Goal: Task Accomplishment & Management: Manage account settings

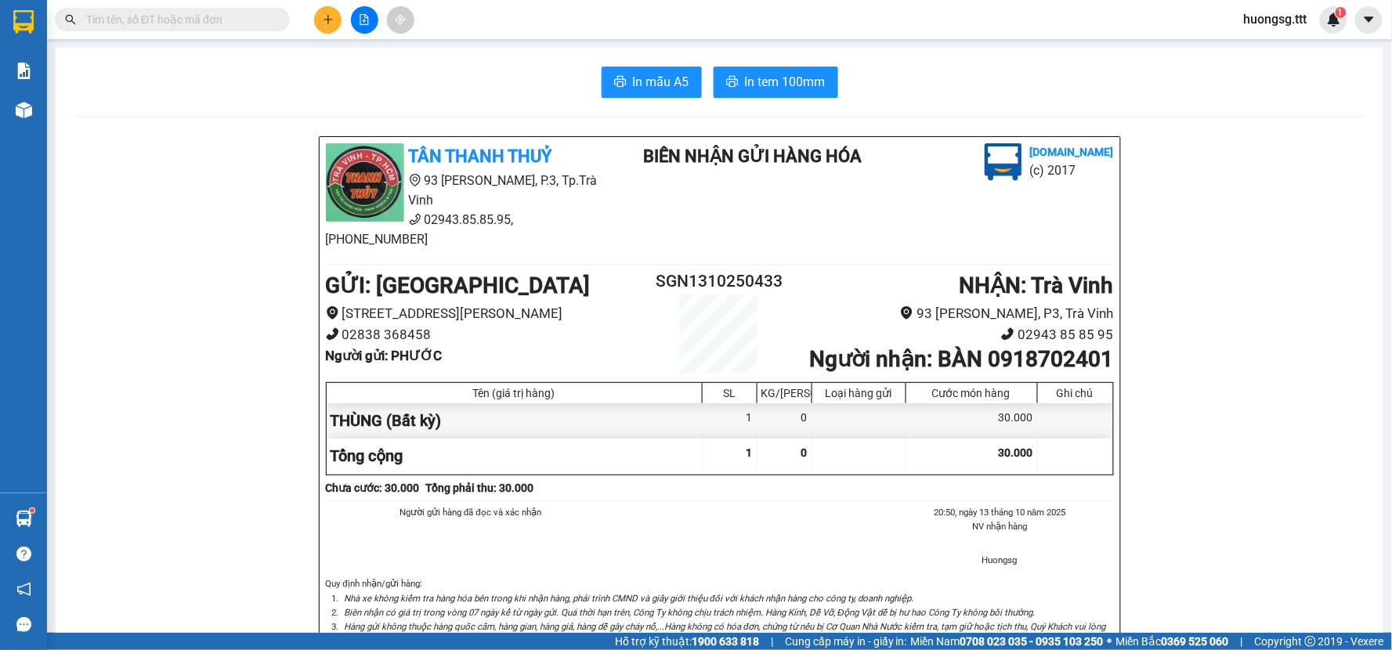
click at [1264, 27] on span "huongsg.ttt" at bounding box center [1275, 19] width 88 height 20
click at [1278, 49] on span "Đăng xuất" at bounding box center [1287, 48] width 66 height 17
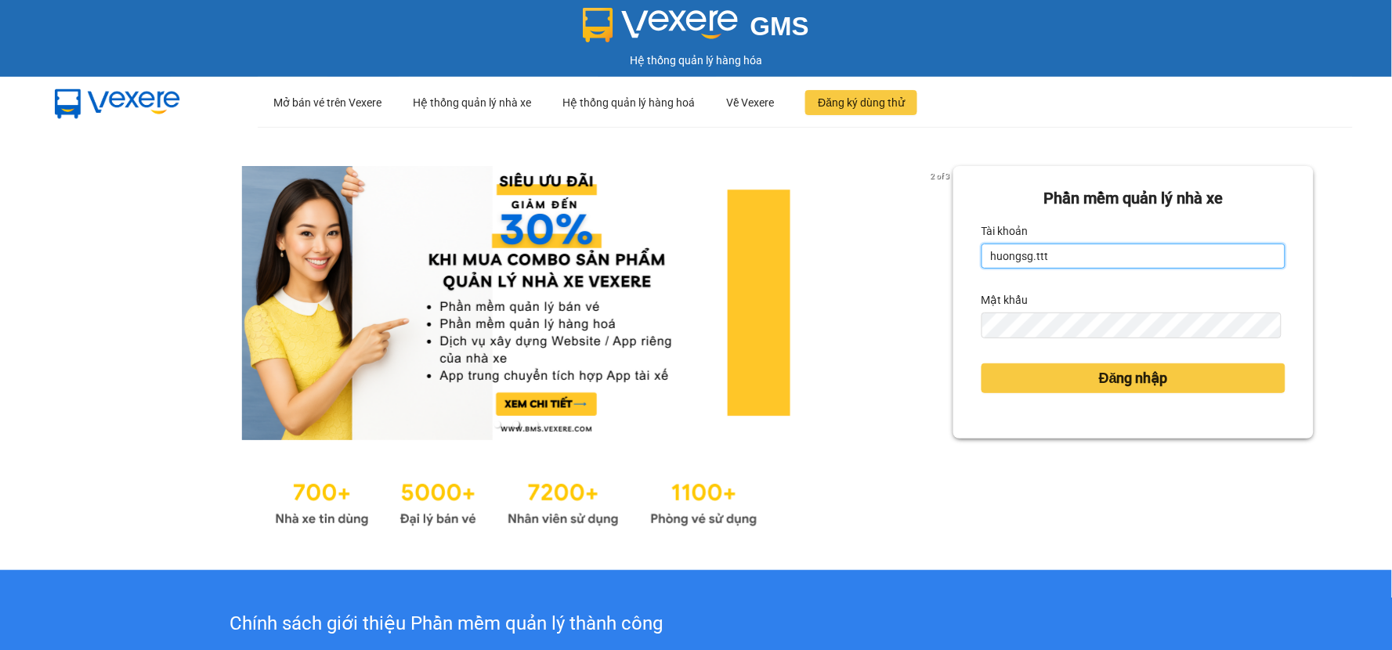
click at [1059, 260] on input "huongsg.ttt" at bounding box center [1133, 256] width 304 height 25
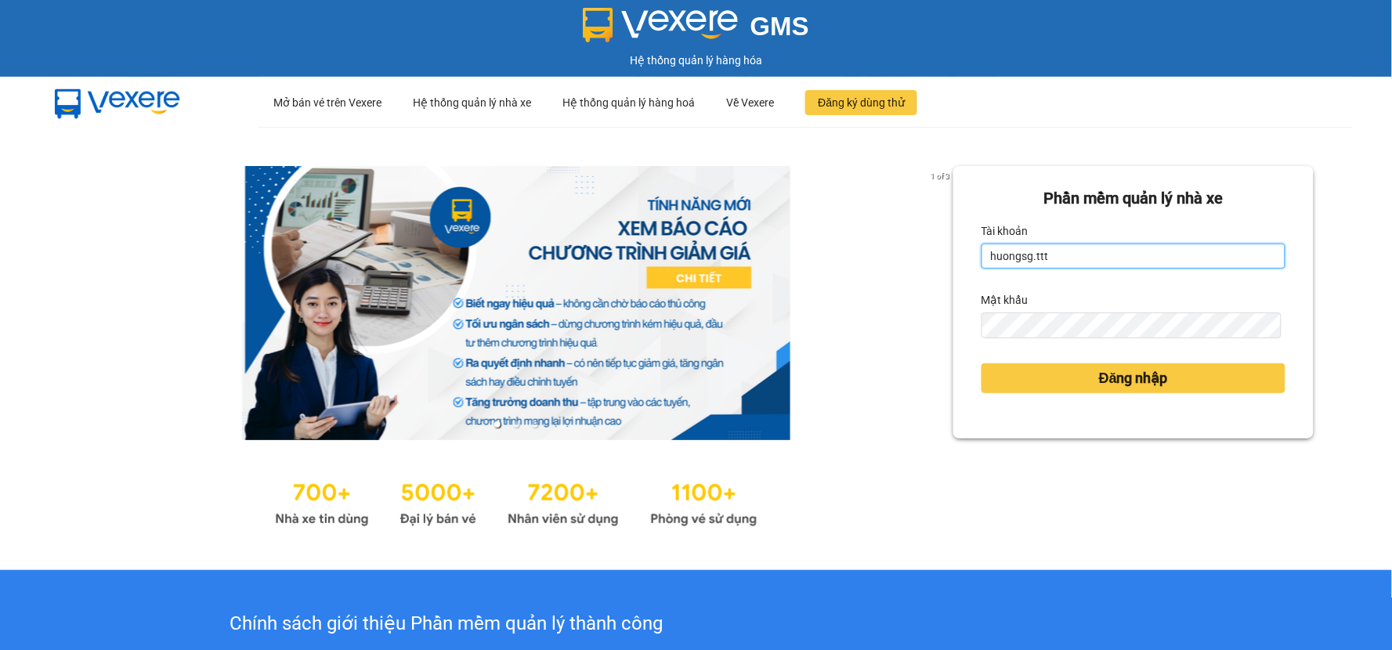
scroll to position [87, 0]
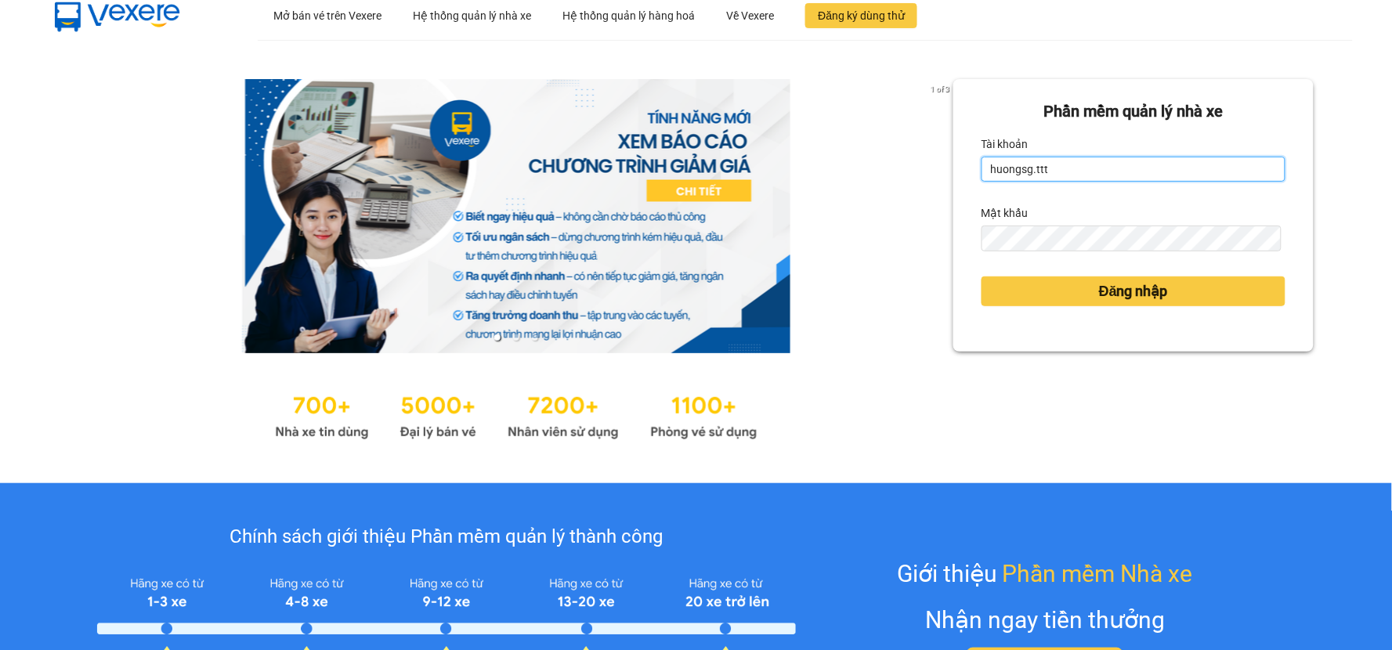
click at [1023, 172] on input "huongsg.ttt" at bounding box center [1133, 169] width 304 height 25
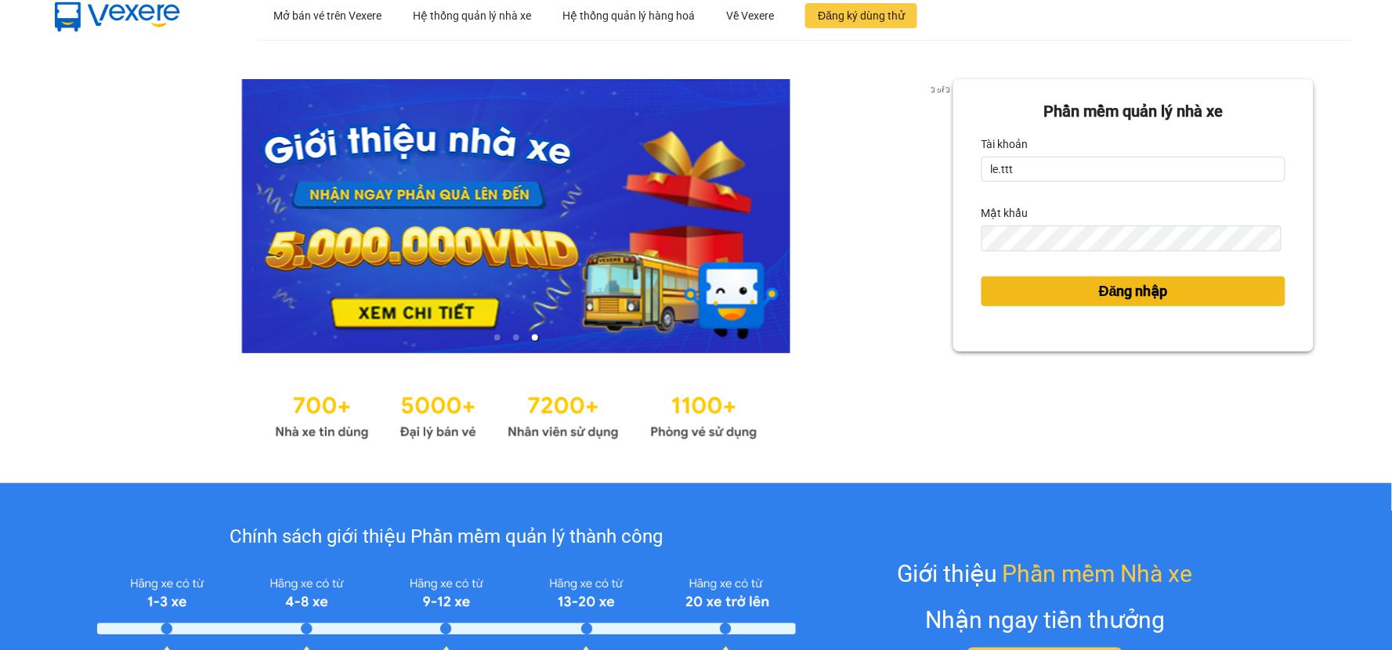
click at [1082, 291] on button "Đăng nhập" at bounding box center [1133, 291] width 304 height 30
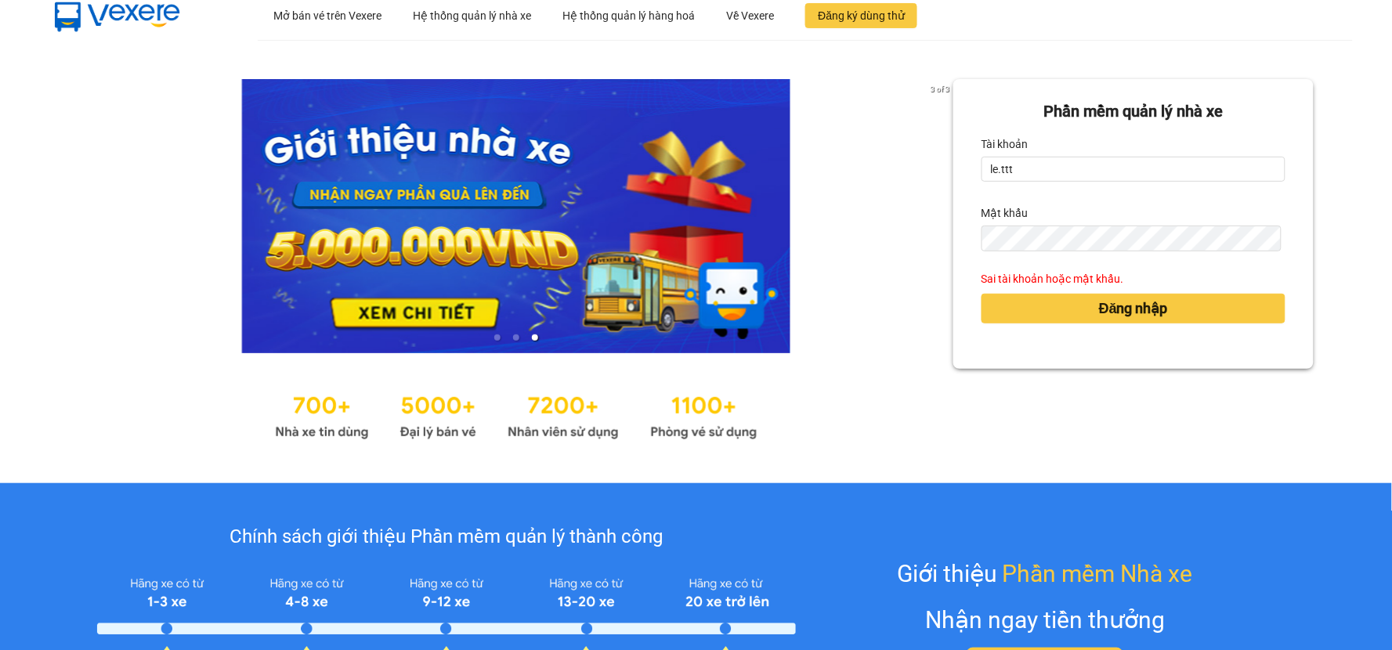
click at [1122, 292] on div "Đăng nhập" at bounding box center [1133, 308] width 304 height 42
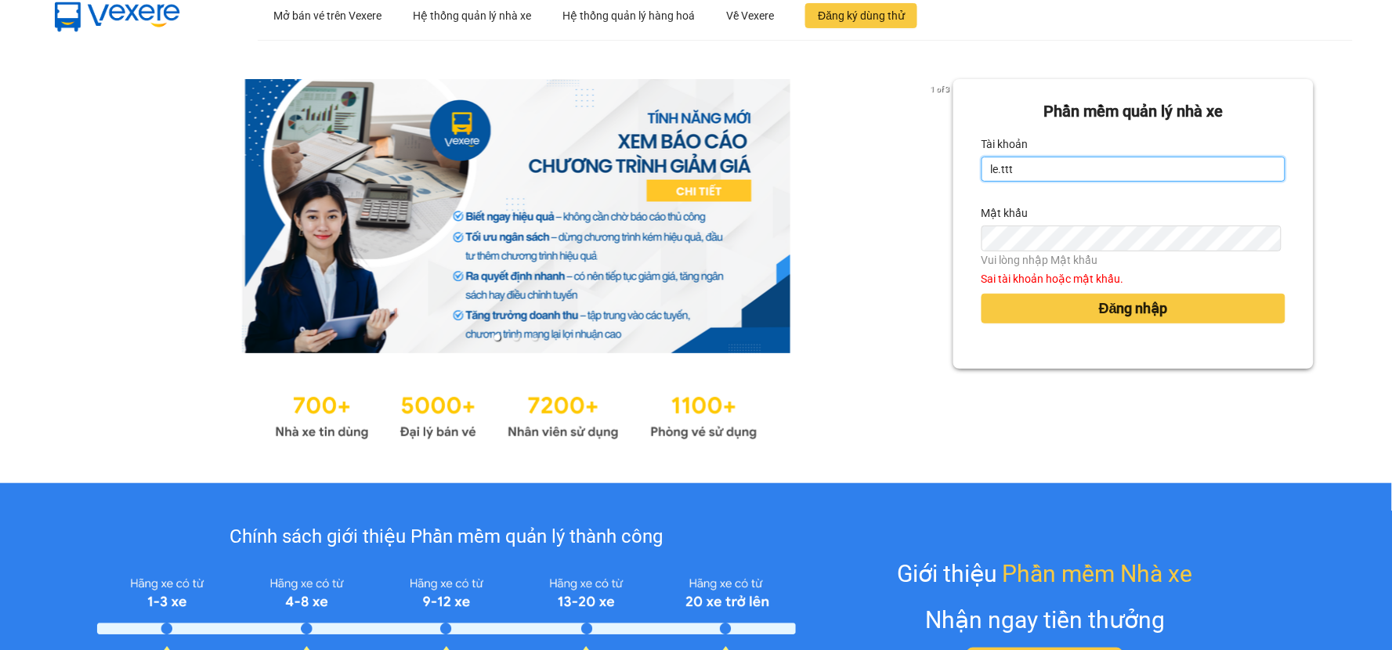
click at [1058, 163] on input "le.ttt" at bounding box center [1133, 169] width 304 height 25
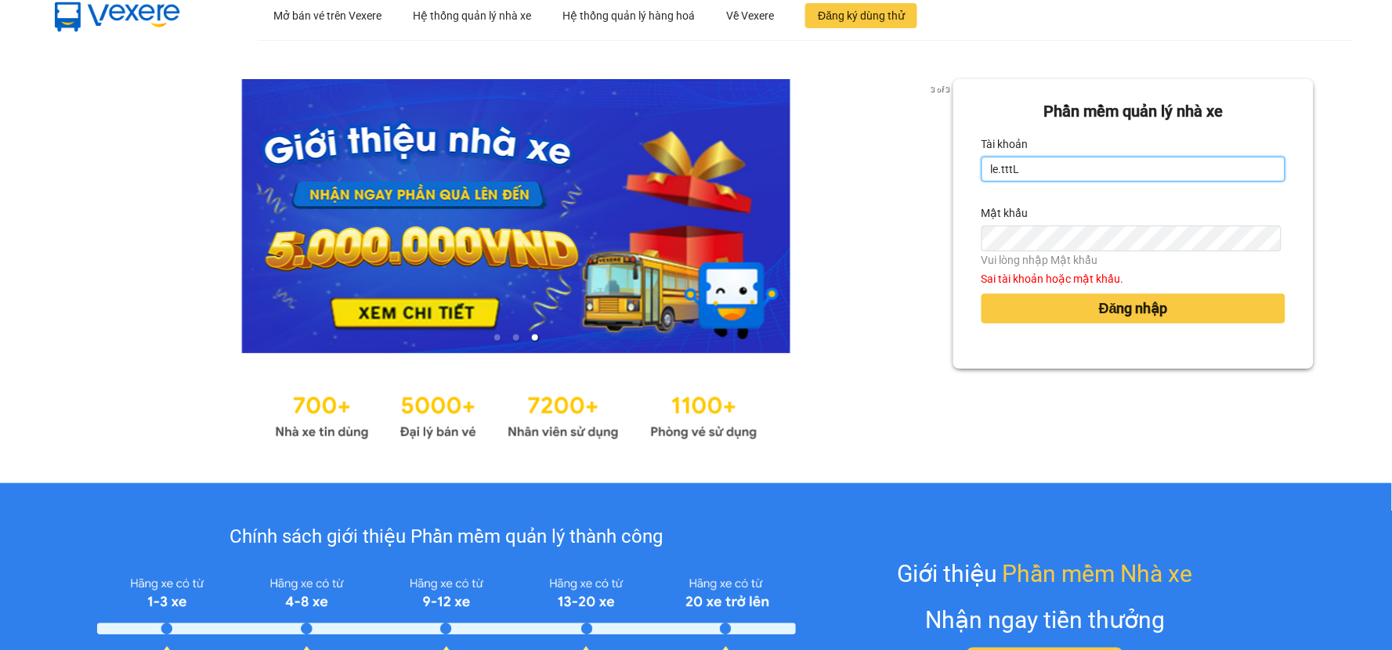
type input "le.ttt"
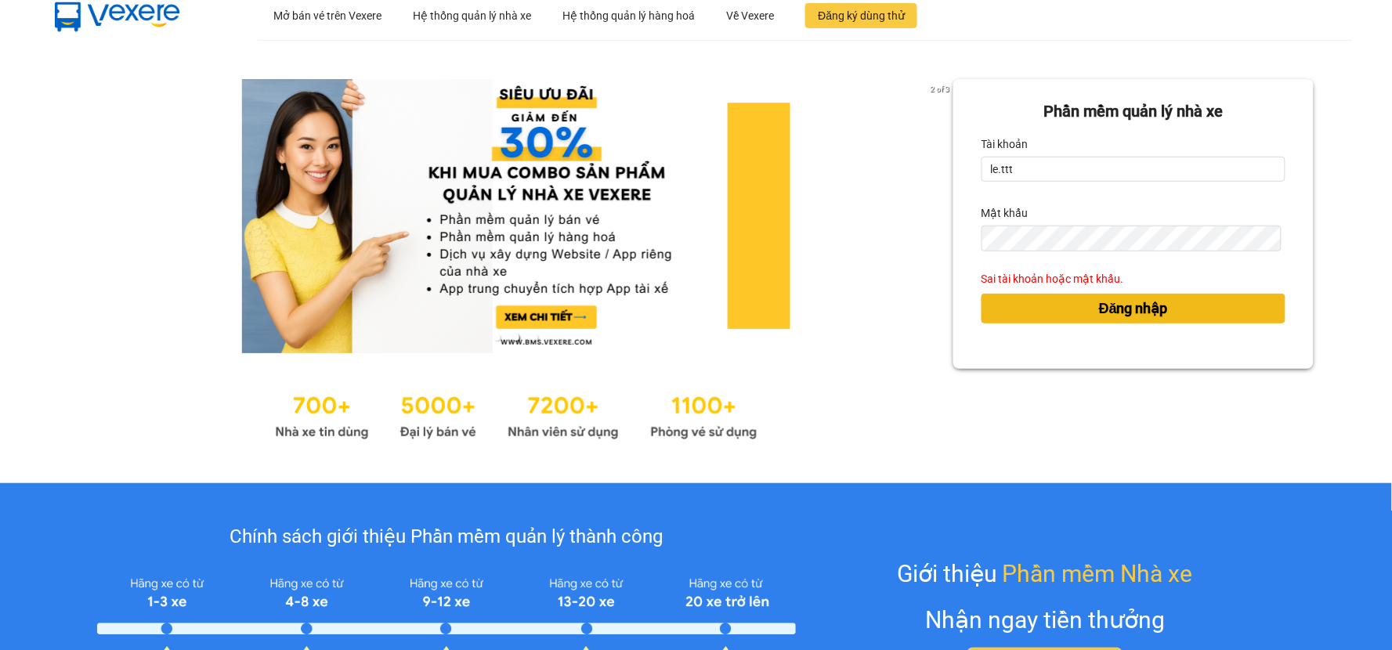
click at [1099, 310] on span "Đăng nhập" at bounding box center [1133, 309] width 69 height 22
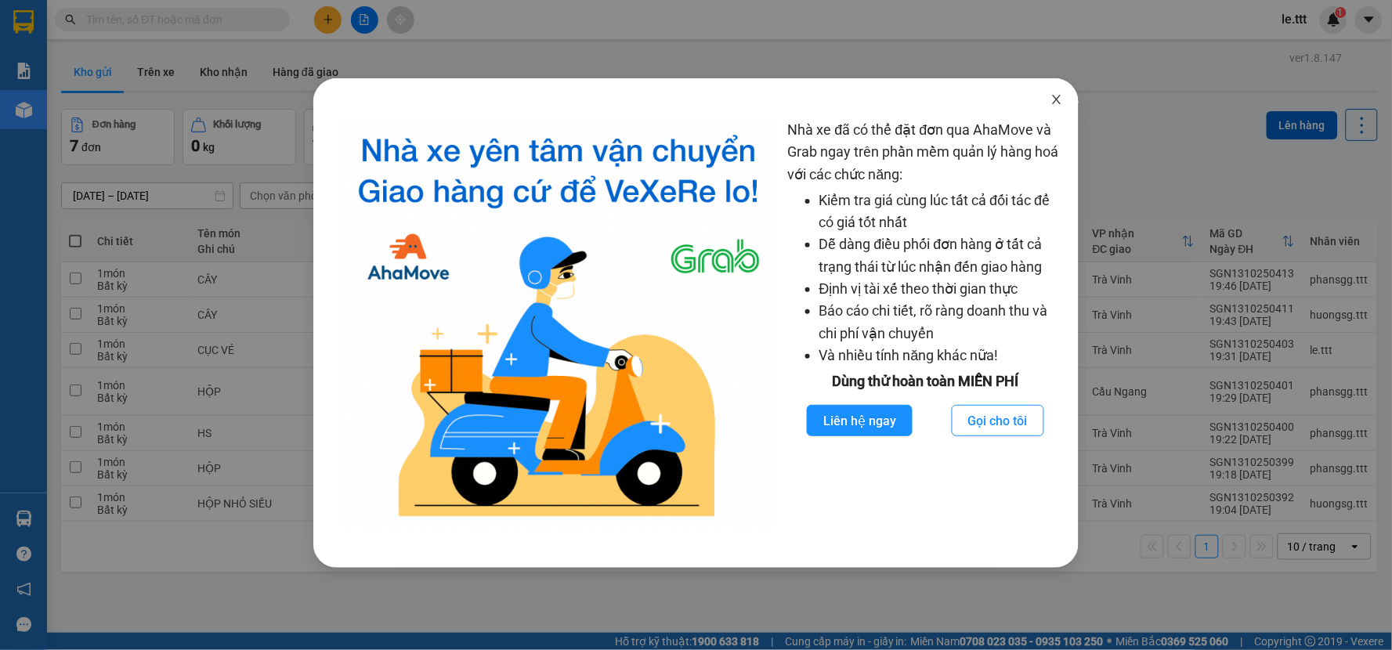
click at [1058, 96] on icon "close" at bounding box center [1056, 99] width 13 height 13
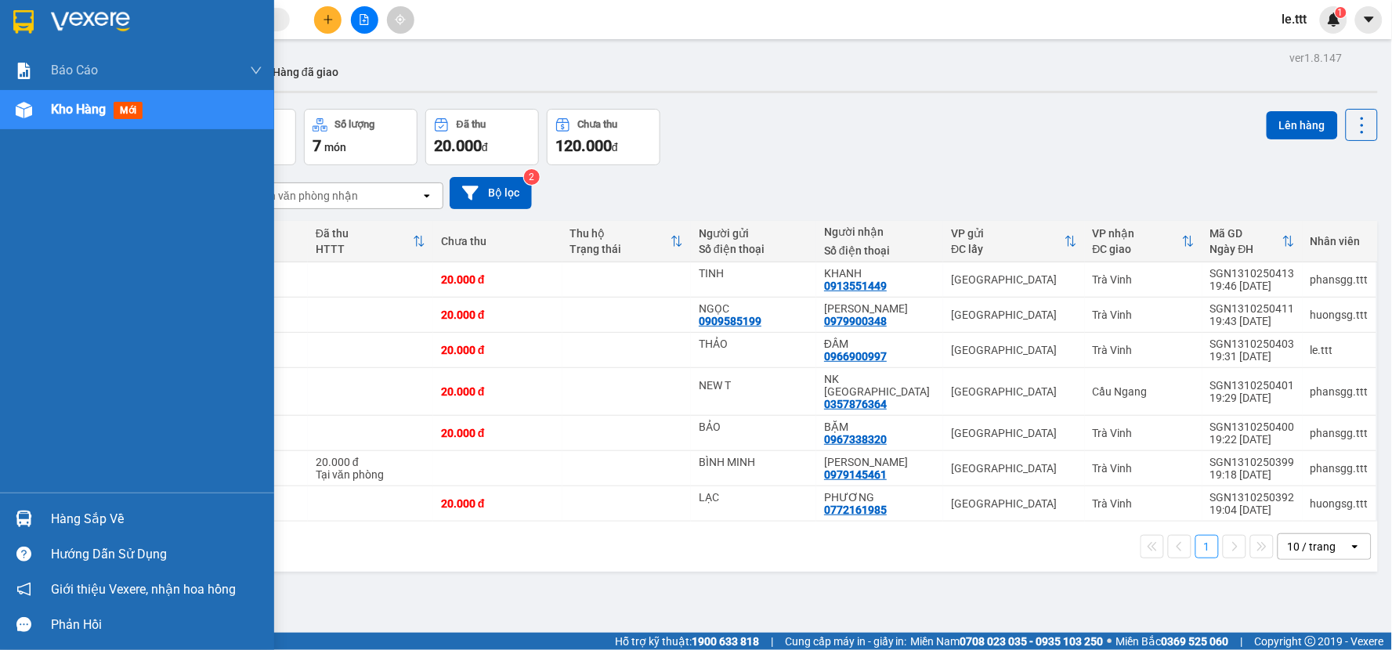
click at [77, 105] on span "Kho hàng" at bounding box center [78, 109] width 55 height 15
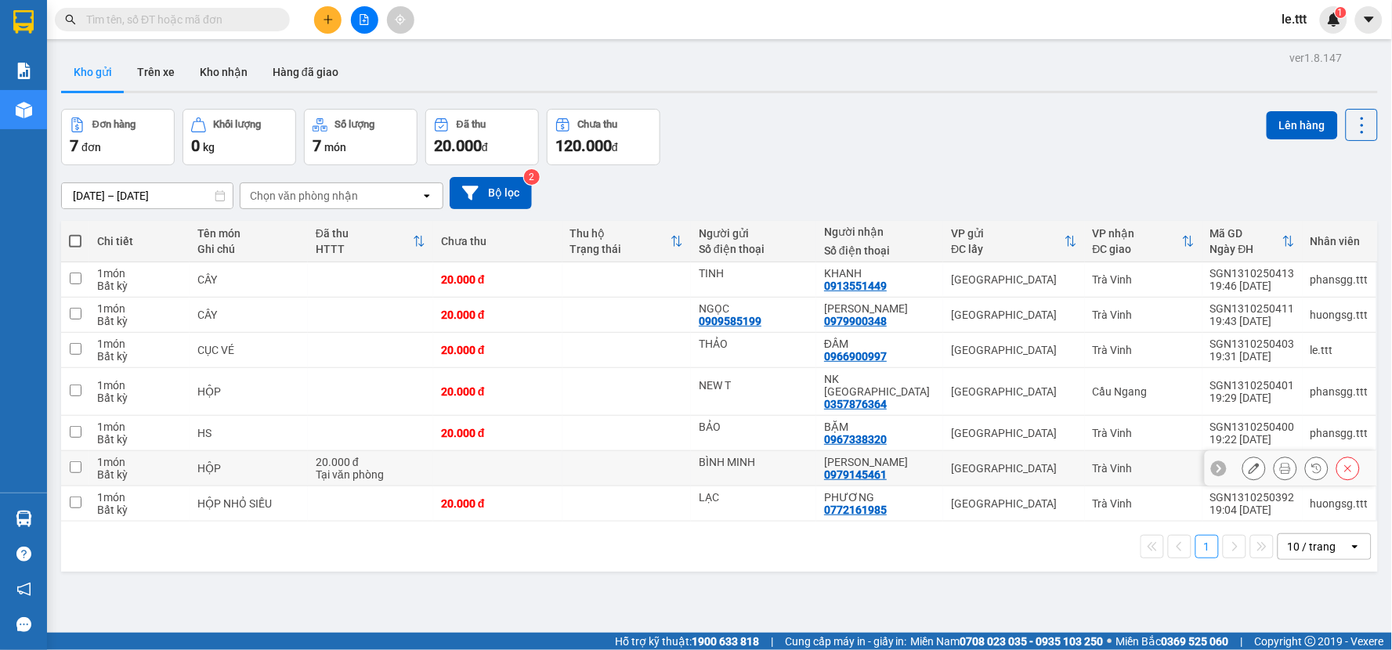
click at [73, 461] on input "checkbox" at bounding box center [76, 467] width 12 height 12
checkbox input "true"
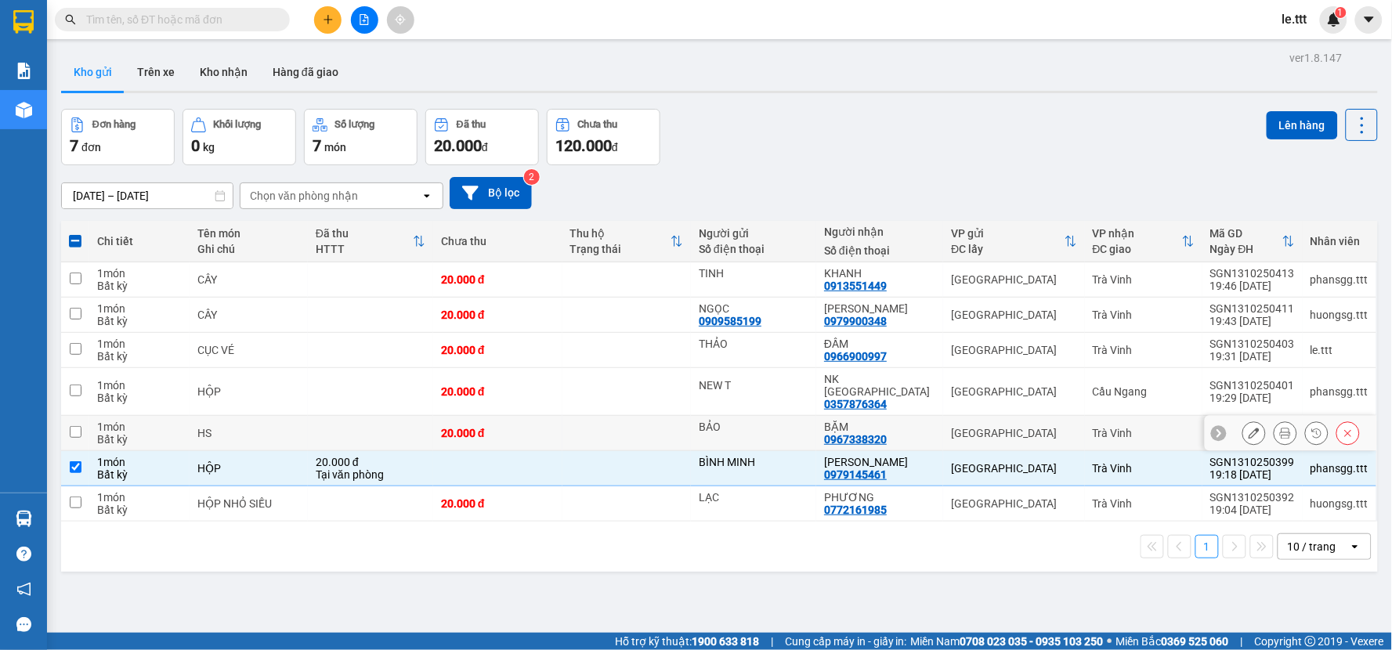
click at [75, 426] on input "checkbox" at bounding box center [76, 432] width 12 height 12
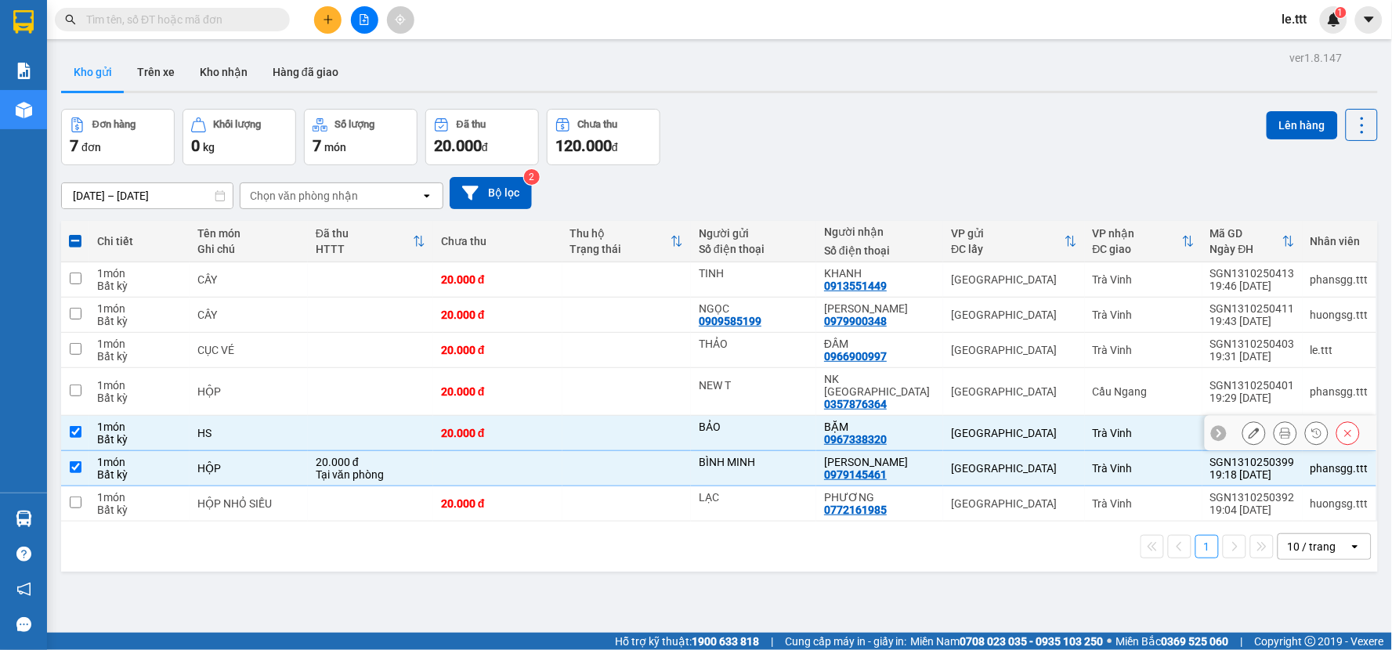
click at [75, 426] on input "checkbox" at bounding box center [76, 432] width 12 height 12
checkbox input "false"
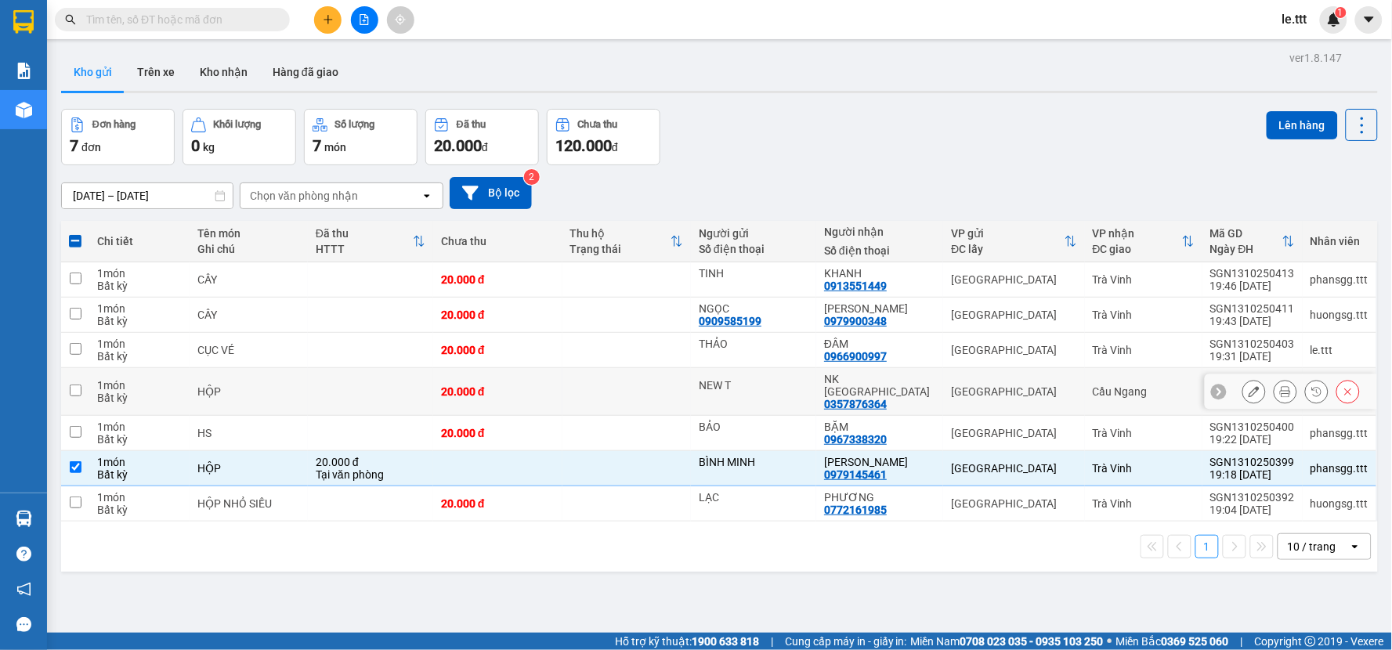
click at [77, 385] on input "checkbox" at bounding box center [76, 391] width 12 height 12
checkbox input "true"
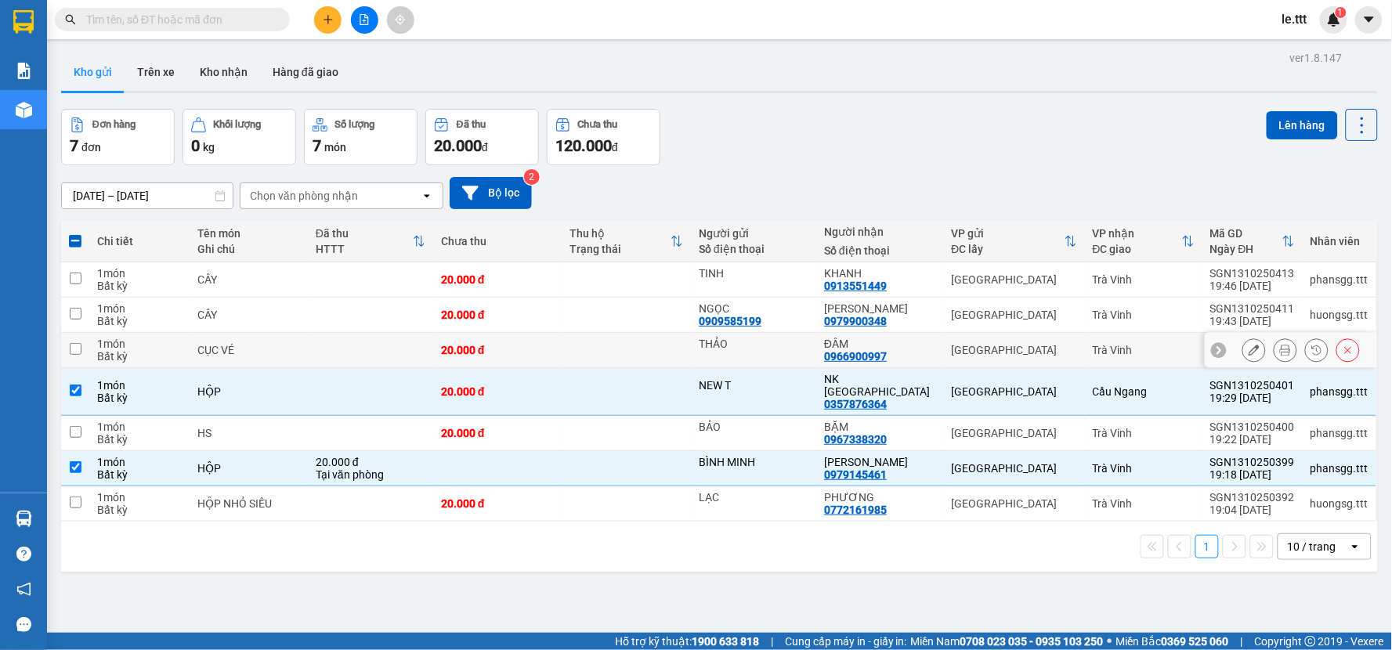
click at [75, 354] on input "checkbox" at bounding box center [76, 349] width 12 height 12
checkbox input "true"
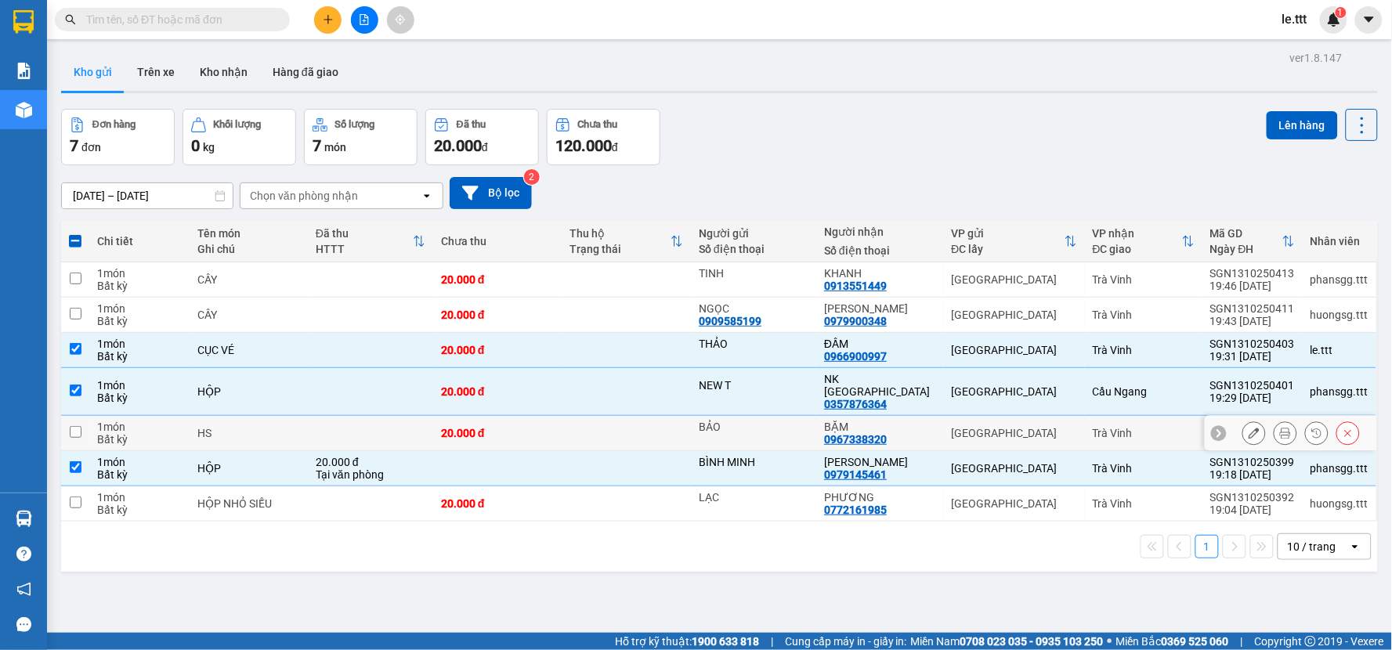
click at [75, 426] on input "checkbox" at bounding box center [76, 432] width 12 height 12
checkbox input "true"
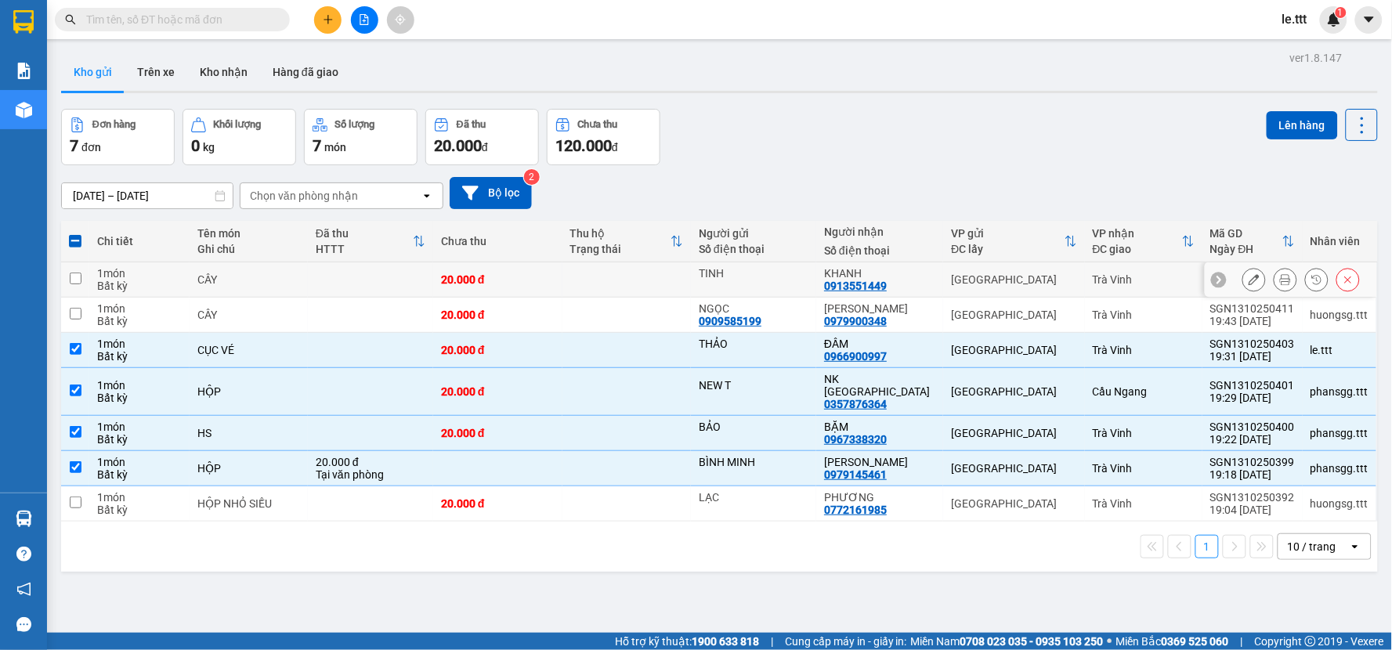
click at [77, 280] on input "checkbox" at bounding box center [76, 279] width 12 height 12
checkbox input "true"
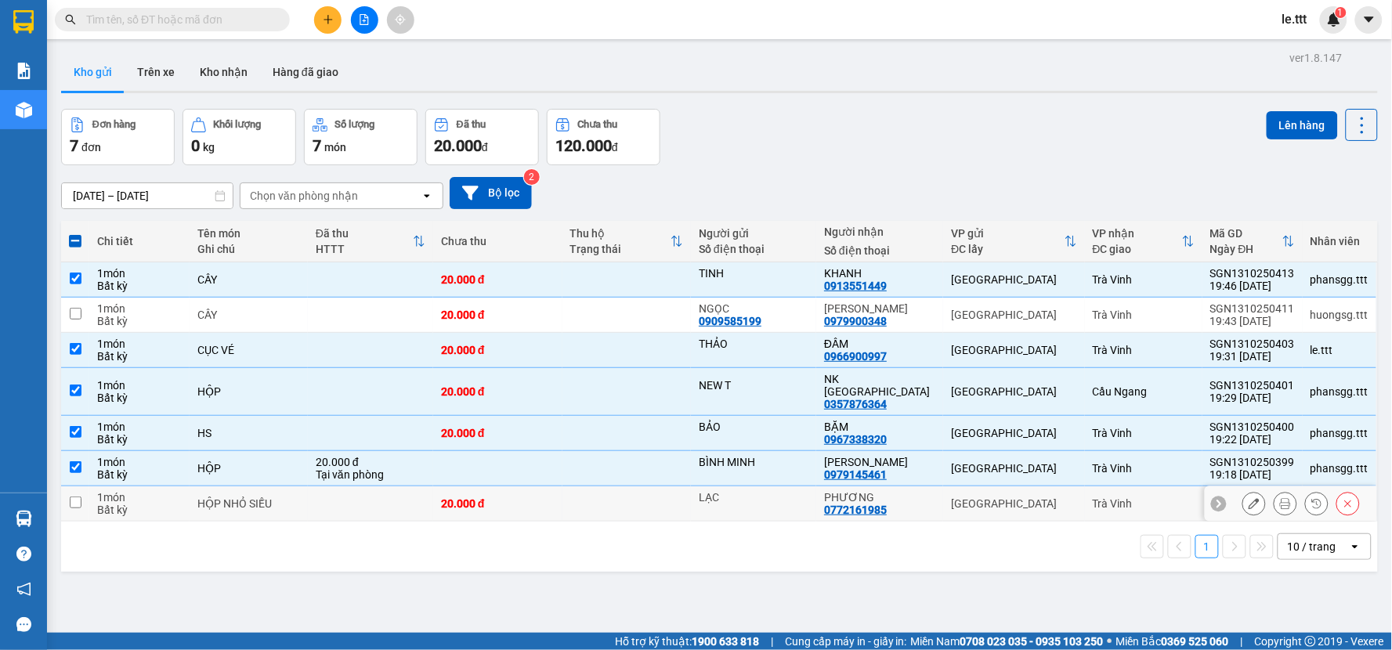
click at [76, 497] on input "checkbox" at bounding box center [76, 503] width 12 height 12
checkbox input "true"
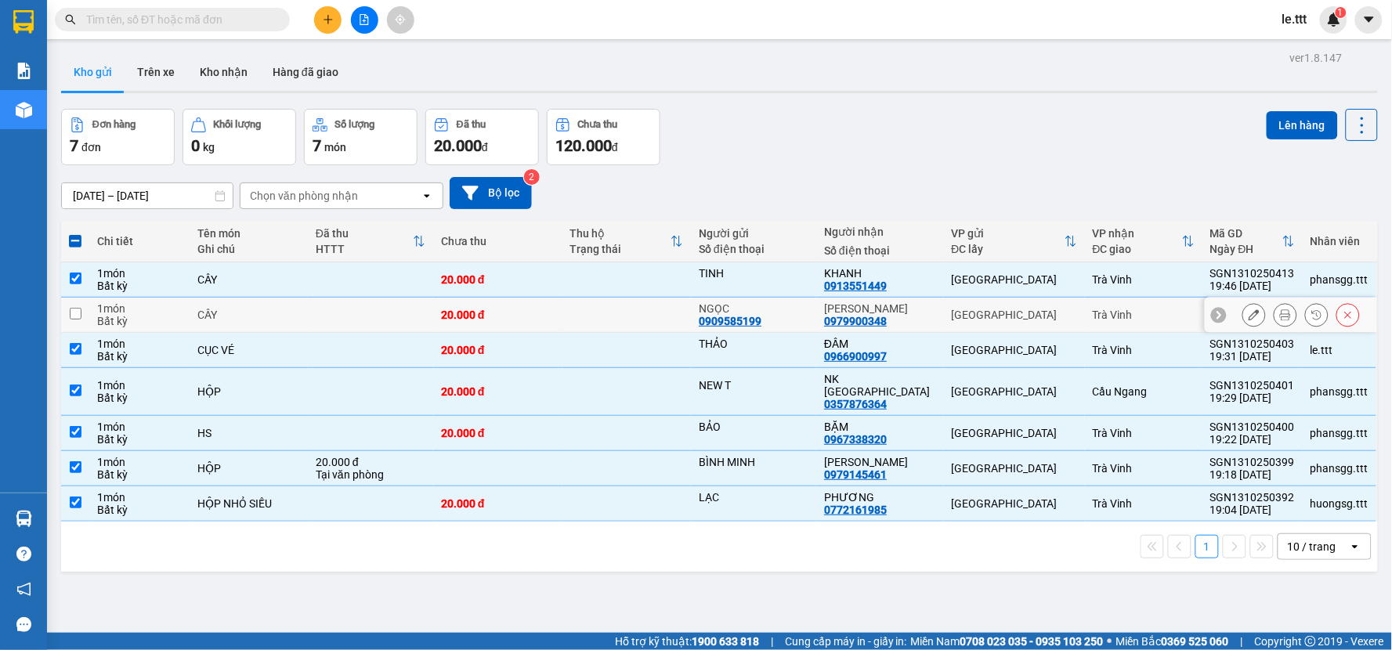
click at [73, 317] on input "checkbox" at bounding box center [76, 314] width 12 height 12
checkbox input "true"
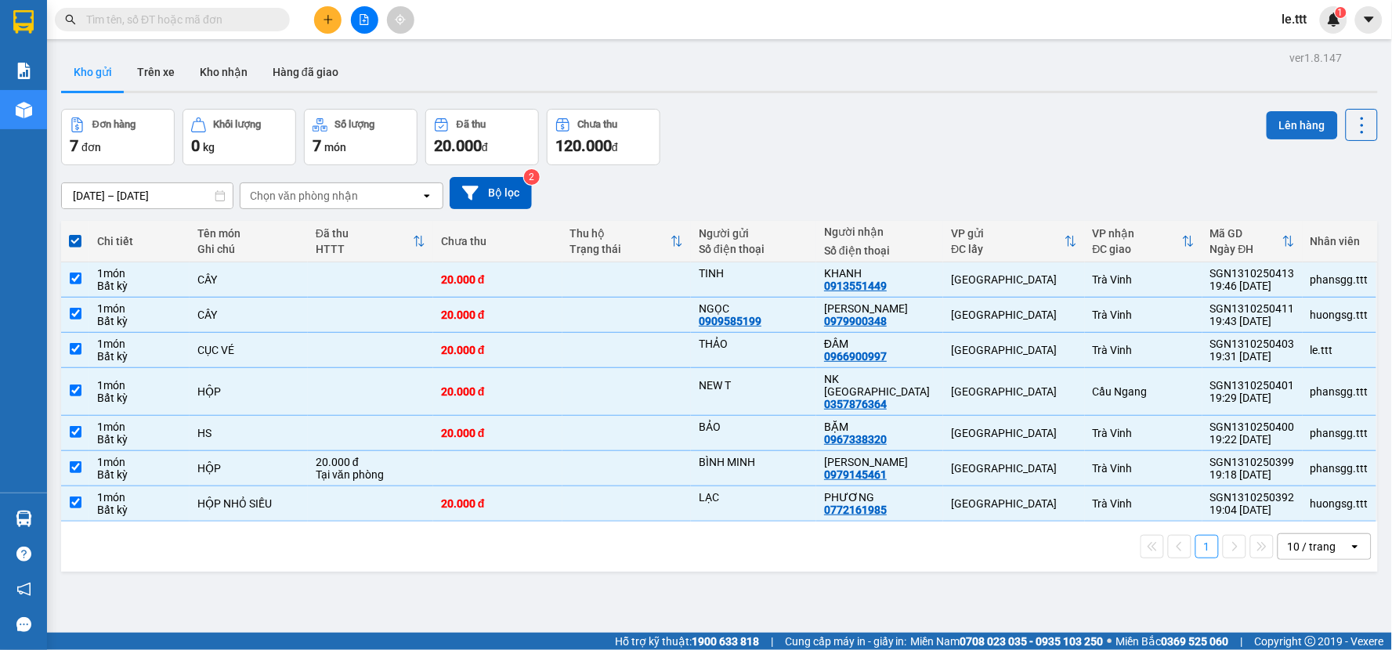
click at [1300, 132] on button "Lên hàng" at bounding box center [1301, 125] width 71 height 28
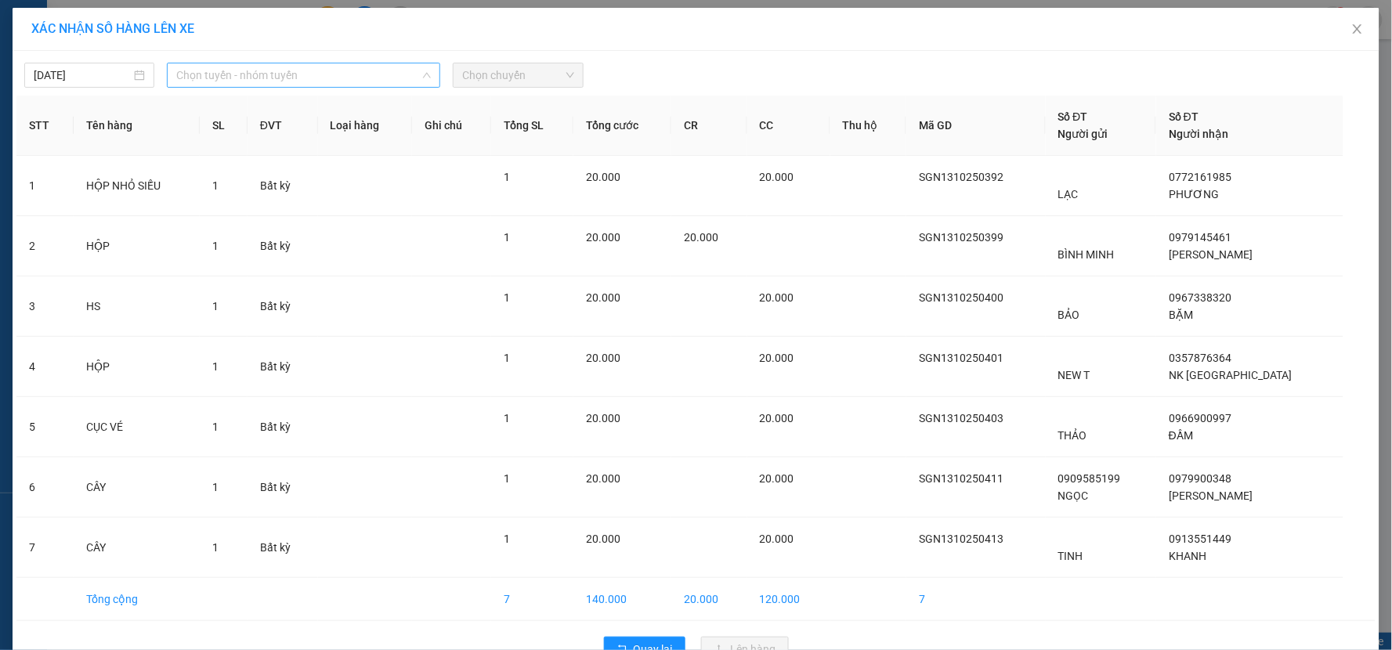
click at [355, 82] on span "Chọn tuyến - nhóm tuyến" at bounding box center [303, 74] width 255 height 23
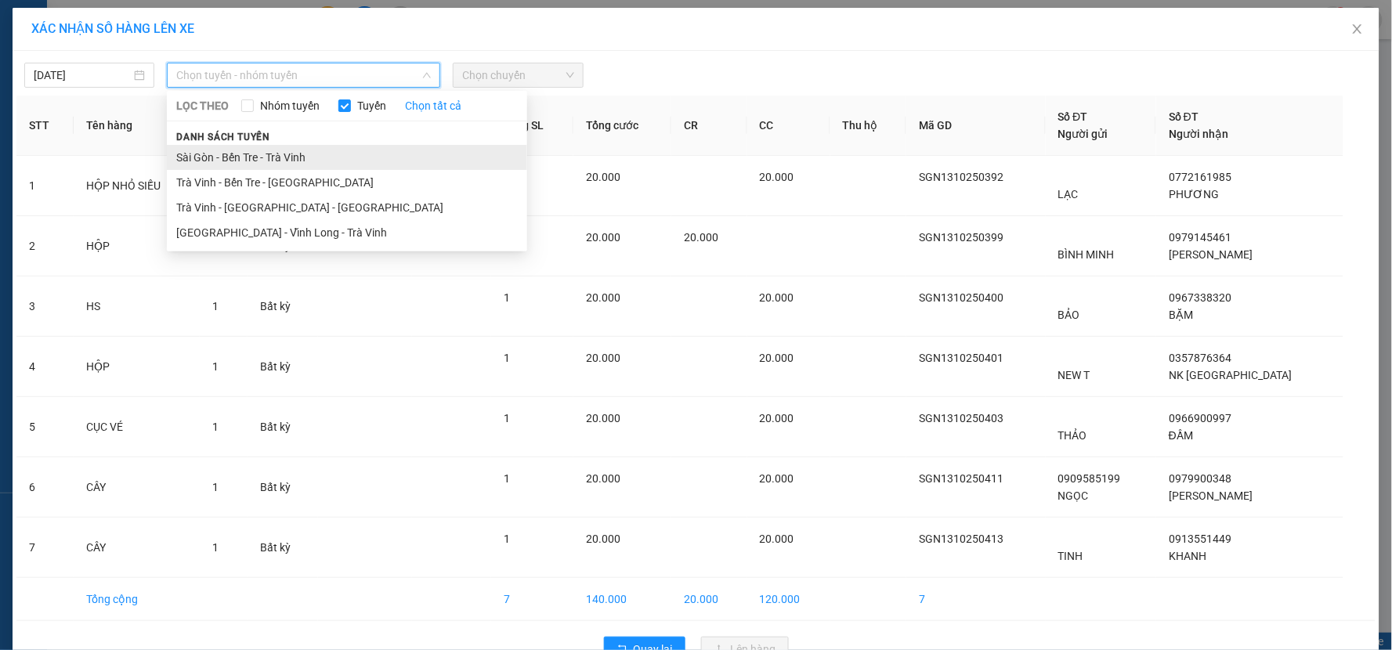
click at [350, 155] on li "Sài Gòn - Bến Tre - Trà Vinh" at bounding box center [347, 157] width 360 height 25
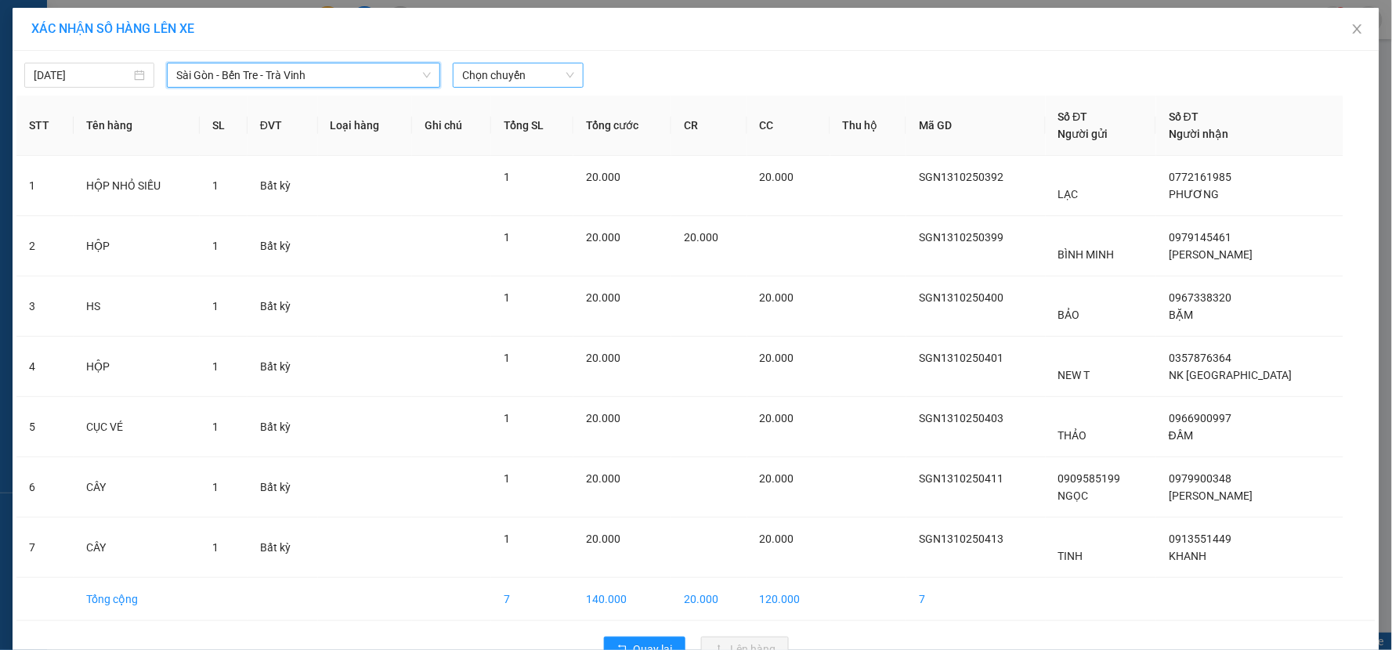
click at [531, 73] on span "Chọn chuyến" at bounding box center [517, 74] width 111 height 23
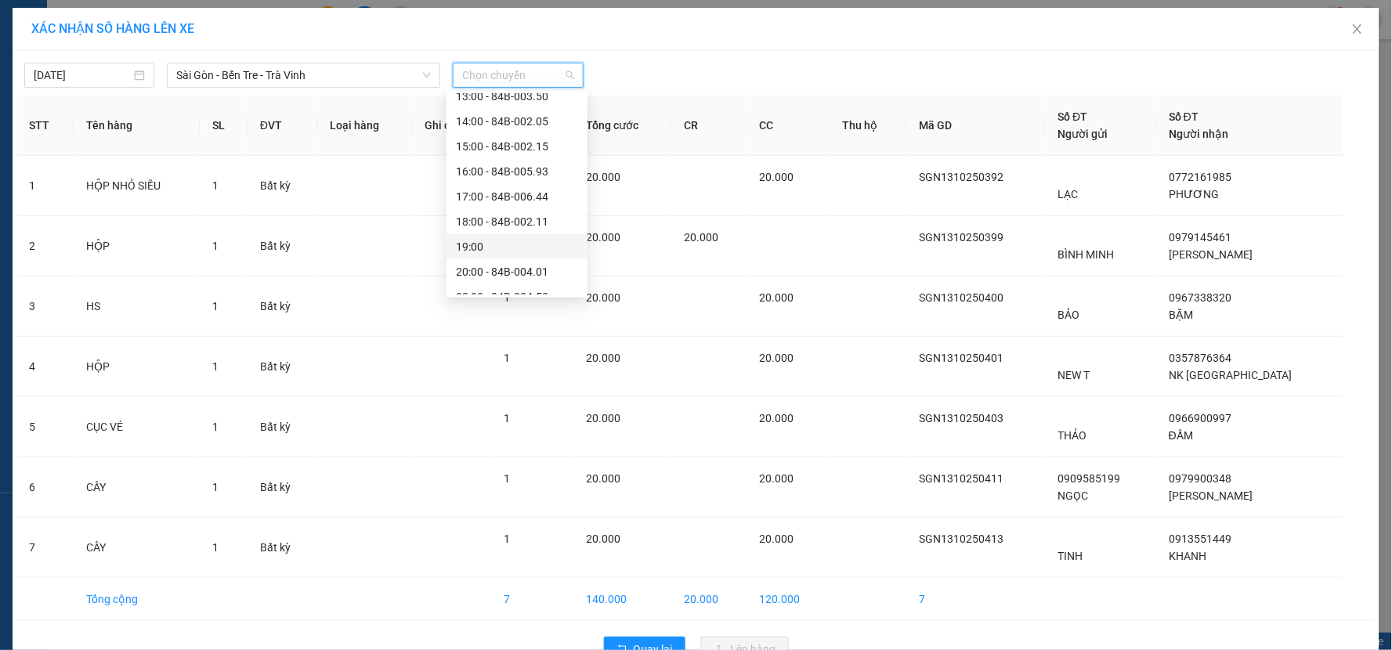
scroll to position [276, 0]
click at [537, 284] on div "22:00 - 84B-004.52" at bounding box center [517, 281] width 122 height 17
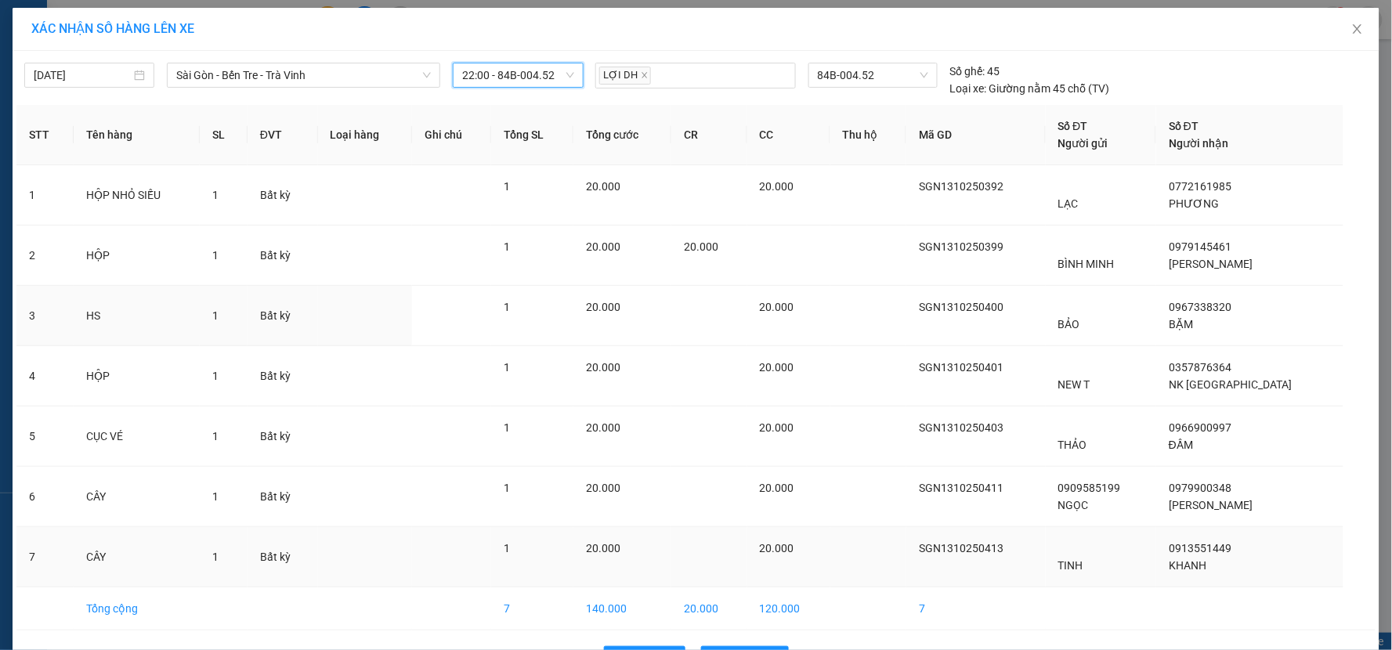
scroll to position [52, 0]
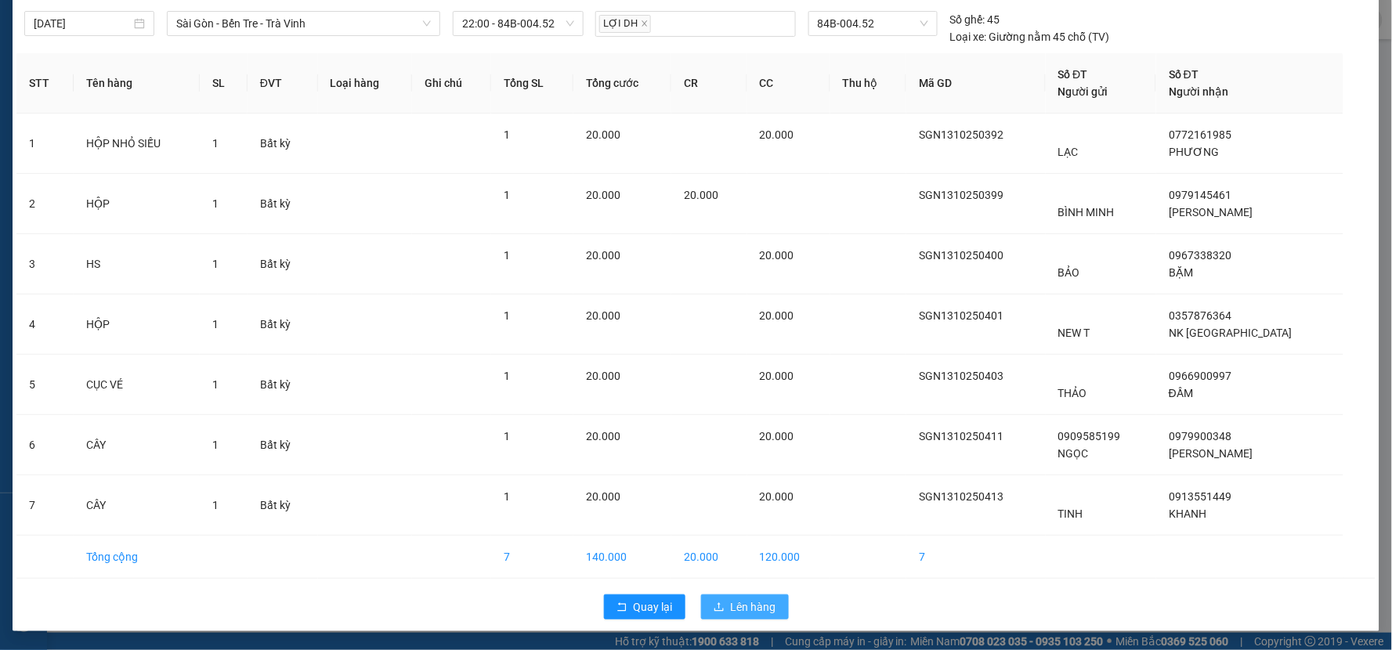
click at [746, 612] on span "Lên hàng" at bounding box center [753, 606] width 45 height 17
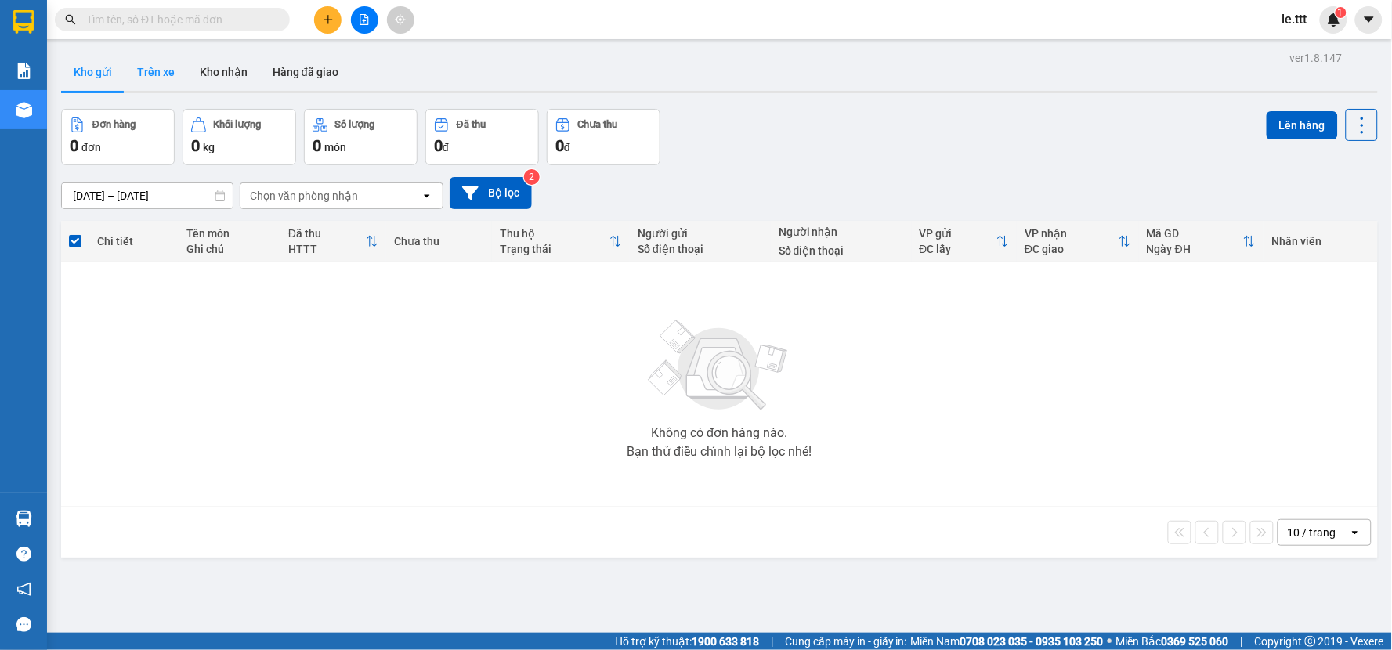
click at [168, 77] on button "Trên xe" at bounding box center [156, 72] width 63 height 38
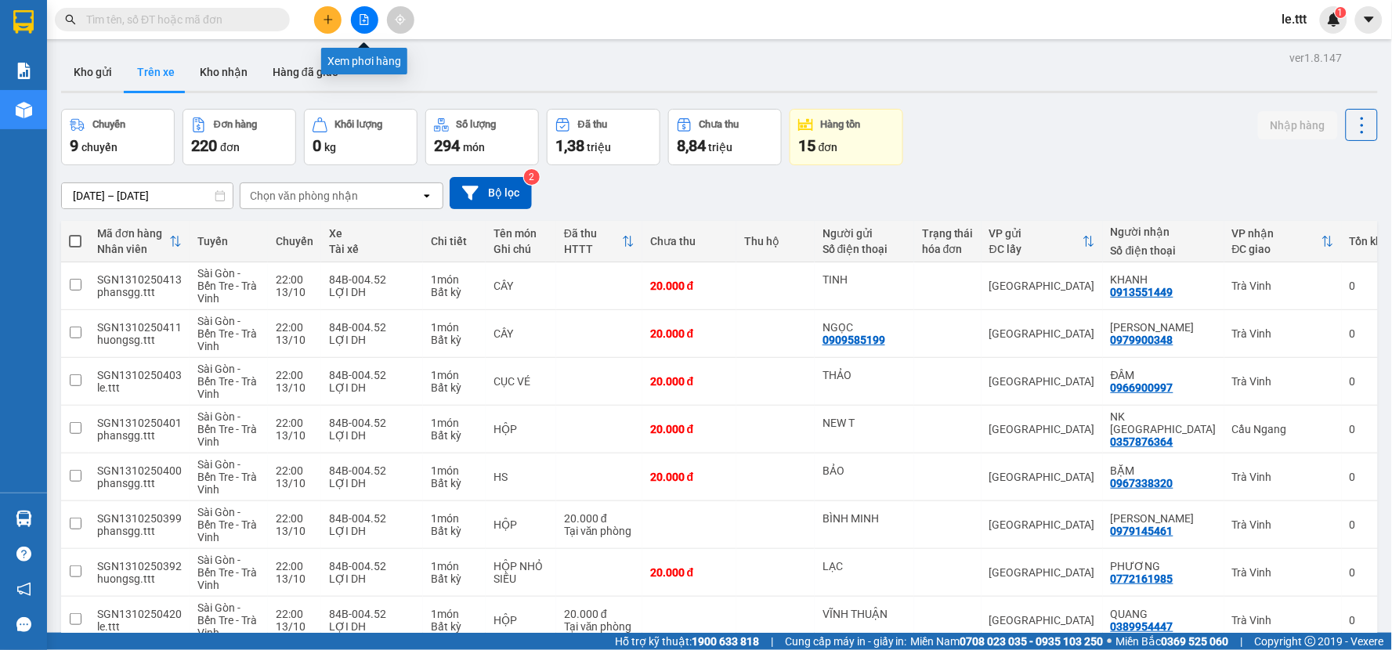
click at [365, 23] on icon "file-add" at bounding box center [364, 19] width 11 height 11
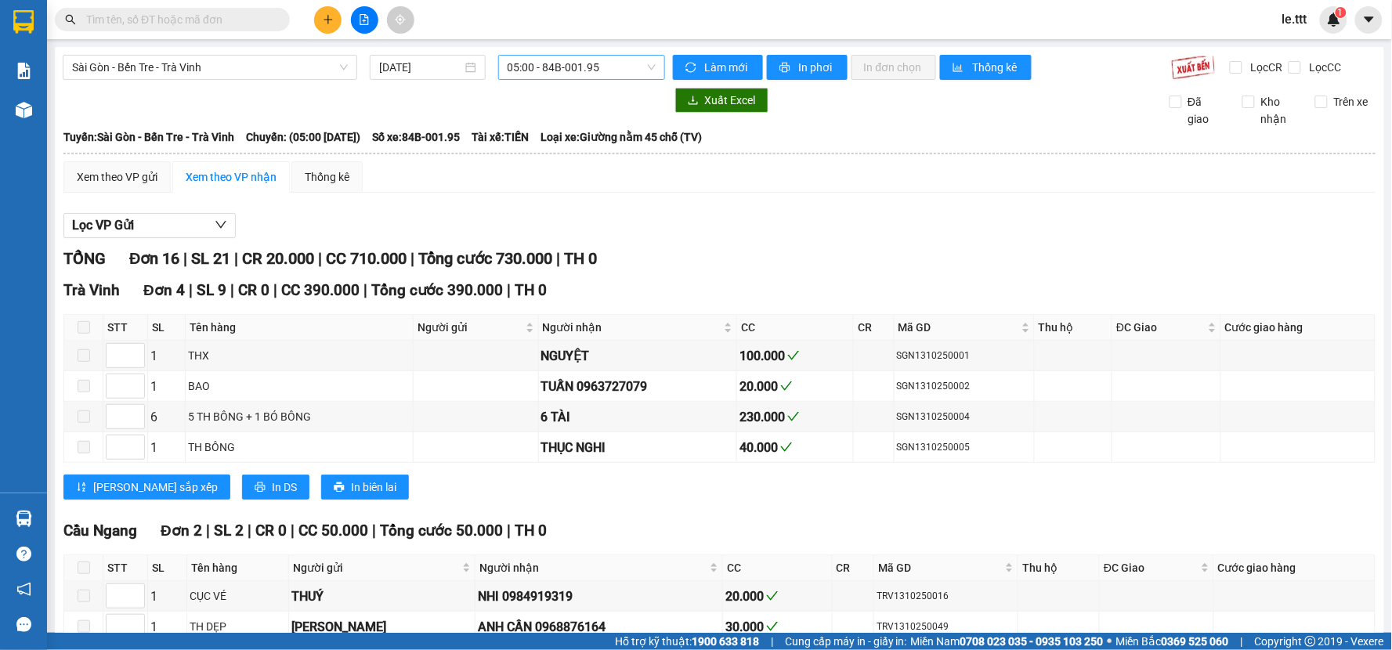
click at [642, 71] on span "05:00 - 84B-001.95" at bounding box center [581, 67] width 148 height 23
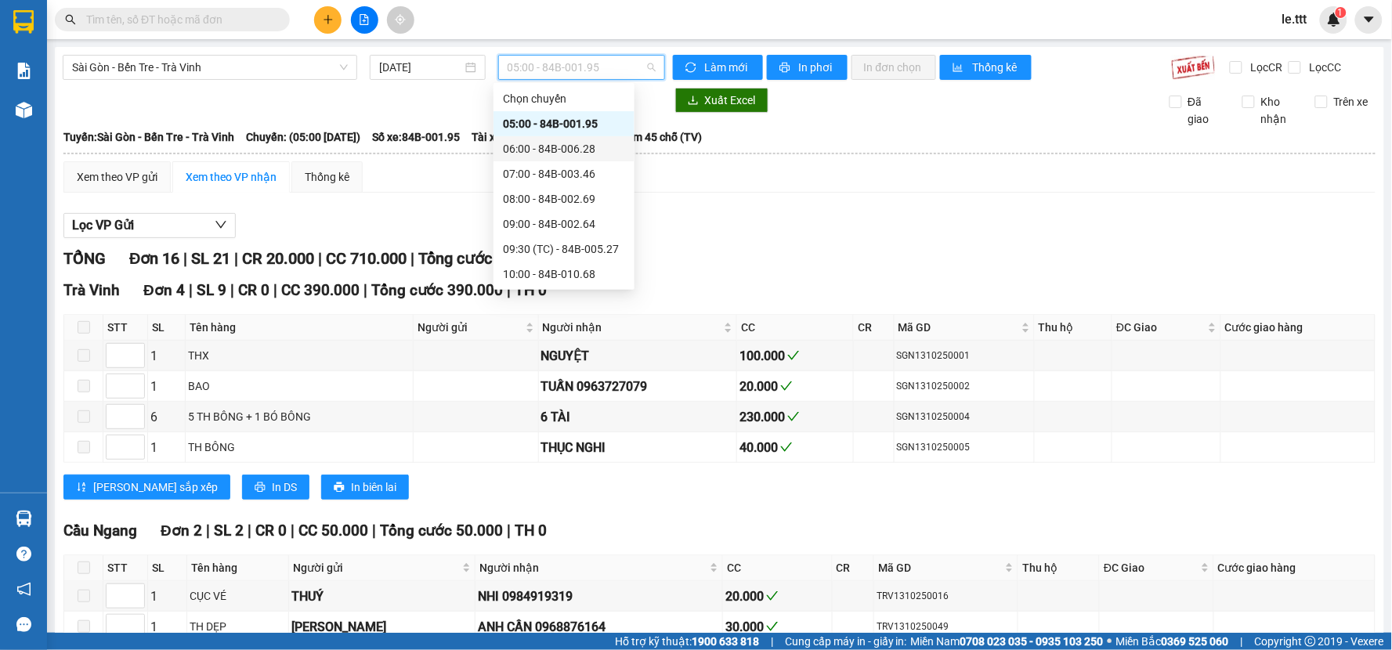
scroll to position [276, 0]
click at [590, 279] on div "22:00 - 84B-004.52" at bounding box center [564, 273] width 122 height 17
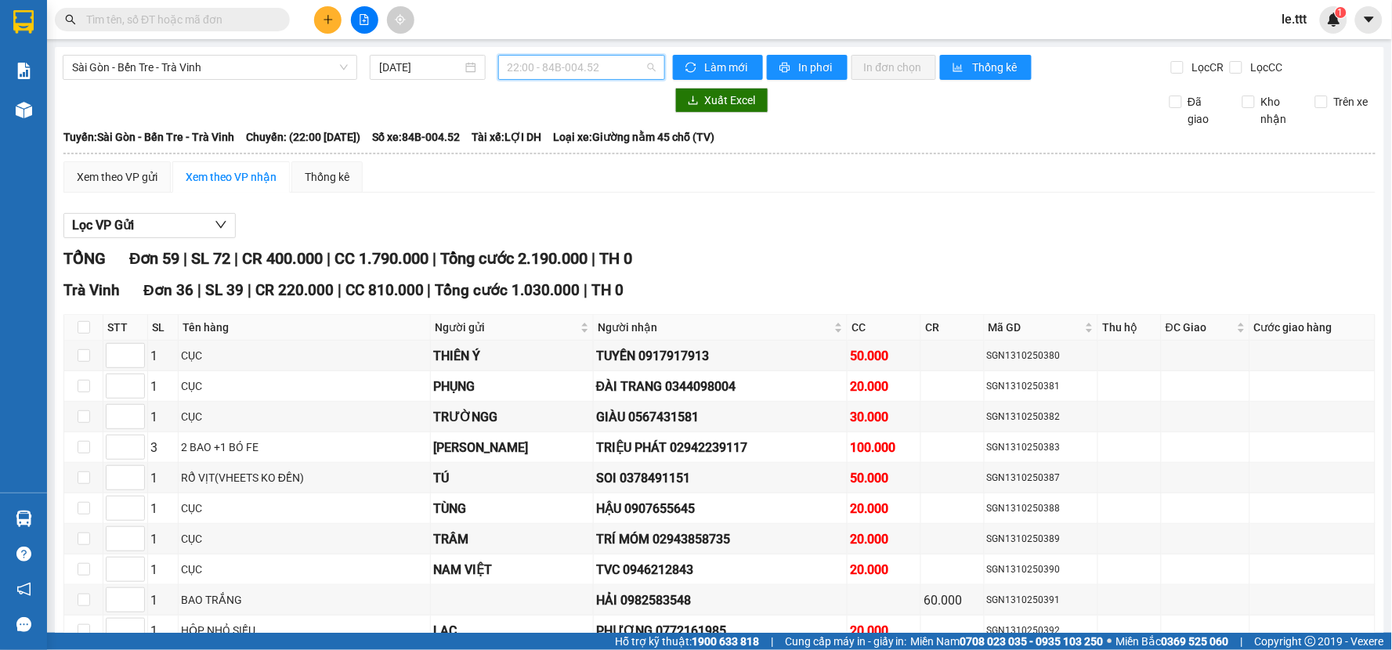
click at [642, 69] on span "22:00 - 84B-004.52" at bounding box center [581, 67] width 148 height 23
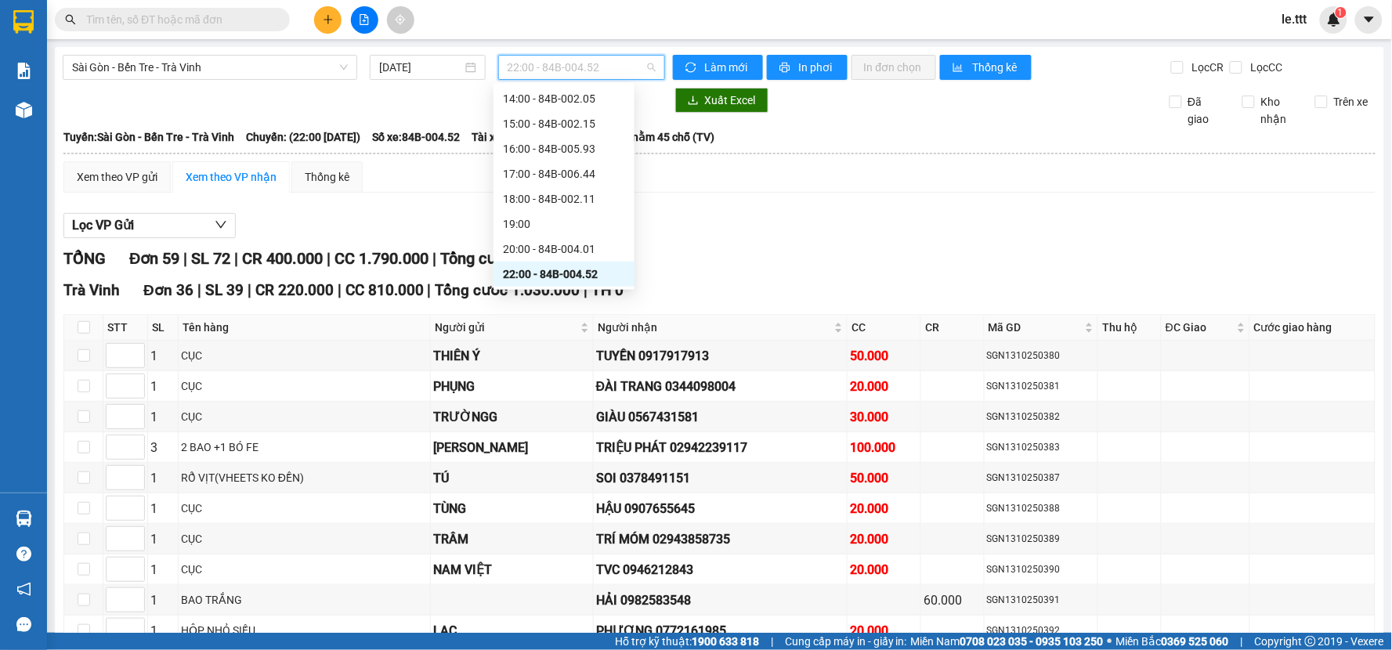
click at [569, 271] on div "22:00 - 84B-004.52" at bounding box center [564, 273] width 122 height 17
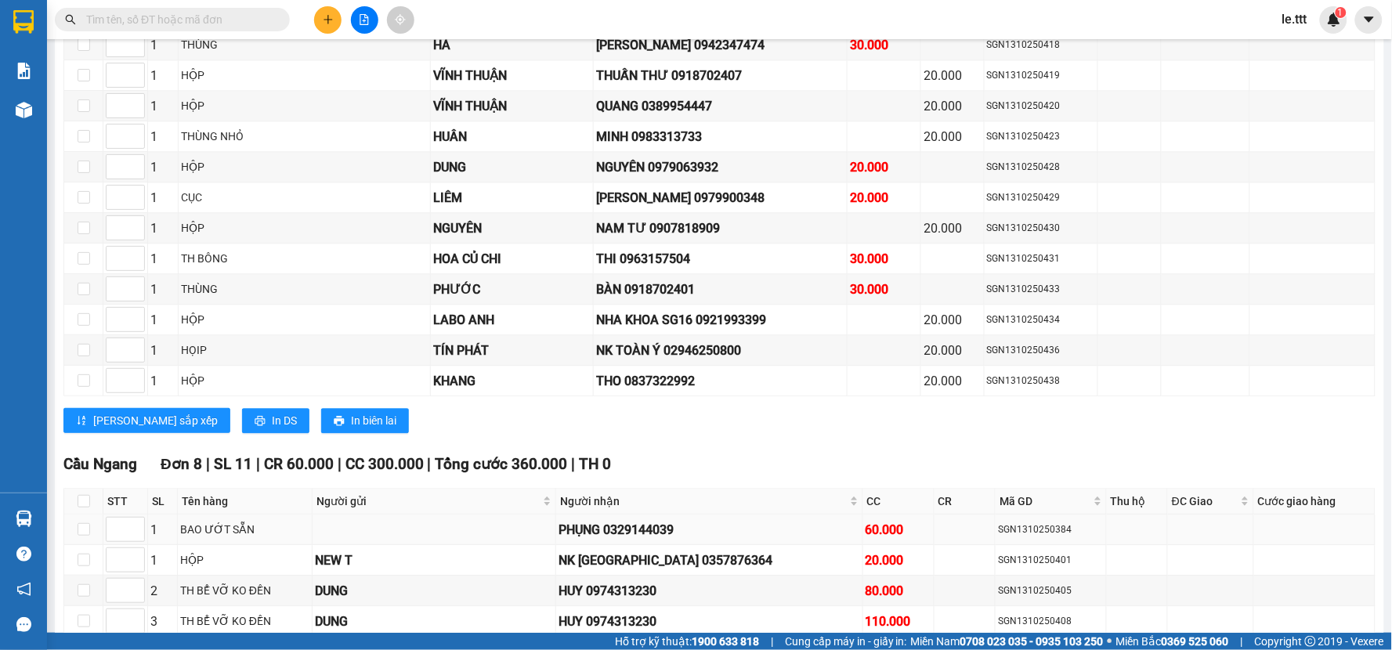
scroll to position [1131, 0]
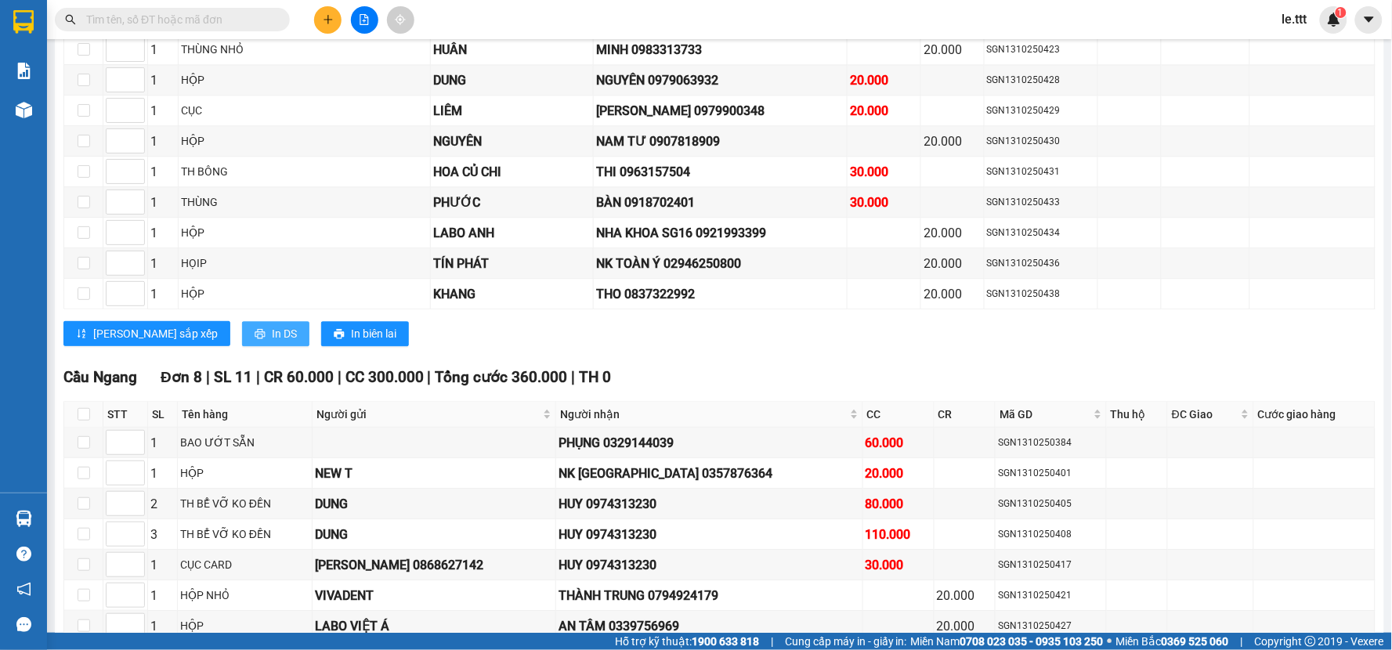
click at [272, 339] on span "In DS" at bounding box center [284, 333] width 25 height 17
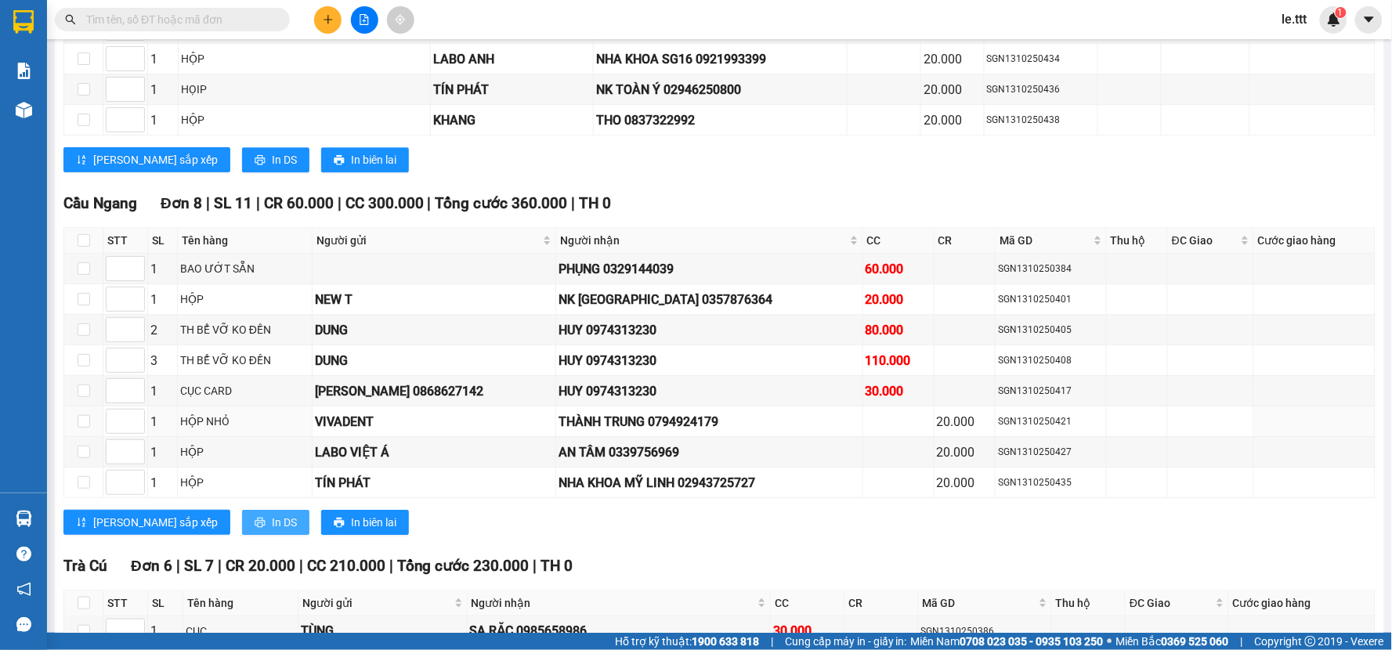
scroll to position [1392, 0]
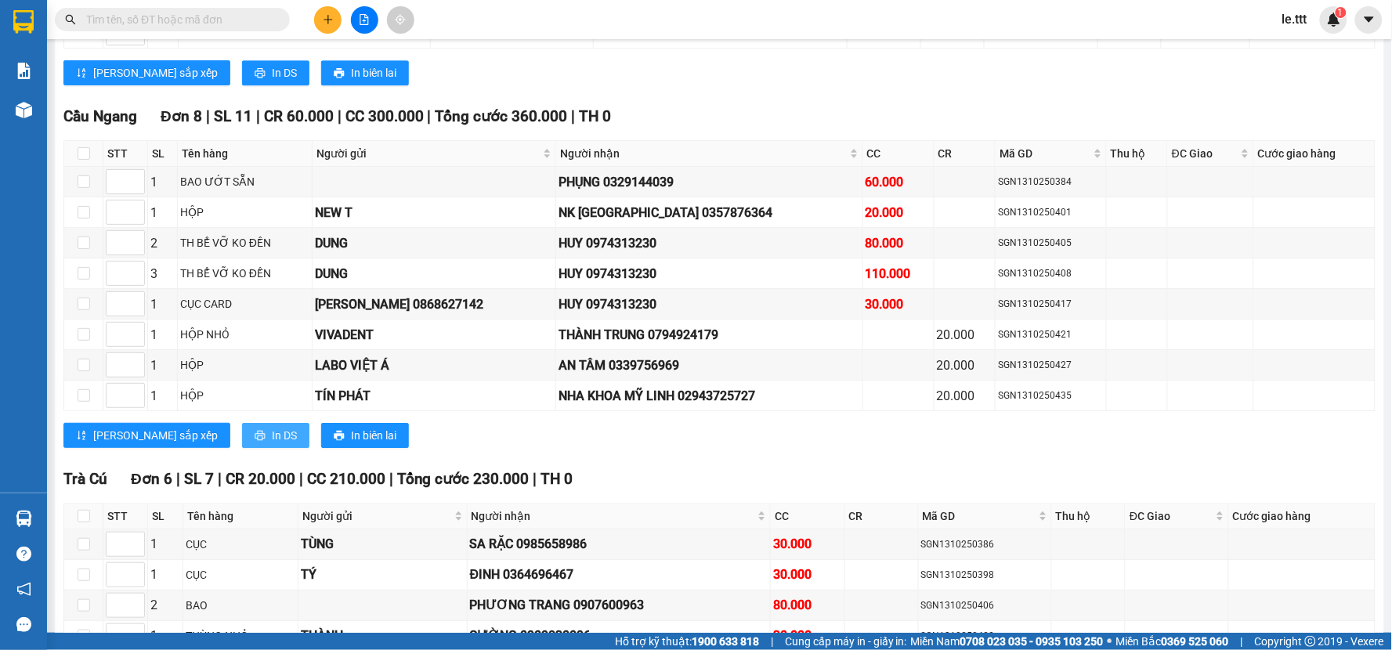
click at [272, 444] on span "In DS" at bounding box center [284, 435] width 25 height 17
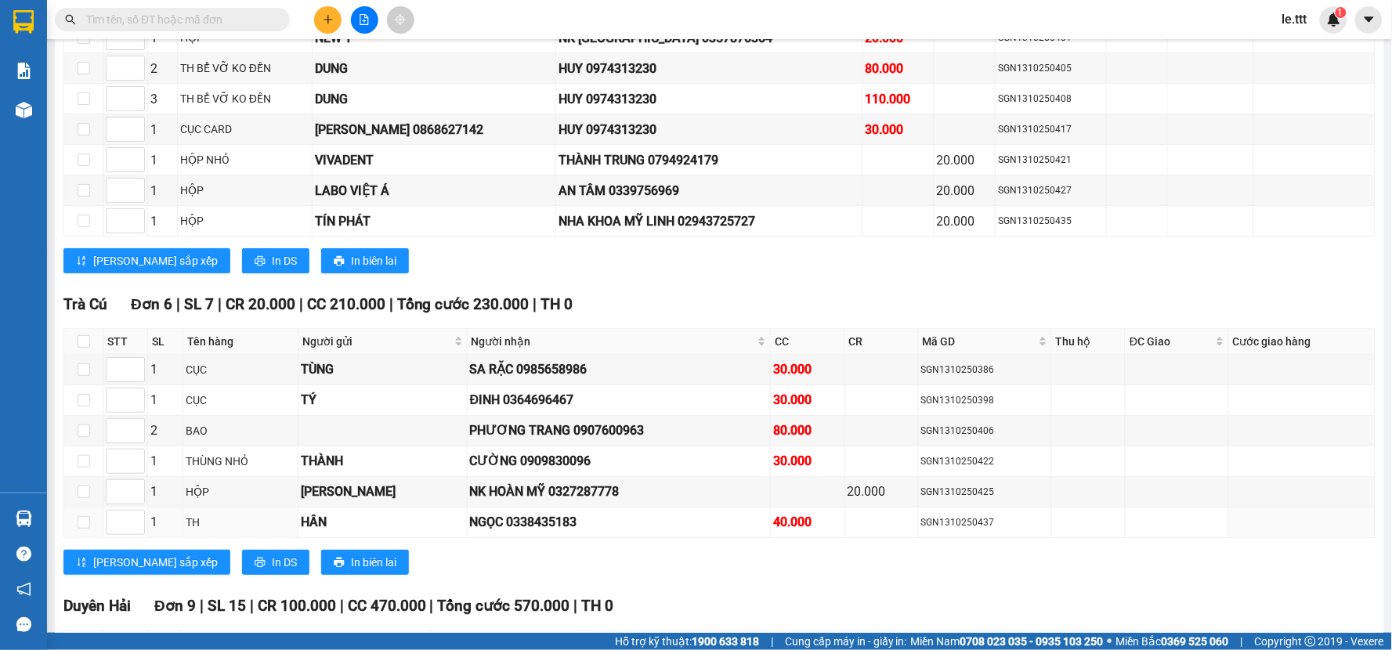
scroll to position [1653, 0]
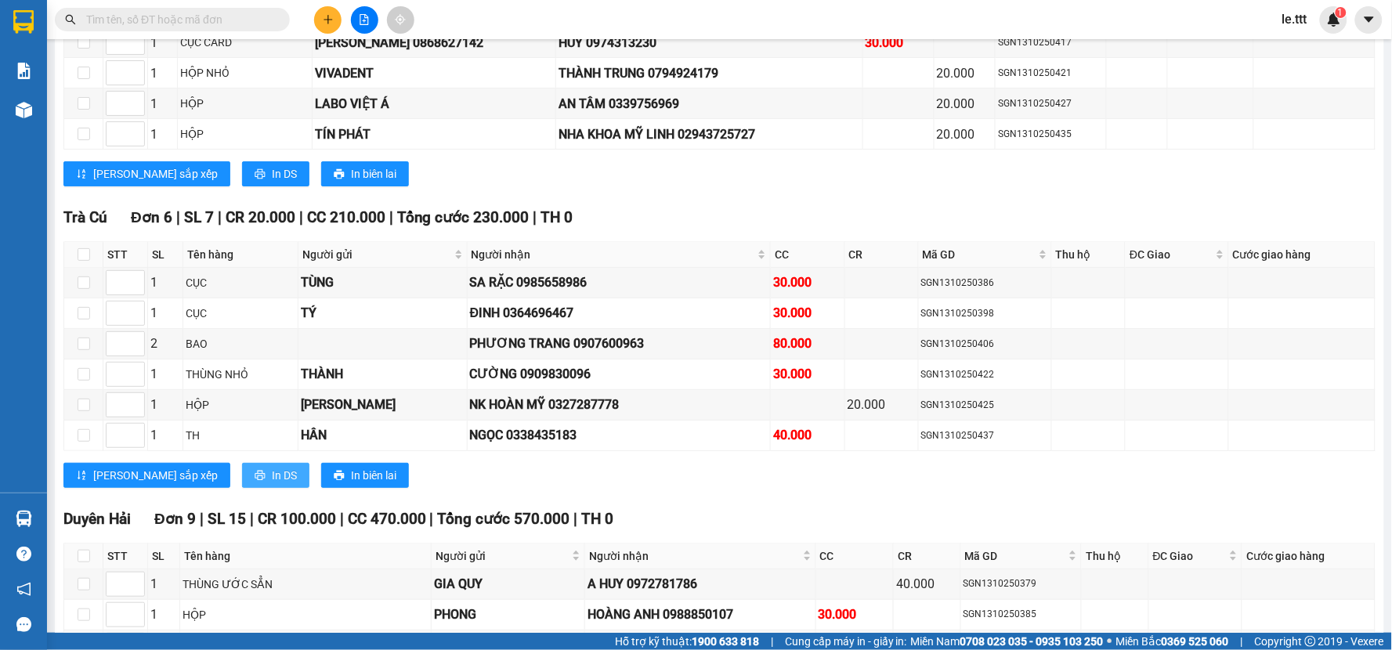
click at [272, 484] on span "In DS" at bounding box center [284, 475] width 25 height 17
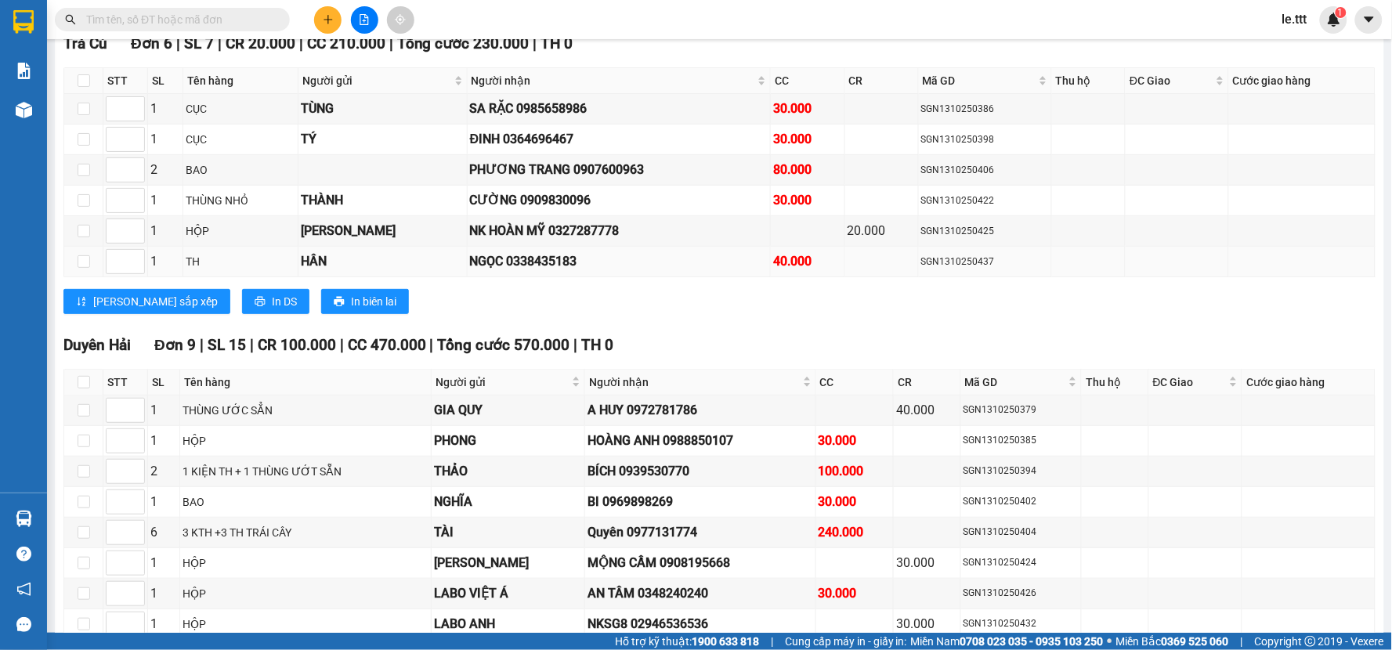
scroll to position [1960, 0]
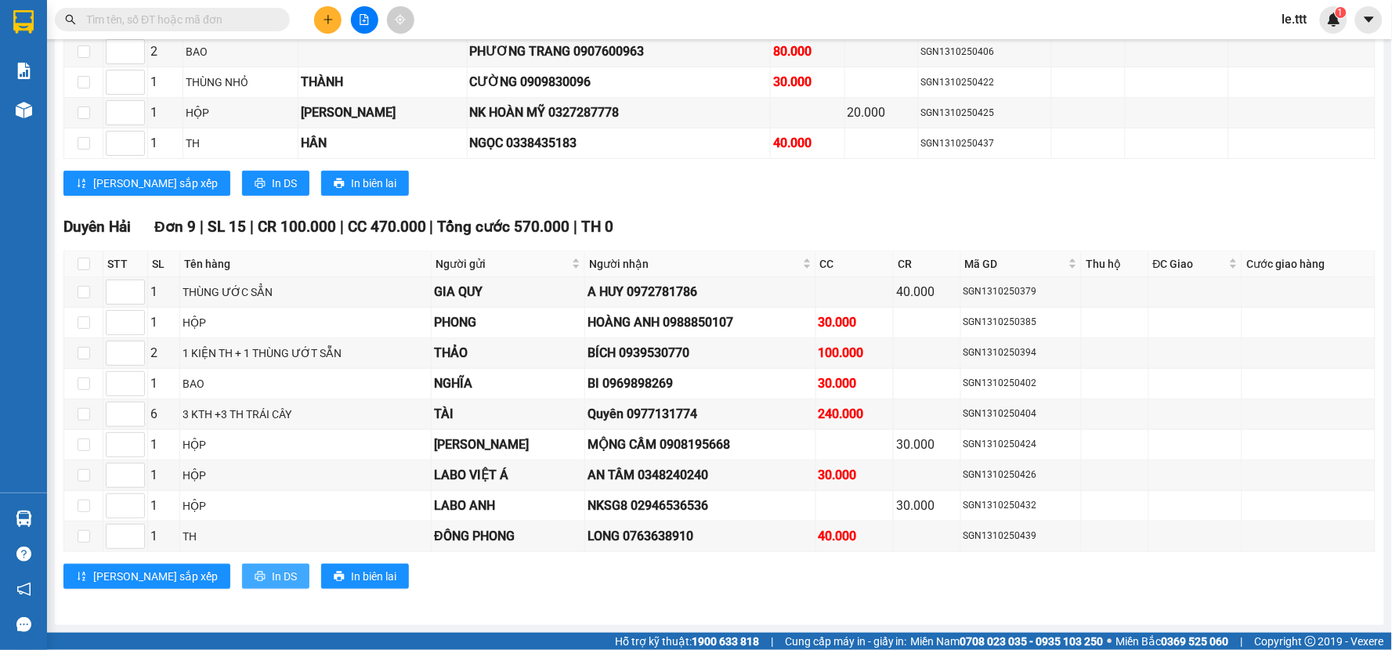
click at [272, 583] on span "In DS" at bounding box center [284, 576] width 25 height 17
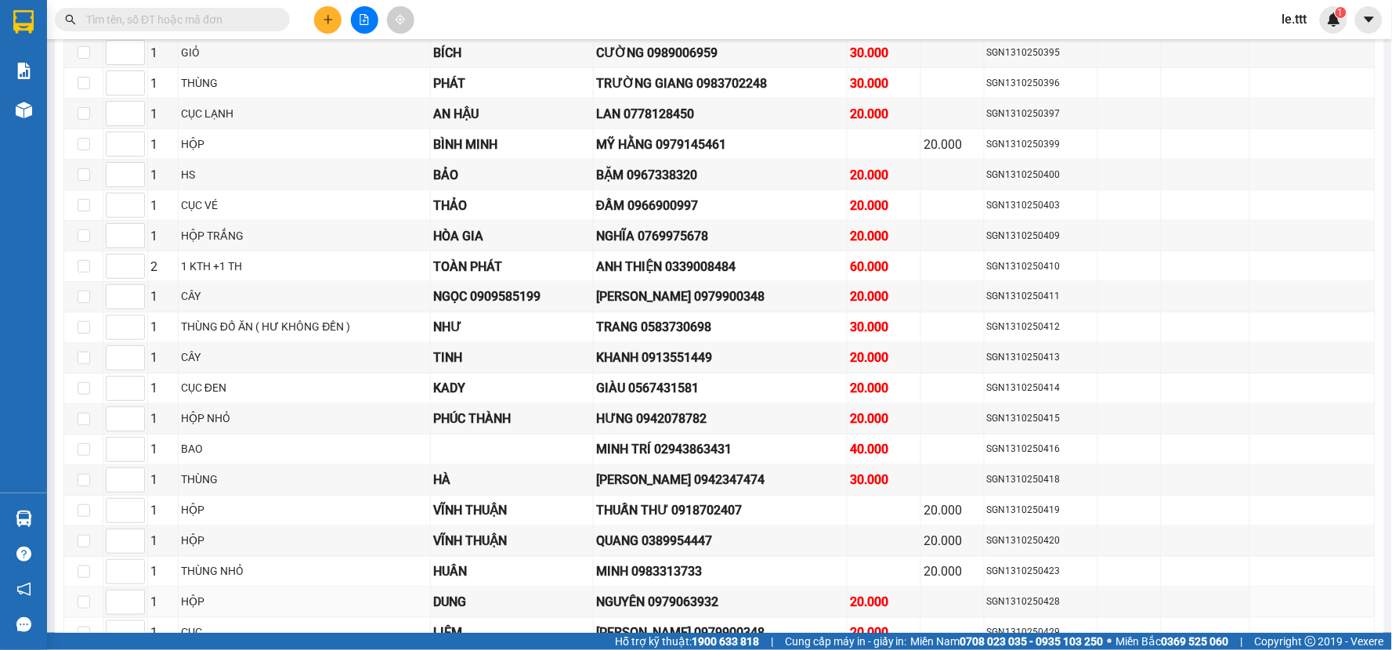
scroll to position [957, 0]
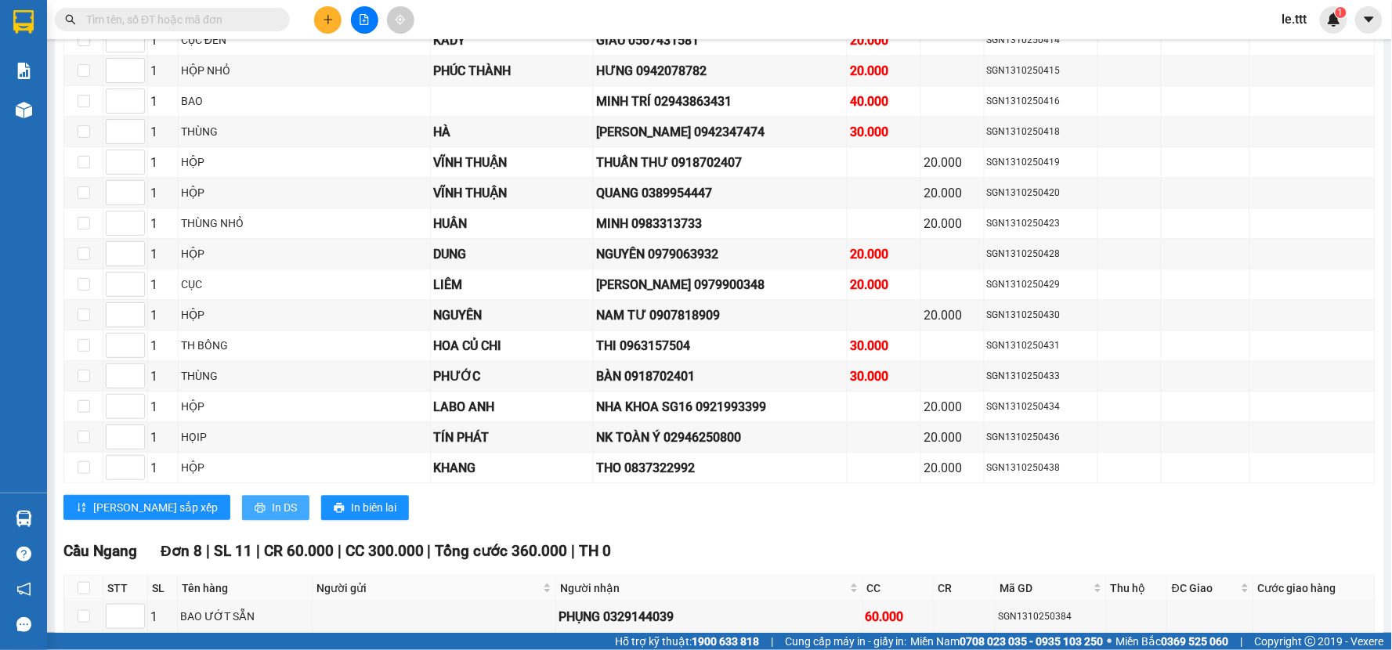
click at [272, 516] on span "In DS" at bounding box center [284, 507] width 25 height 17
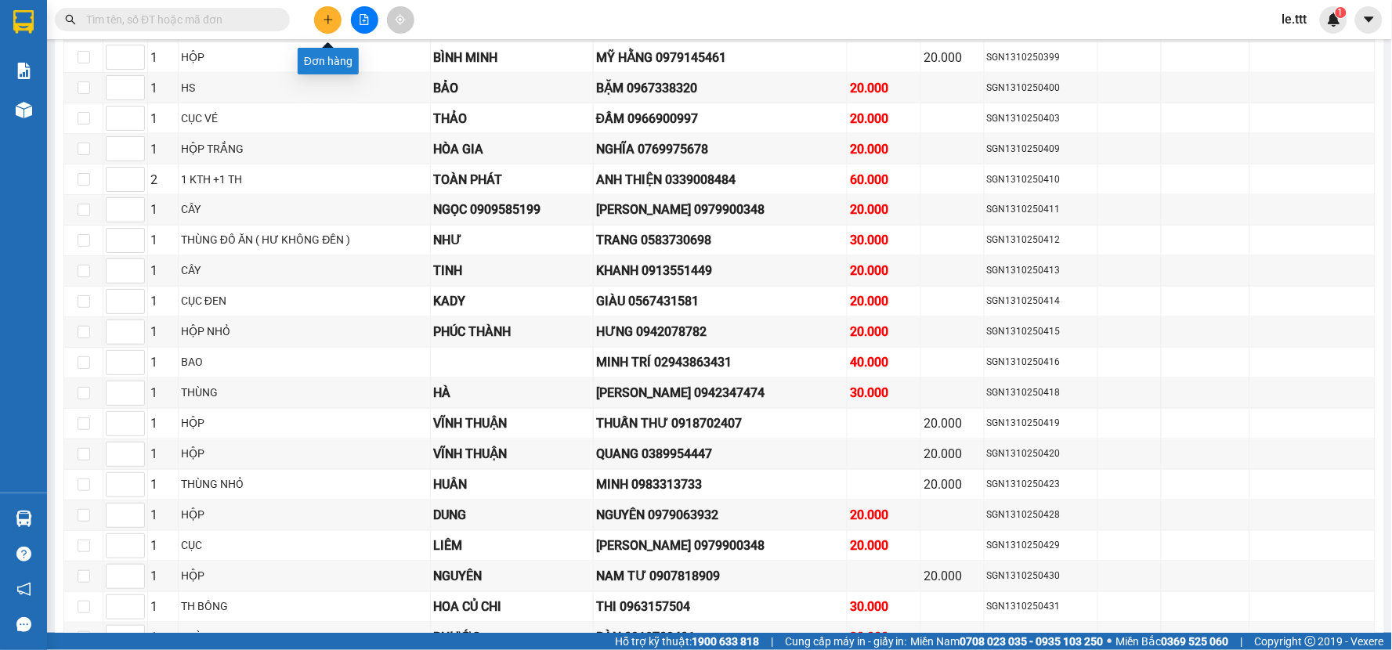
click at [327, 24] on icon "plus" at bounding box center [328, 19] width 11 height 11
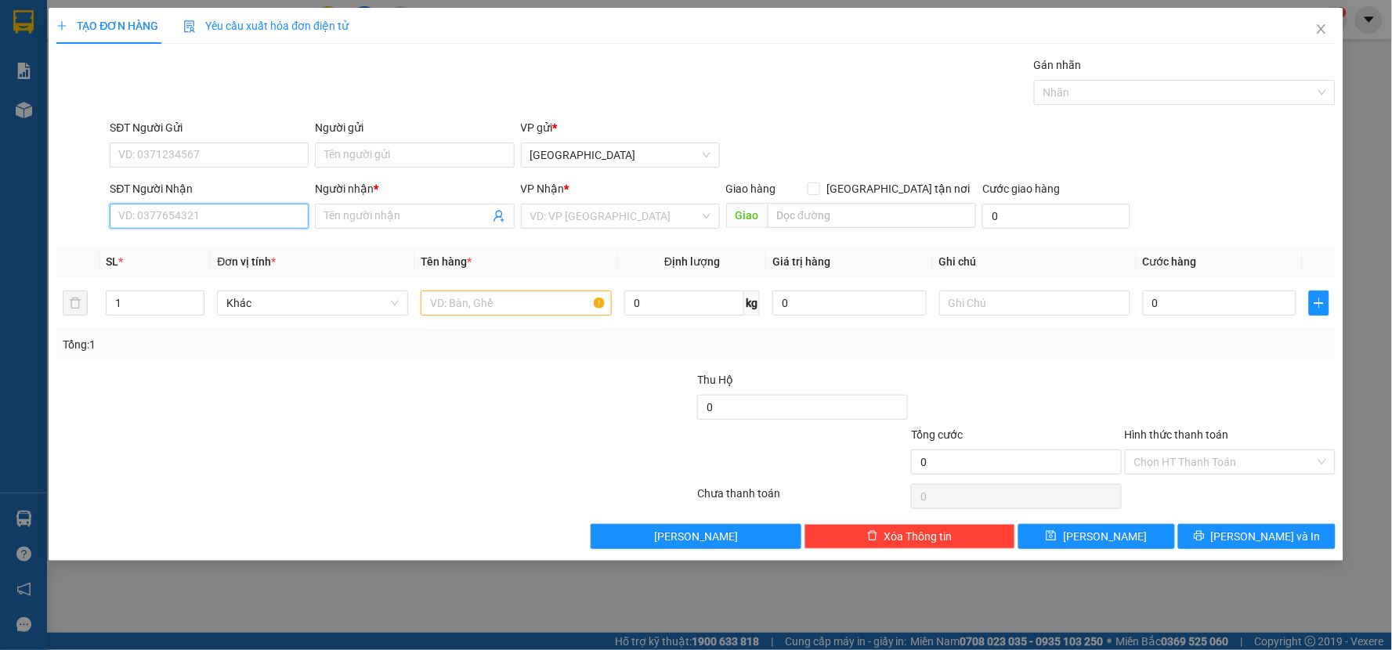
click at [219, 205] on input "SĐT Người Nhận" at bounding box center [209, 216] width 199 height 25
type input "0934842345"
click at [226, 249] on div "0934842345 - PHƯƠNG" at bounding box center [209, 247] width 180 height 17
type input "PHƯƠNG"
type input "0934842345"
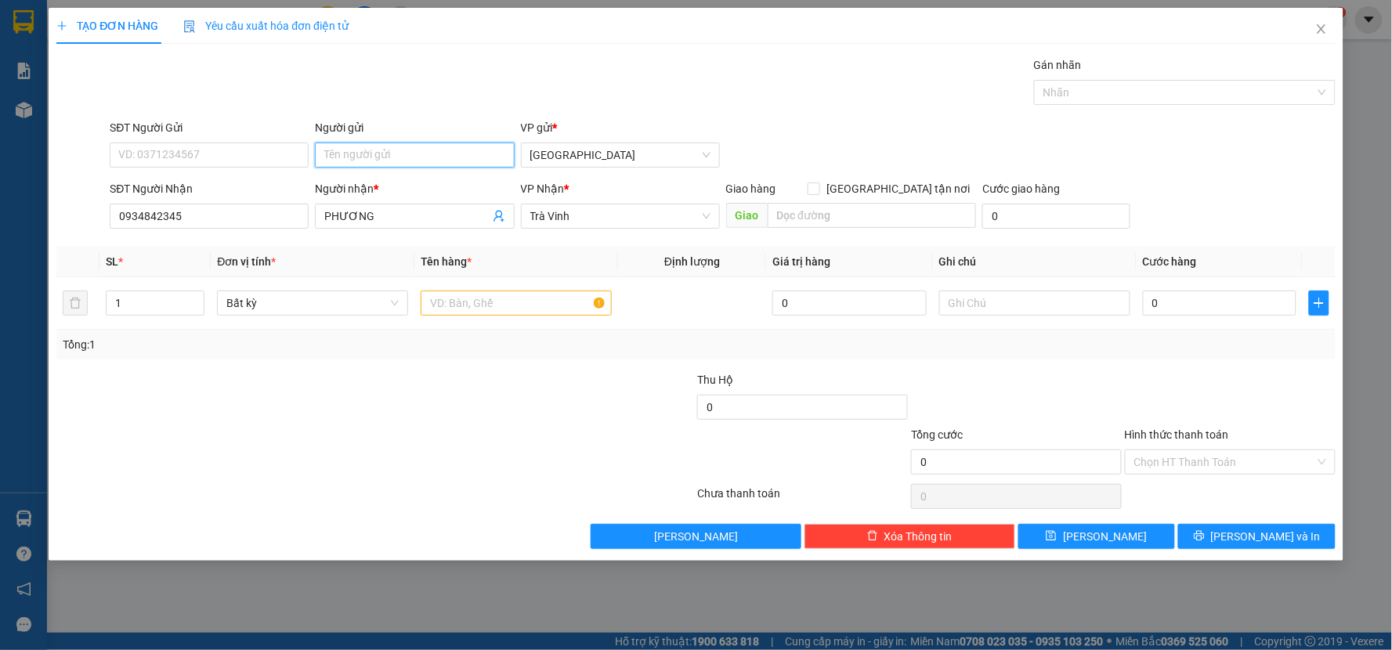
click at [381, 159] on input "Người gửi" at bounding box center [414, 155] width 199 height 25
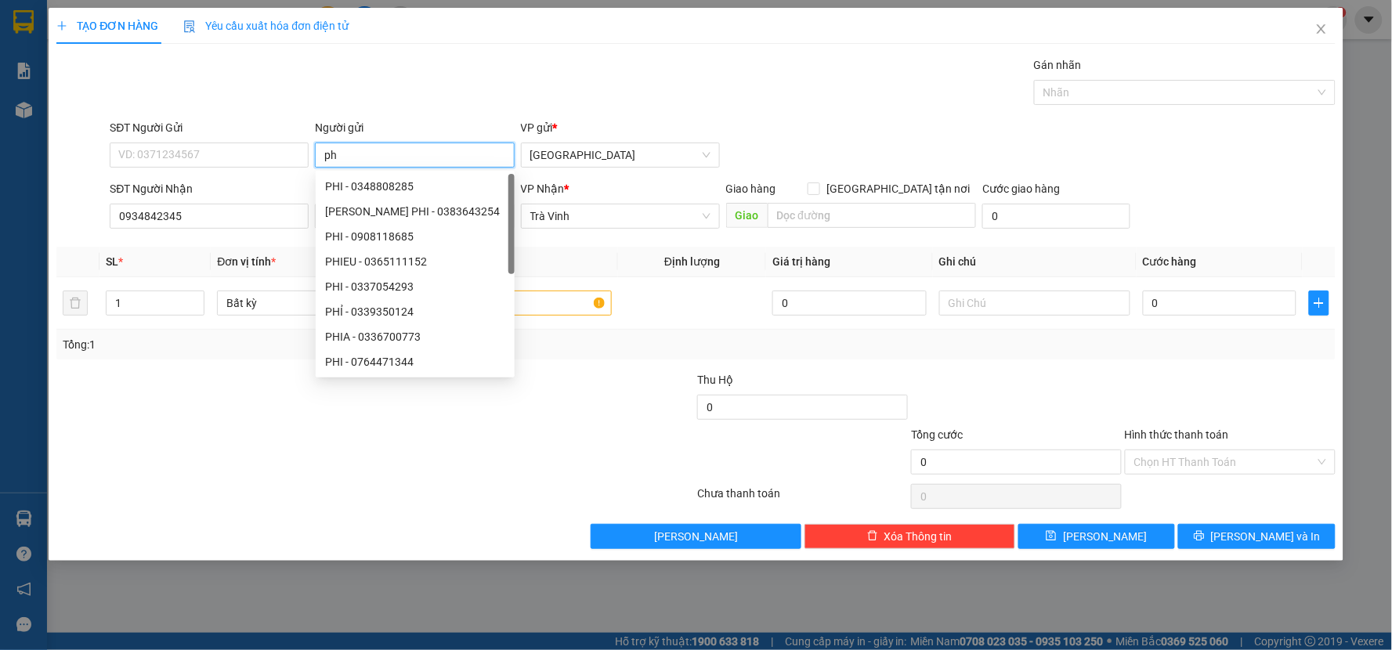
type input "p"
type input "PHI"
click at [417, 71] on div "Gói vận chuyển * Tiêu chuẩn Gán nhãn Nhãn" at bounding box center [722, 83] width 1231 height 55
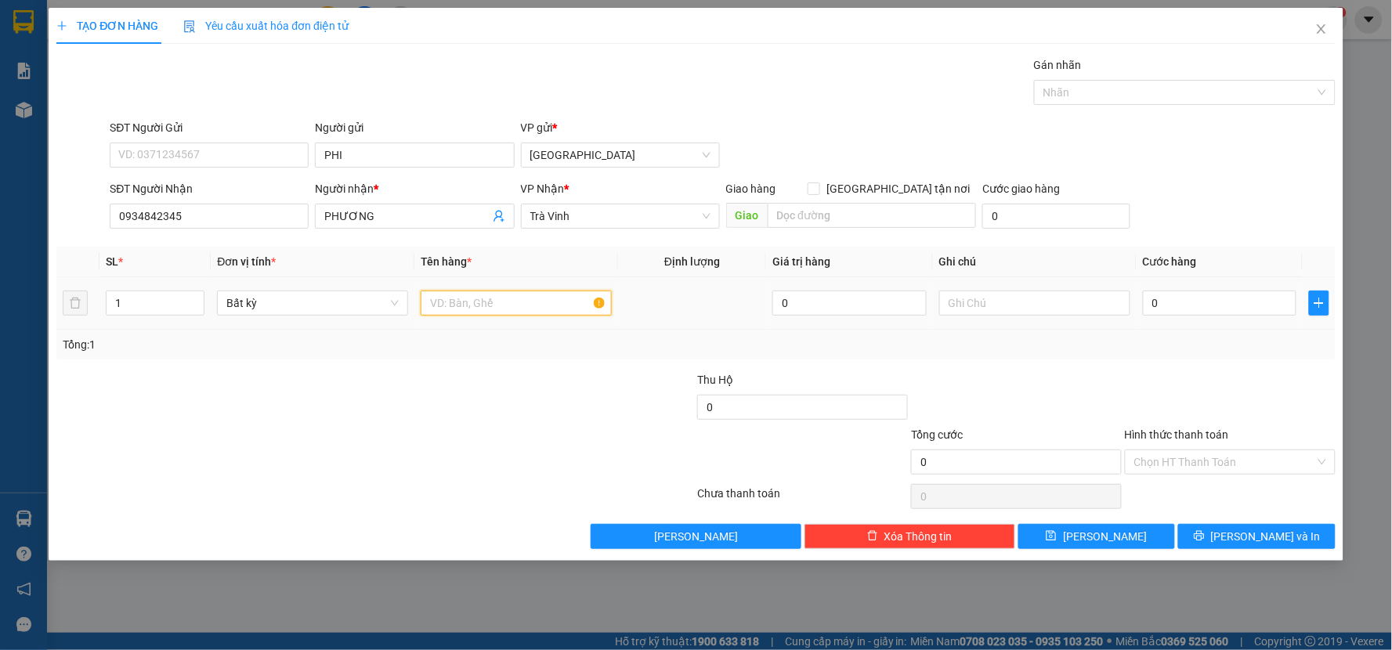
click at [540, 303] on input "text" at bounding box center [516, 303] width 191 height 25
type input "2"
click at [199, 298] on span "up" at bounding box center [195, 298] width 9 height 9
click at [499, 300] on input "text" at bounding box center [516, 303] width 191 height 25
type input "KTH TRÁI CÂY"
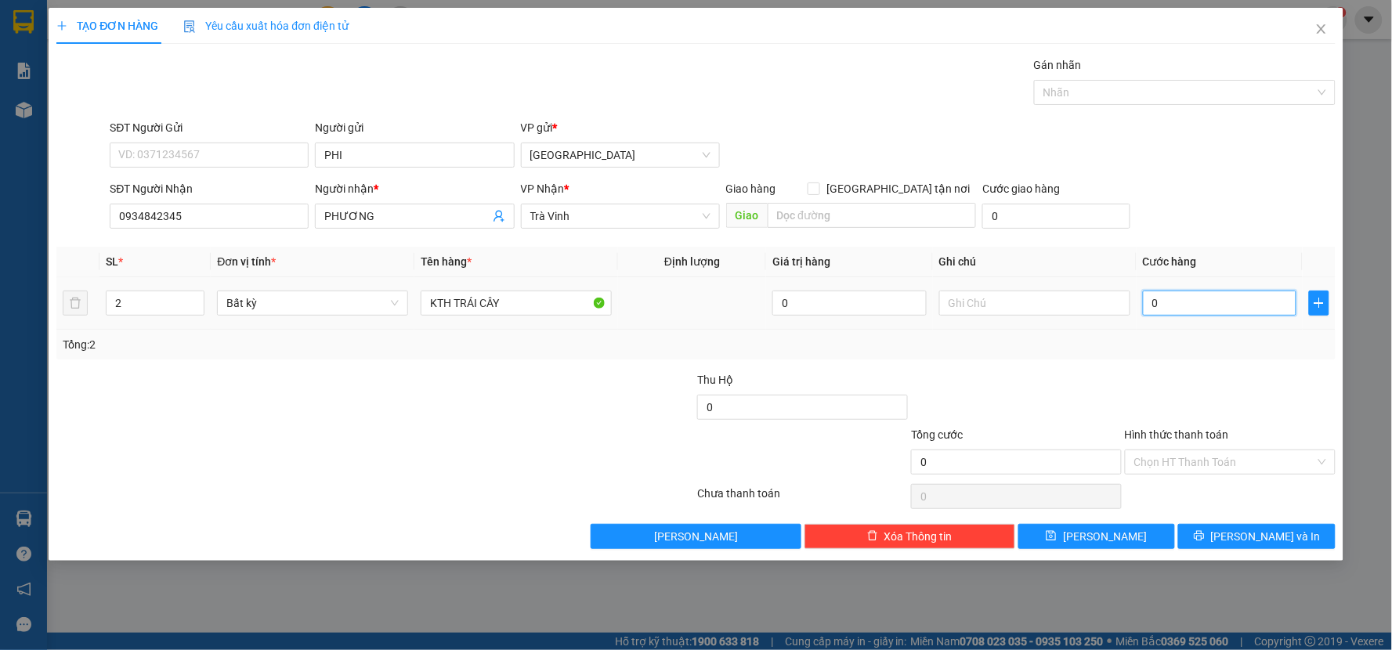
click at [1191, 305] on input "0" at bounding box center [1220, 303] width 154 height 25
type input "6"
type input "60"
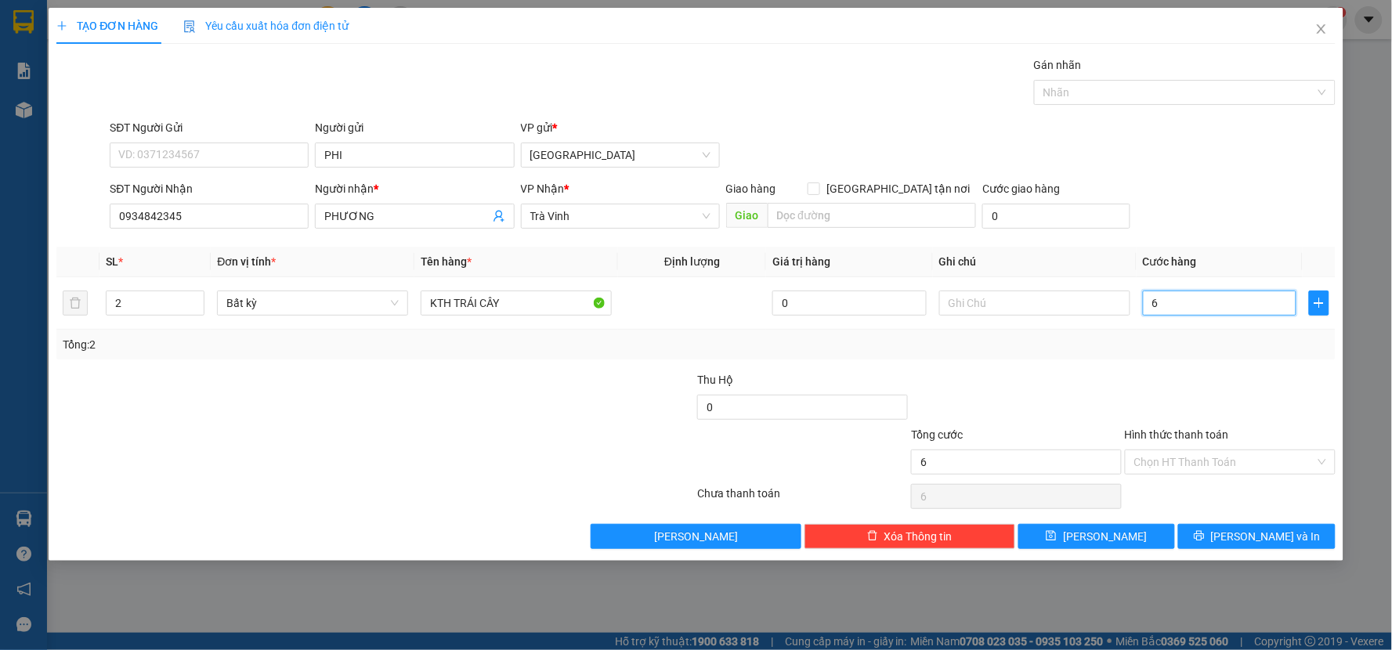
type input "60"
type input "60.000"
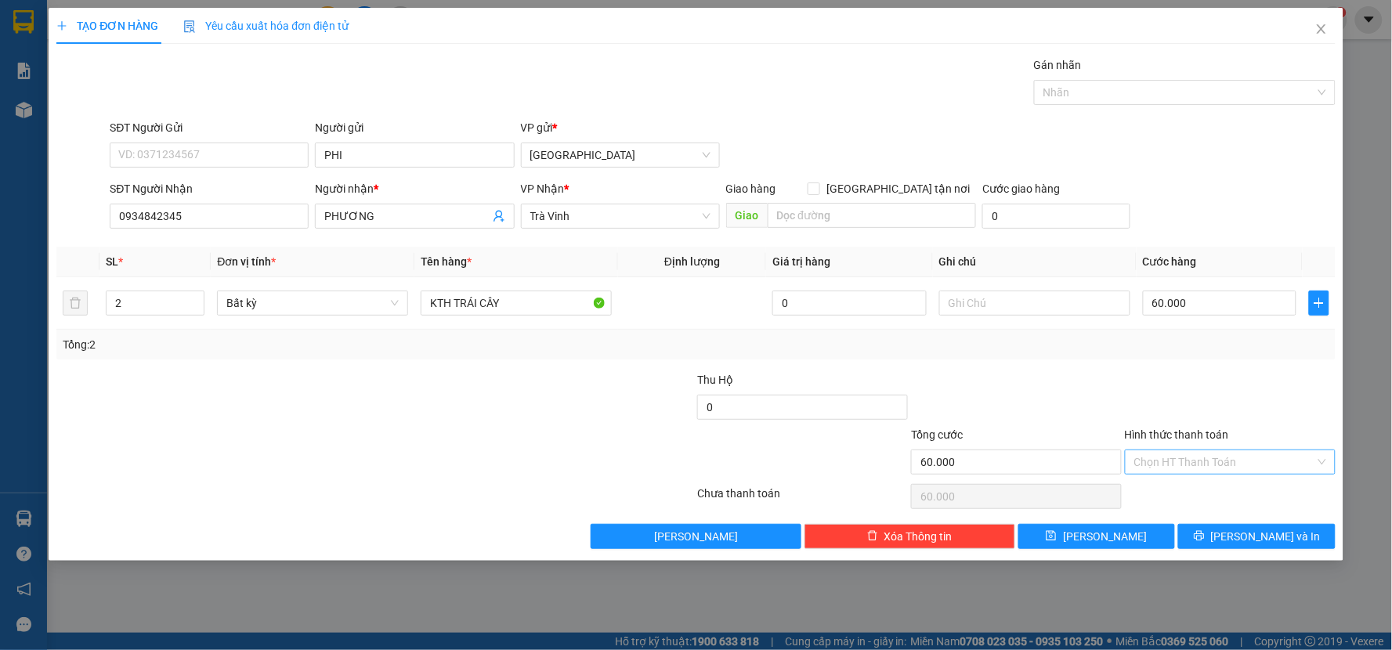
click at [1257, 466] on input "Hình thức thanh toán" at bounding box center [1224, 461] width 181 height 23
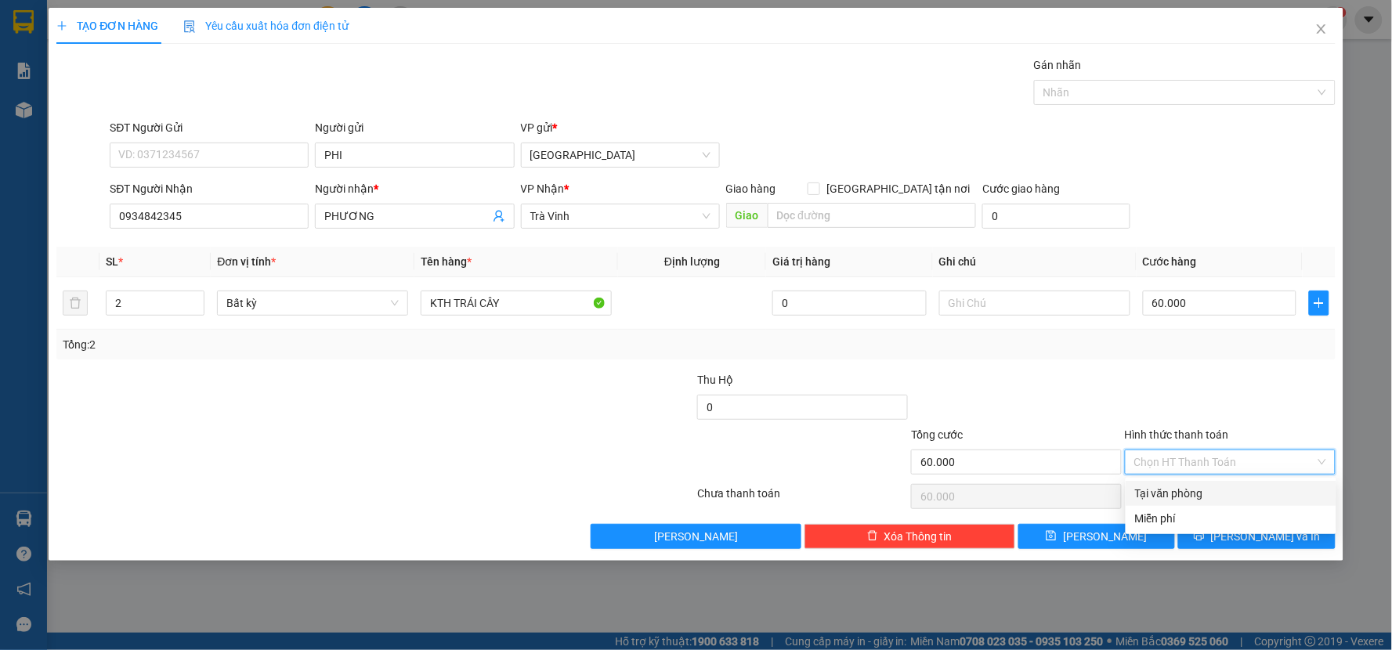
click at [1239, 362] on div "Transit Pickup Surcharge Ids Transit Deliver Surcharge Ids Transit Deliver Surc…" at bounding box center [695, 302] width 1279 height 493
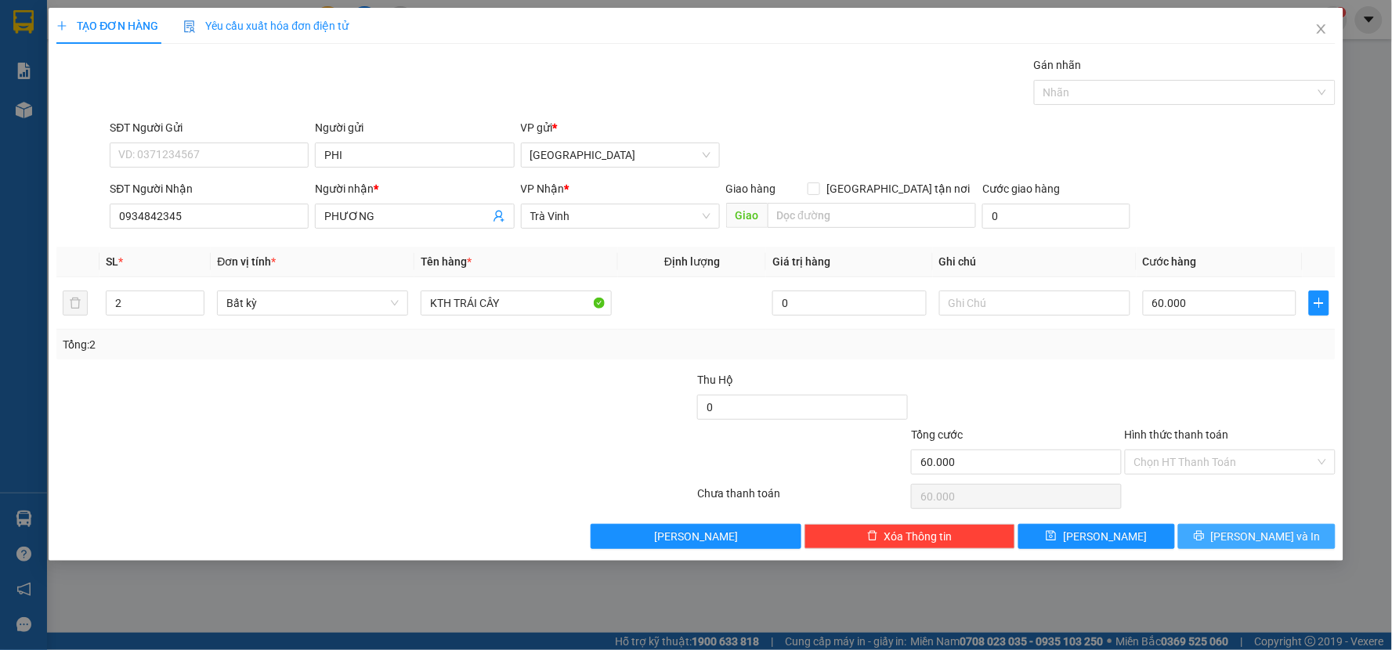
click at [1280, 533] on span "[PERSON_NAME] và In" at bounding box center [1266, 536] width 110 height 17
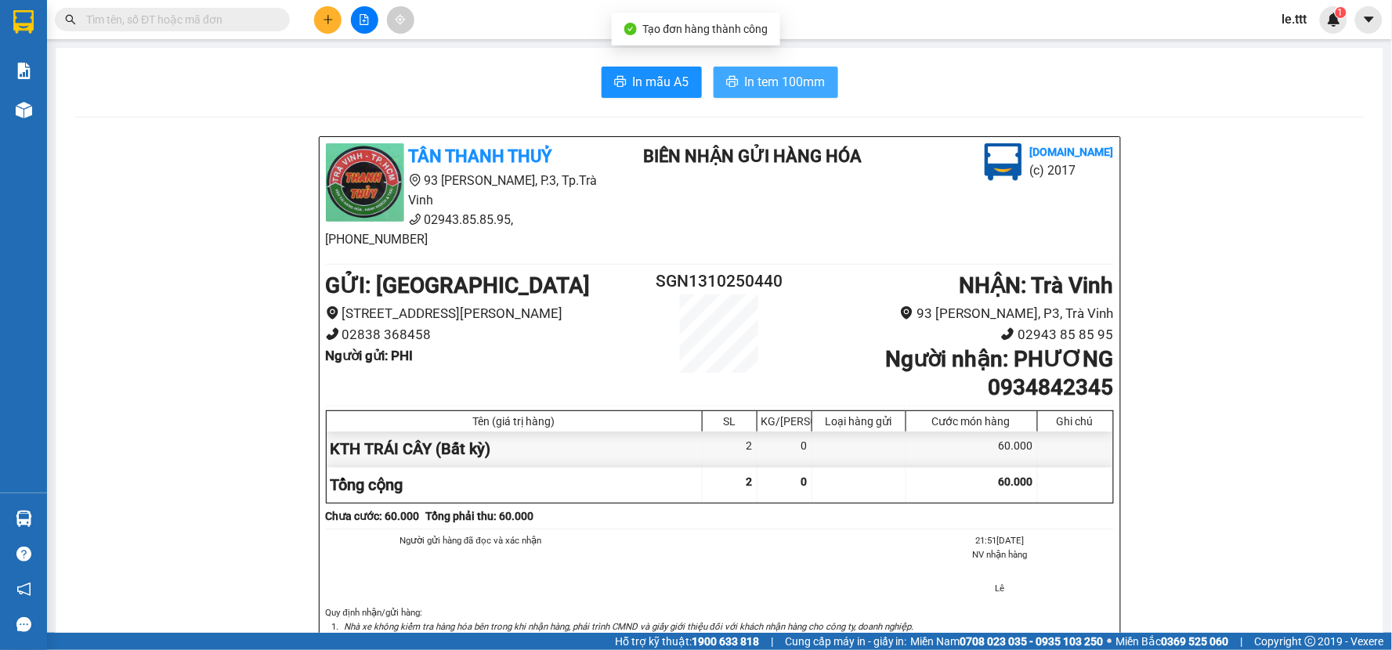
click at [800, 86] on span "In tem 100mm" at bounding box center [785, 82] width 81 height 20
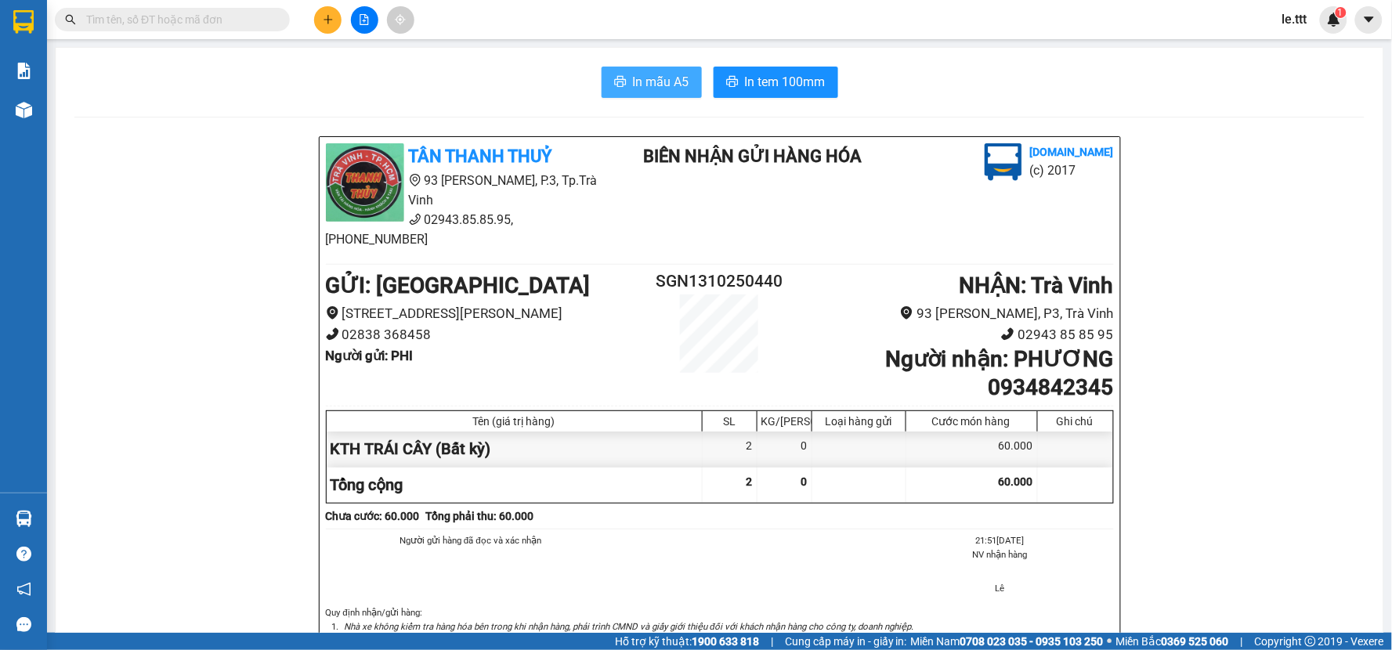
click at [650, 80] on span "In mẫu A5" at bounding box center [661, 82] width 56 height 20
click at [653, 91] on span "In mẫu A5" at bounding box center [661, 82] width 56 height 20
click at [756, 81] on span "In tem 100mm" at bounding box center [785, 82] width 81 height 20
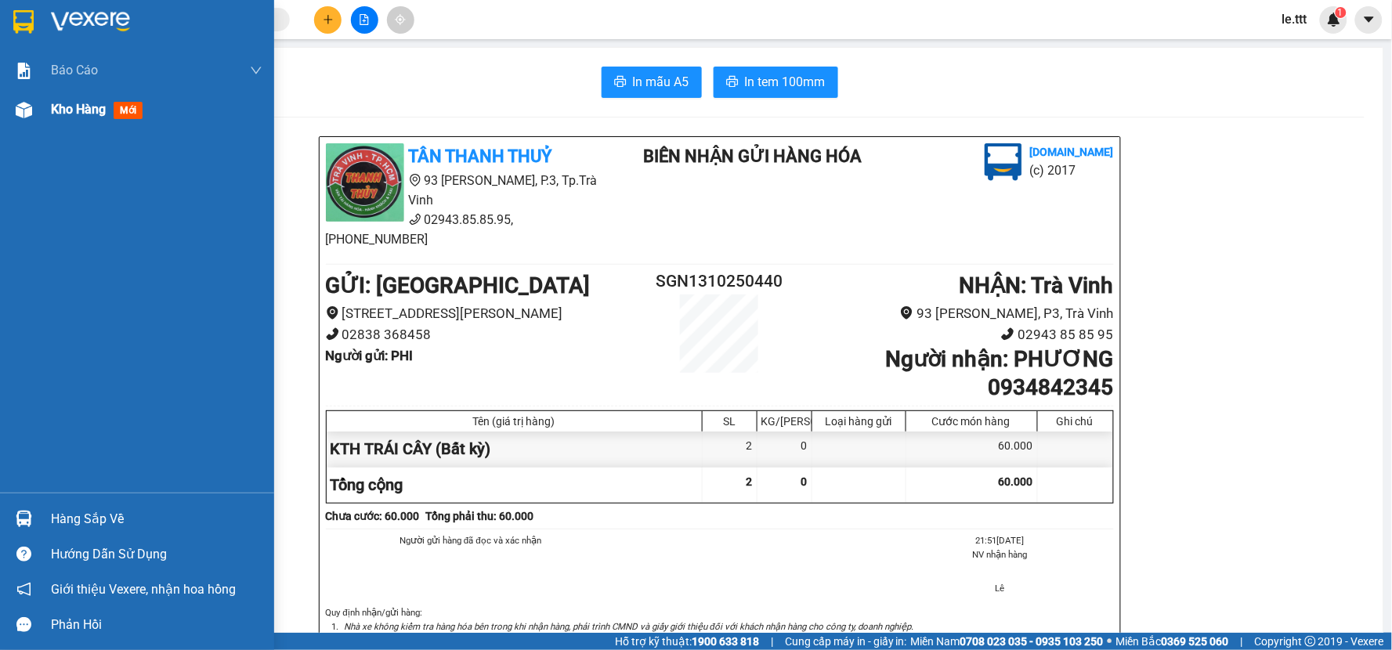
click at [21, 121] on div at bounding box center [23, 109] width 27 height 27
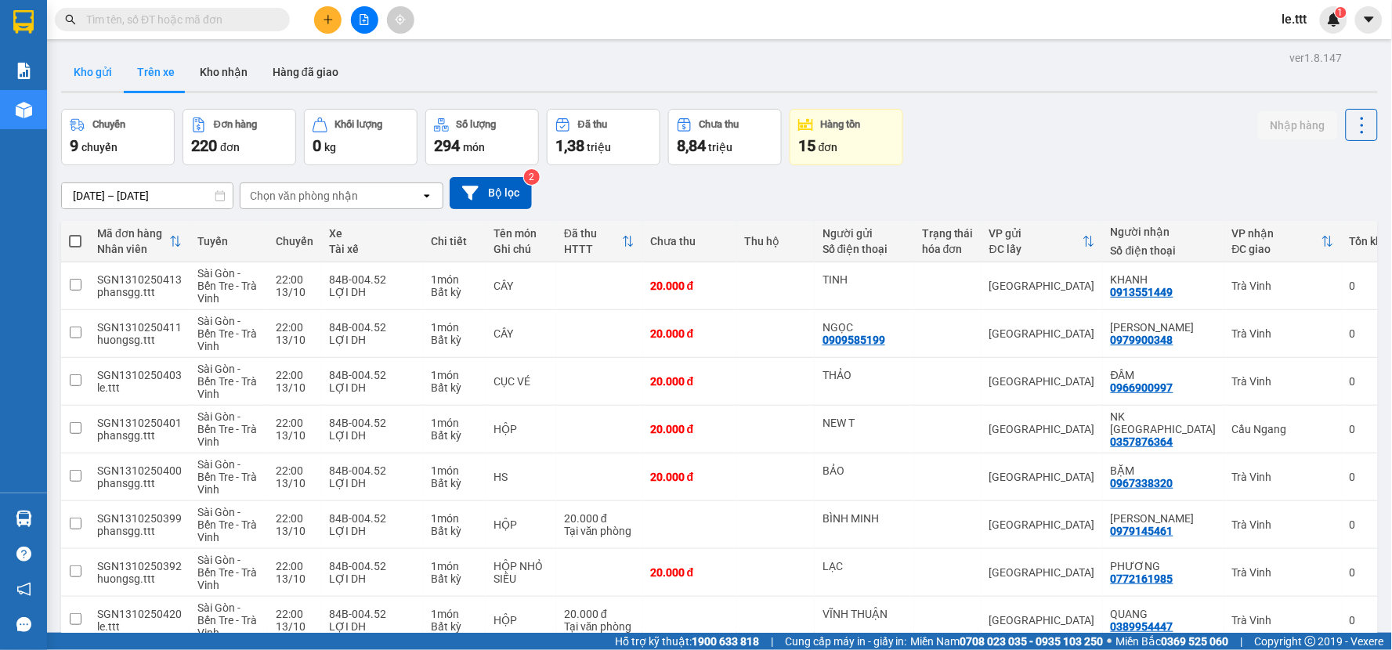
drag, startPoint x: 99, startPoint y: 78, endPoint x: 107, endPoint y: 83, distance: 8.5
click at [100, 78] on button "Kho gửi" at bounding box center [92, 72] width 63 height 38
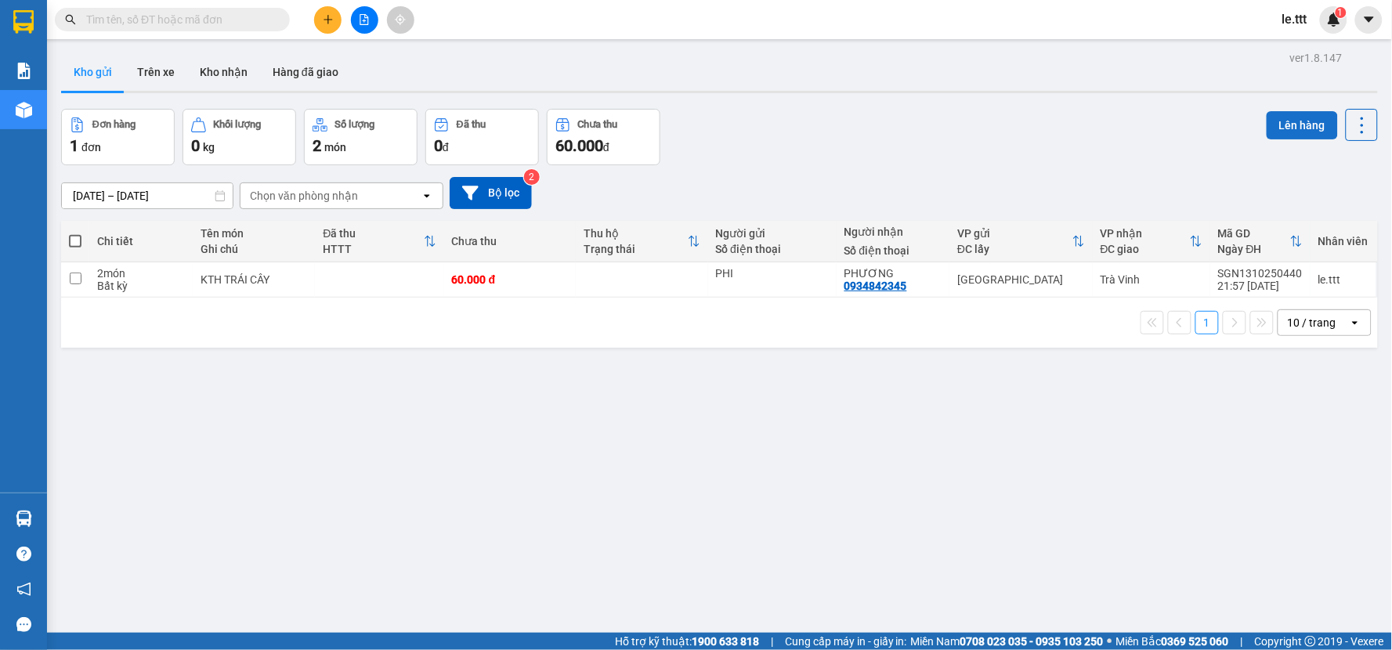
click at [1287, 132] on button "Lên hàng" at bounding box center [1301, 125] width 71 height 28
click at [77, 244] on span at bounding box center [75, 241] width 13 height 13
click at [75, 233] on input "checkbox" at bounding box center [75, 233] width 0 height 0
checkbox input "true"
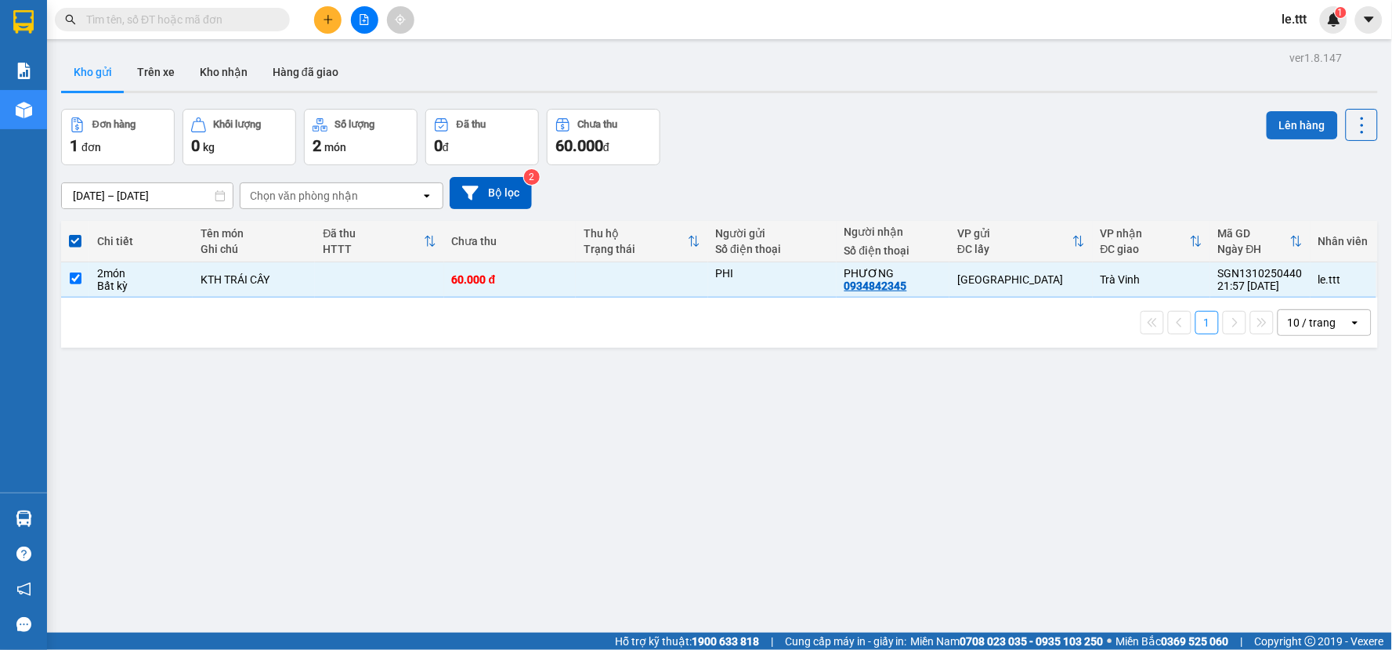
click at [1278, 121] on button "Lên hàng" at bounding box center [1301, 125] width 71 height 28
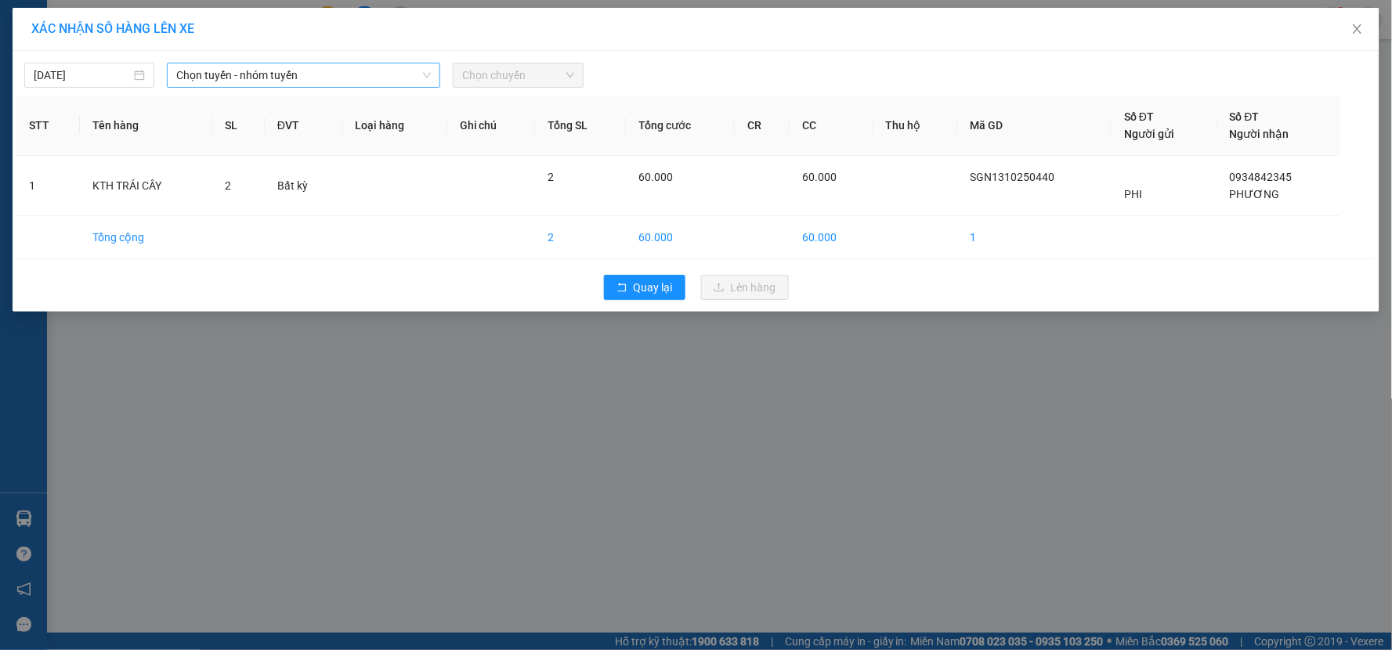
click at [367, 81] on span "Chọn tuyến - nhóm tuyến" at bounding box center [303, 74] width 255 height 23
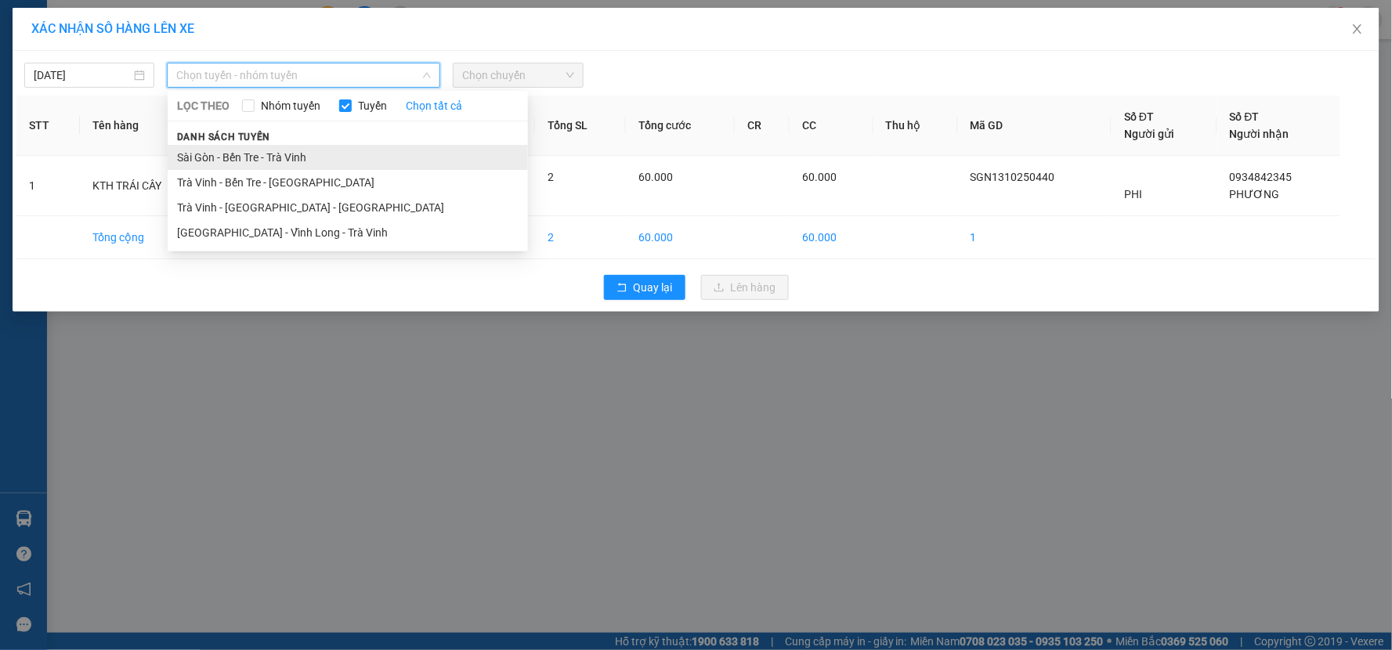
click at [371, 160] on li "Sài Gòn - Bến Tre - Trà Vinh" at bounding box center [348, 157] width 360 height 25
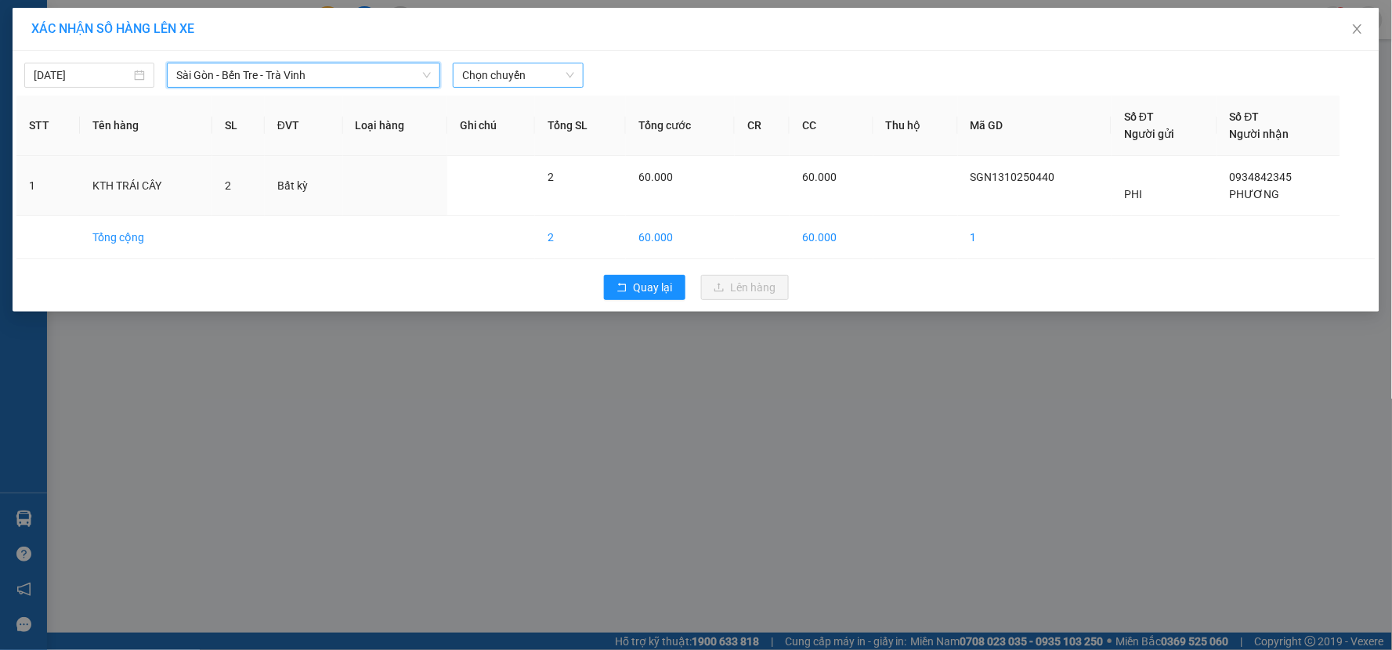
click at [499, 76] on span "Chọn chuyến" at bounding box center [517, 74] width 111 height 23
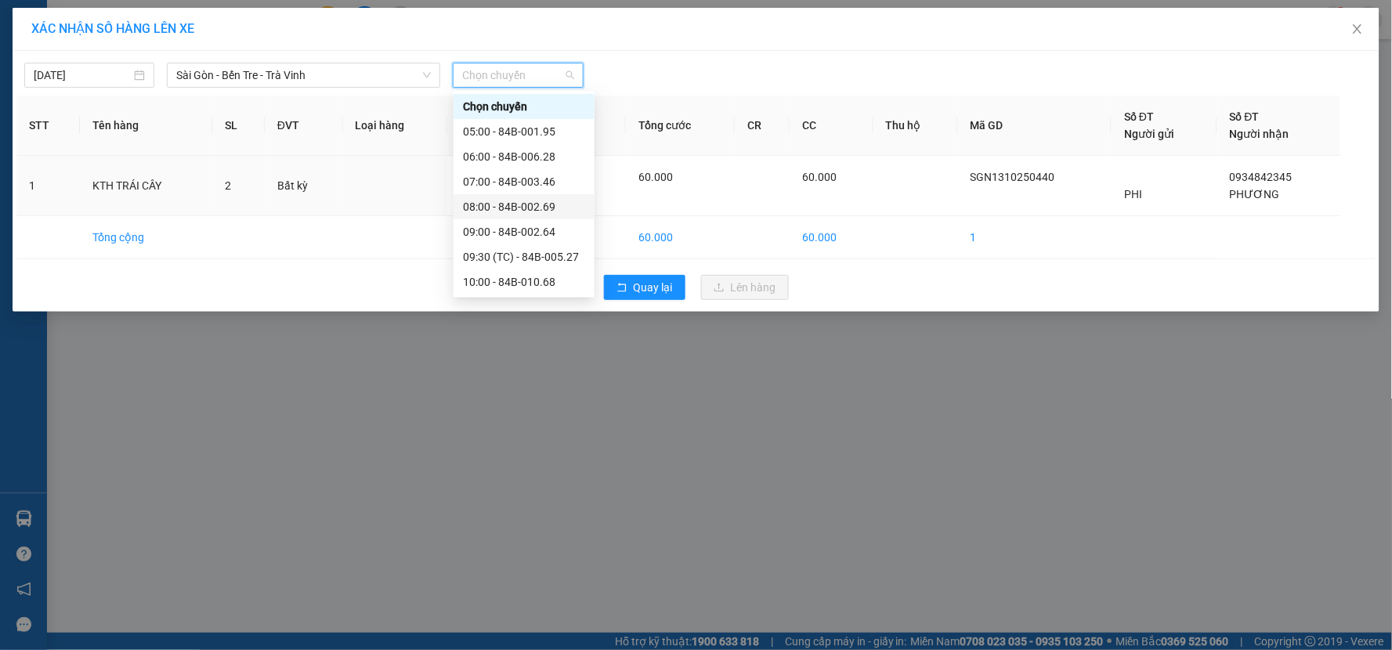
scroll to position [276, 0]
click at [553, 282] on div "22:00 - 84B-004.52" at bounding box center [524, 281] width 122 height 17
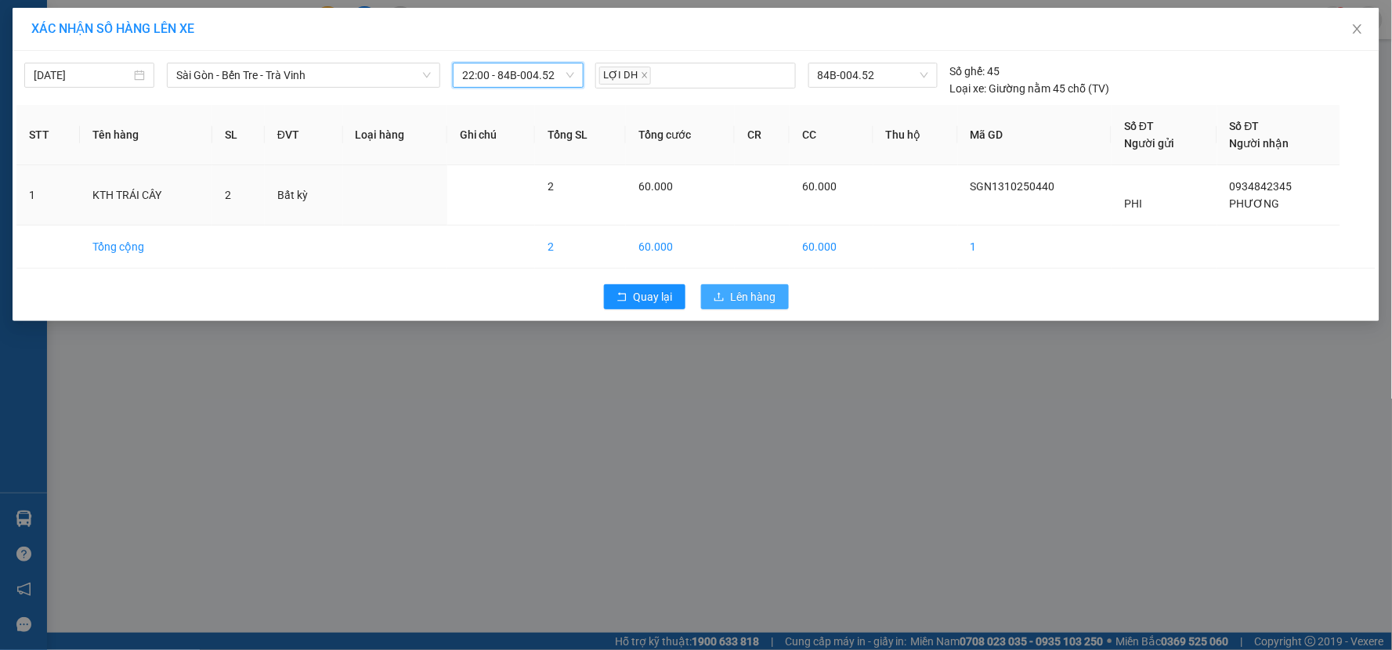
click at [744, 298] on span "Lên hàng" at bounding box center [753, 296] width 45 height 17
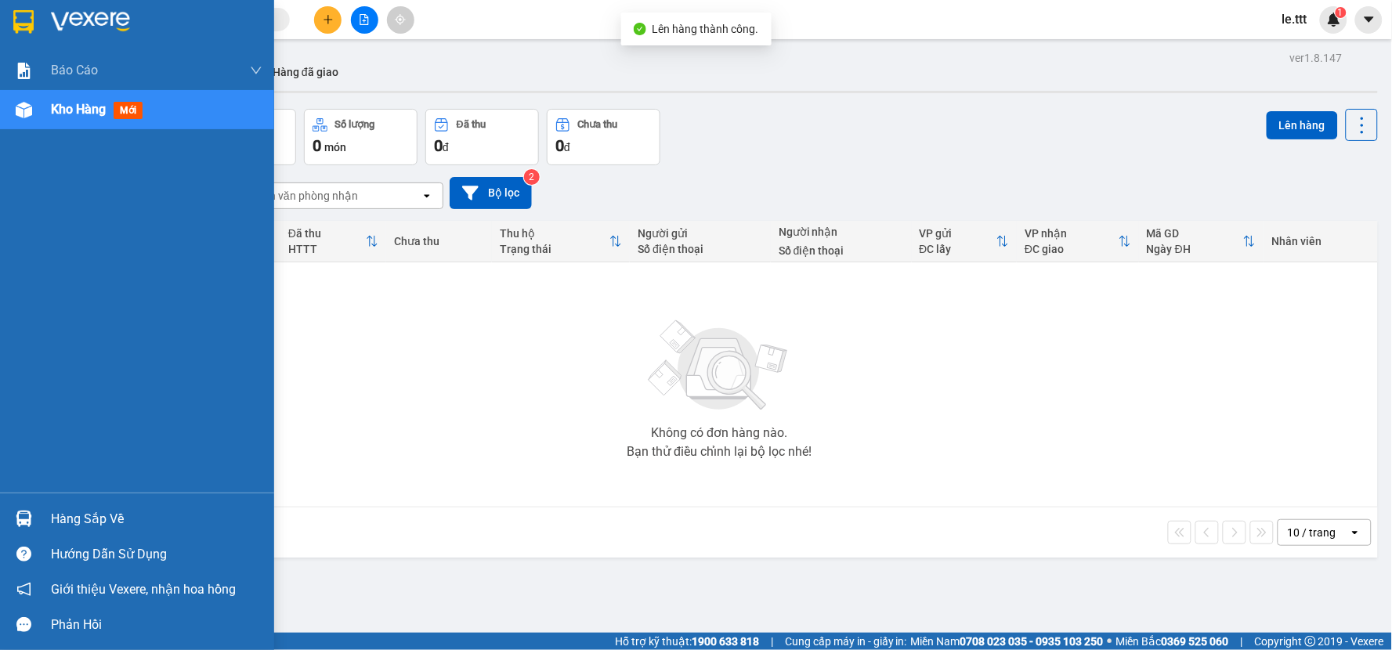
click at [53, 521] on div "Hàng sắp về" at bounding box center [156, 518] width 211 height 23
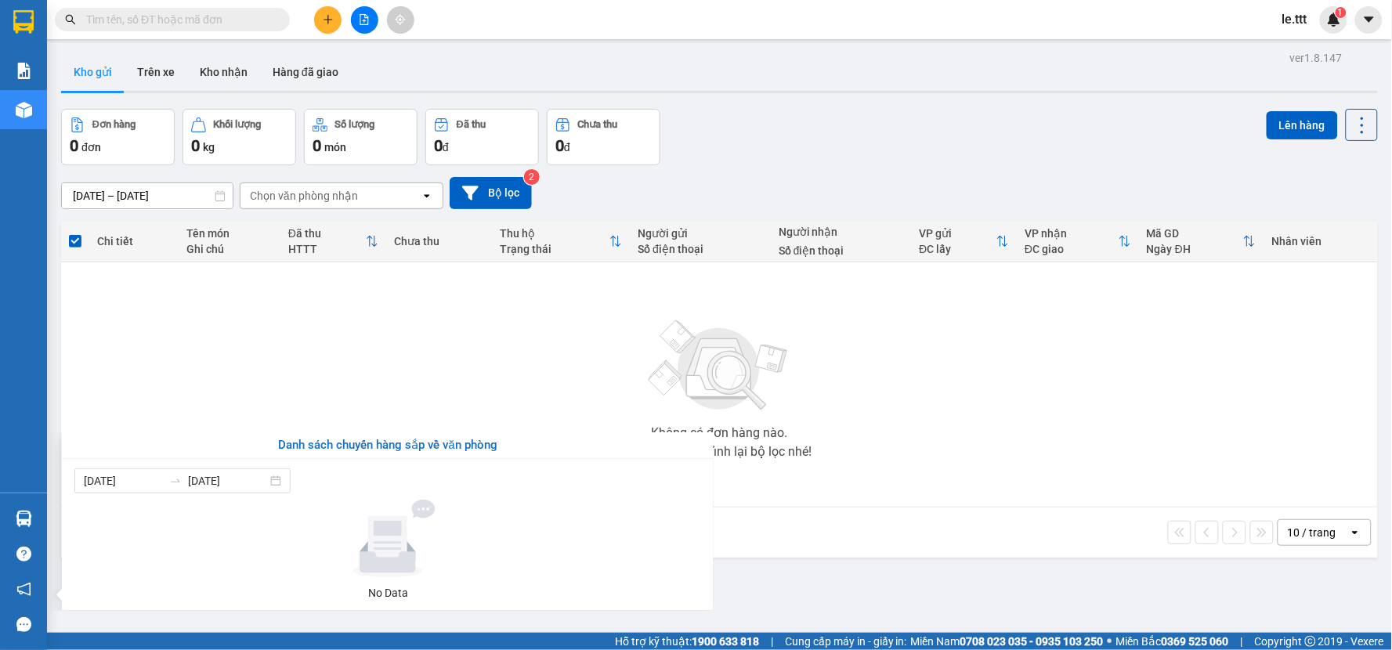
click at [498, 354] on section "Kết quả tìm kiếm ( 0 ) Bộ lọc No Data le.ttt 1 Báo cáo Báo cáo dòng tiền (trưởn…" at bounding box center [696, 325] width 1392 height 650
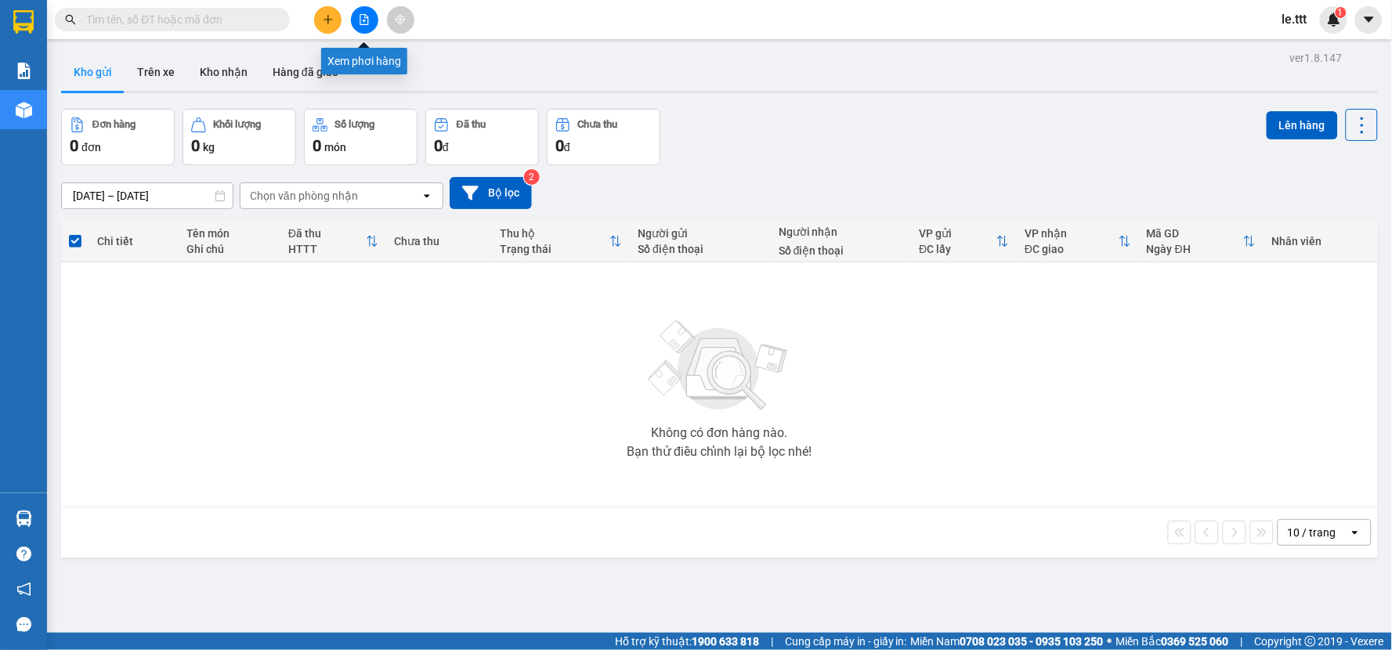
click at [370, 23] on button at bounding box center [364, 19] width 27 height 27
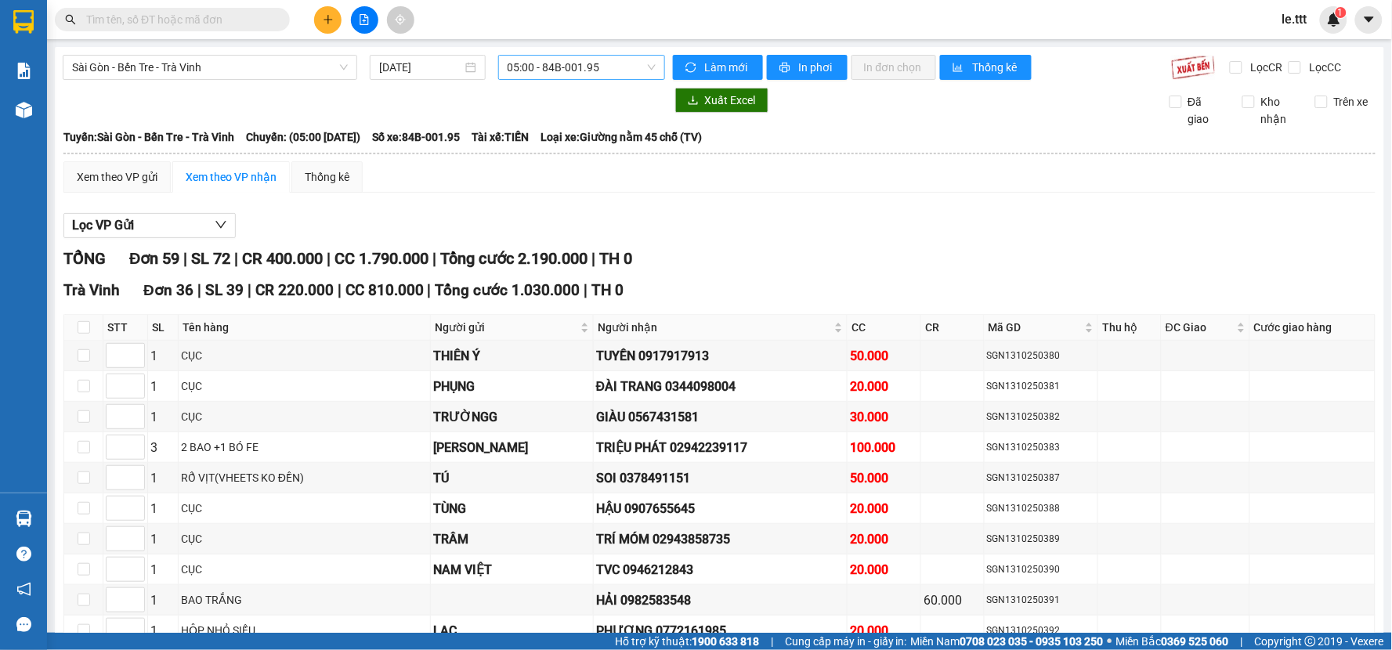
click at [609, 69] on span "05:00 - 84B-001.95" at bounding box center [581, 67] width 148 height 23
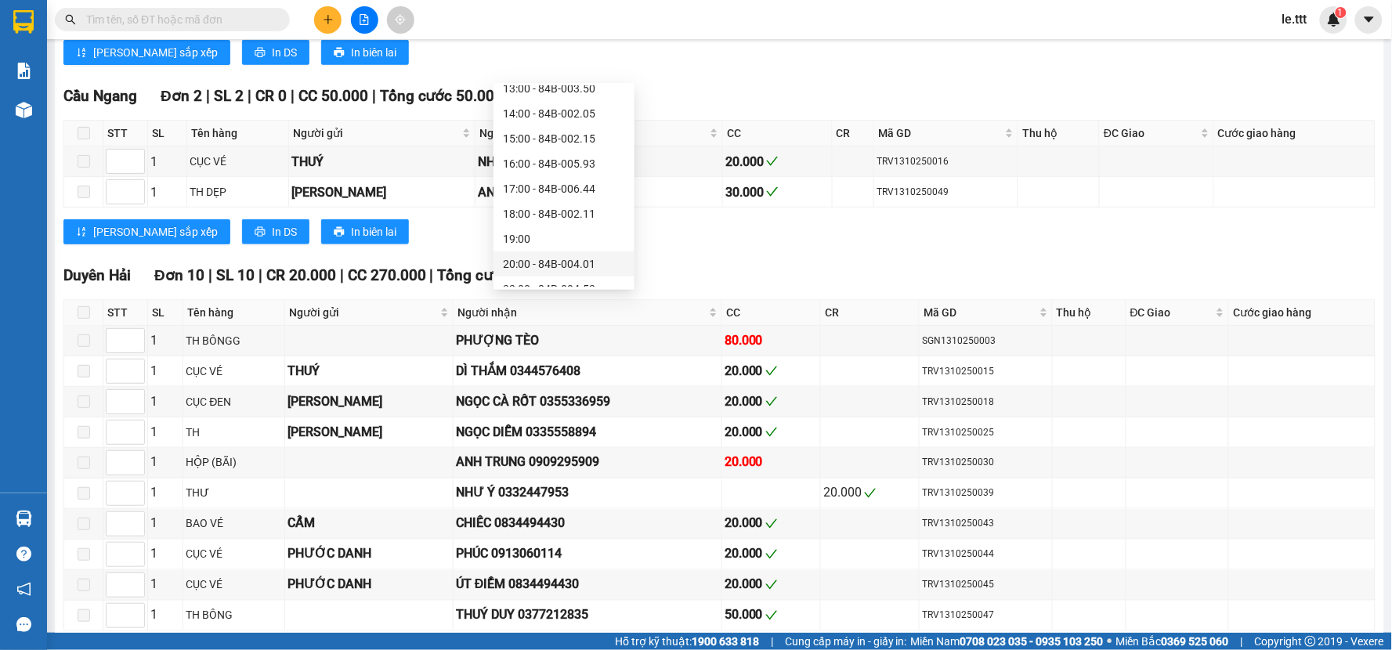
scroll to position [276, 0]
click at [590, 276] on div "22:00 - 84B-004.52" at bounding box center [564, 273] width 122 height 17
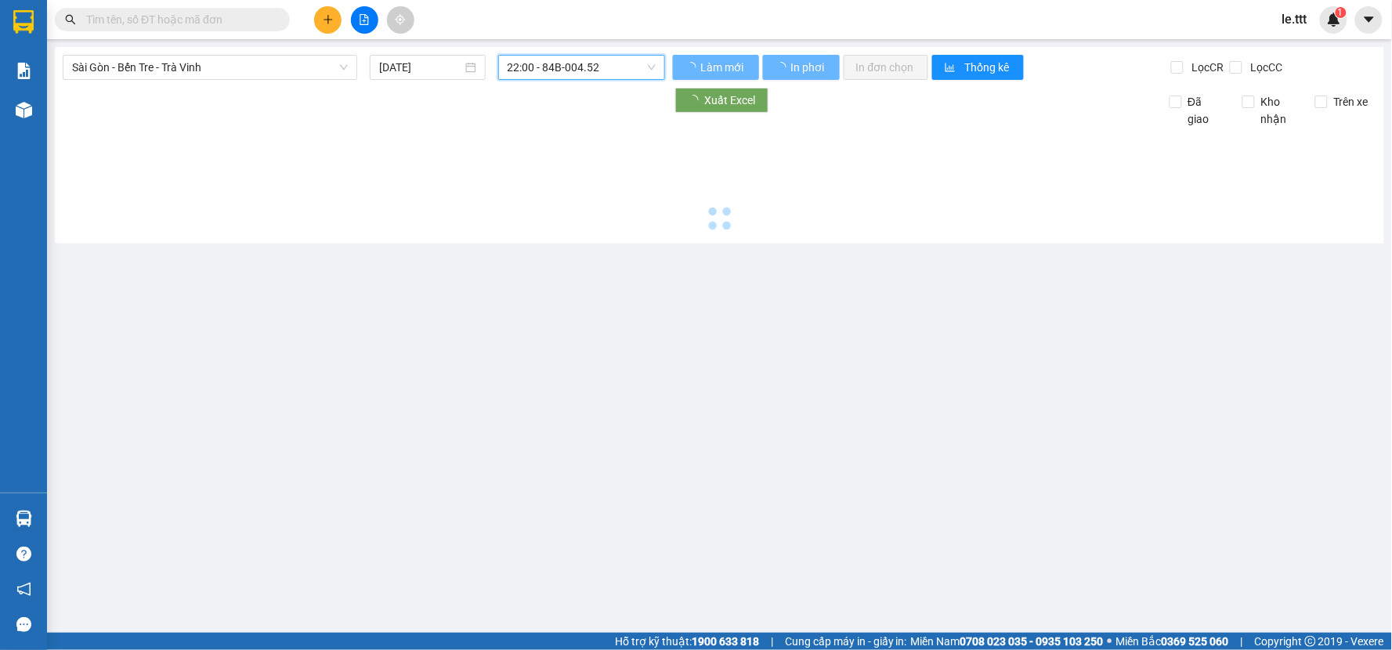
scroll to position [0, 0]
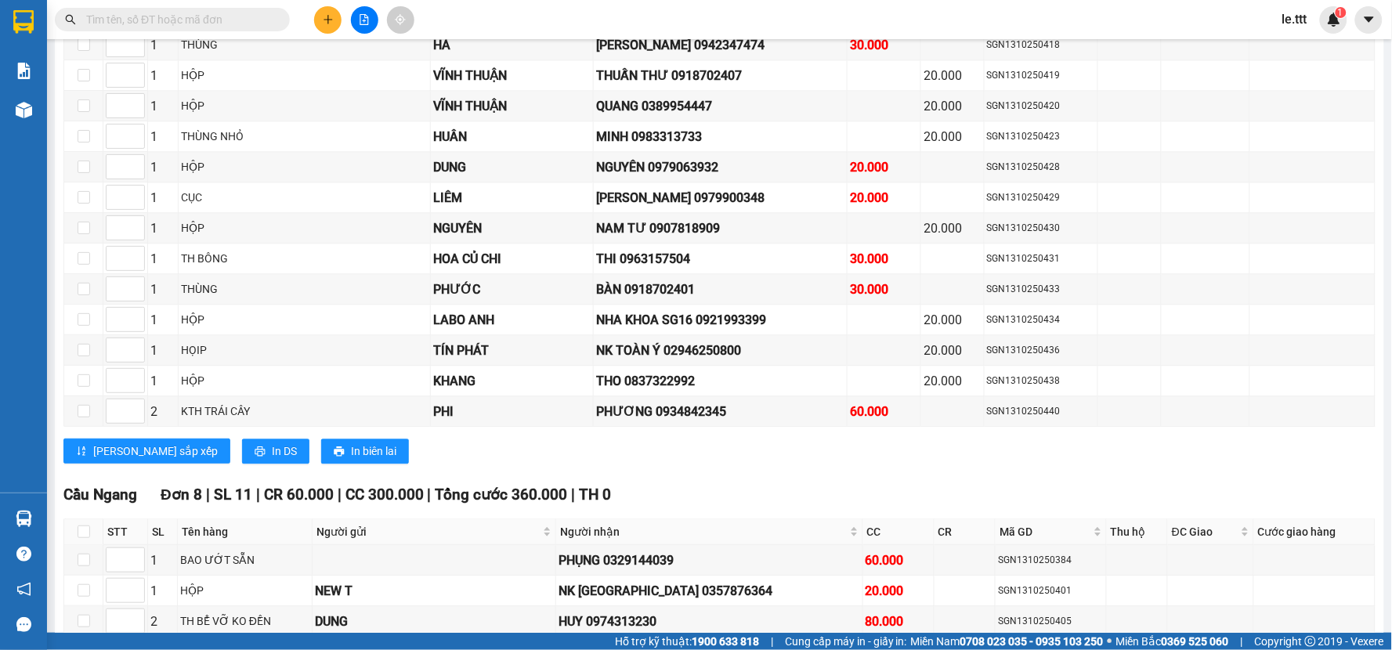
scroll to position [1305, 0]
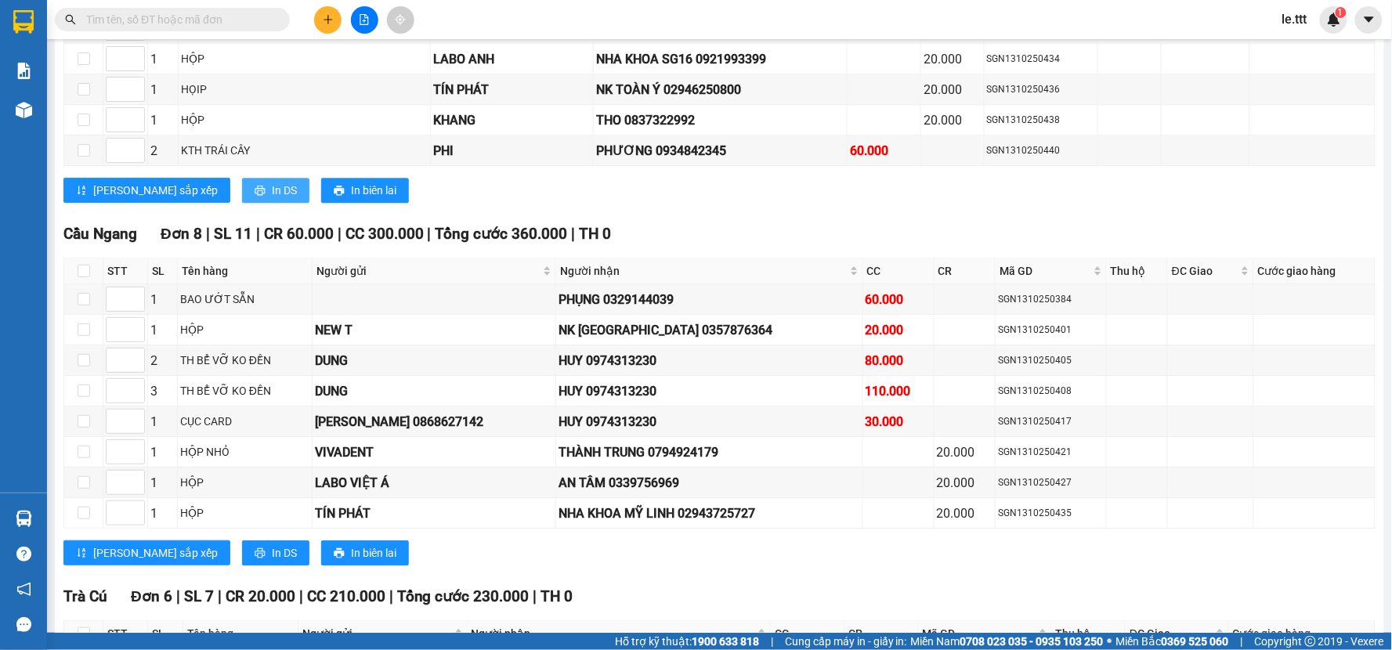
click at [272, 199] on span "In DS" at bounding box center [284, 190] width 25 height 17
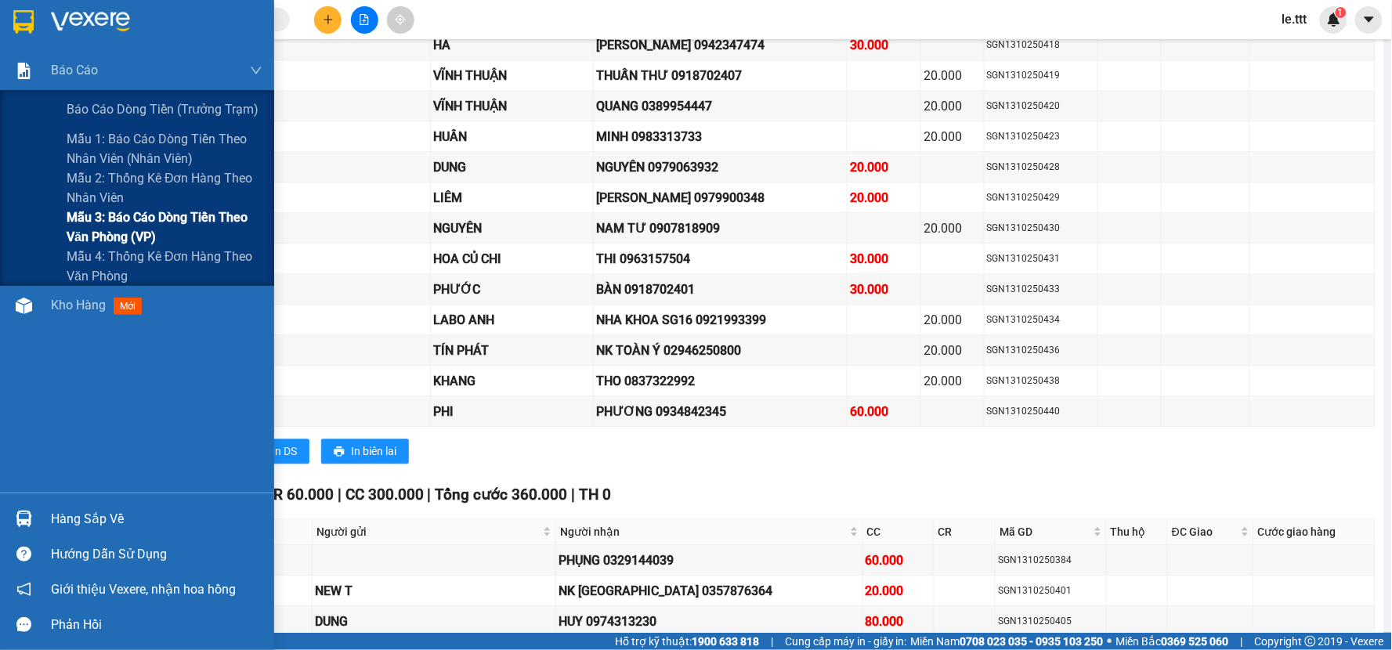
click at [145, 213] on span "Mẫu 3: Báo cáo dòng tiền theo văn phòng (VP)" at bounding box center [165, 227] width 196 height 39
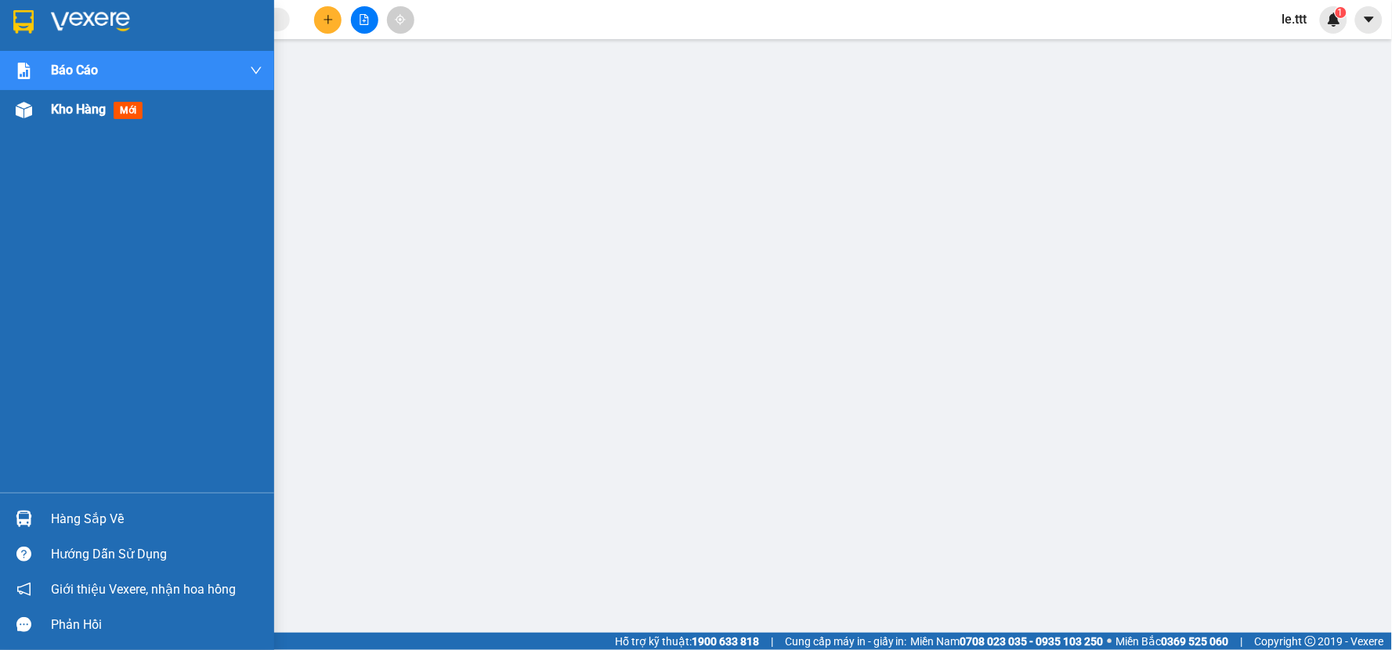
click at [74, 107] on span "Kho hàng" at bounding box center [78, 109] width 55 height 15
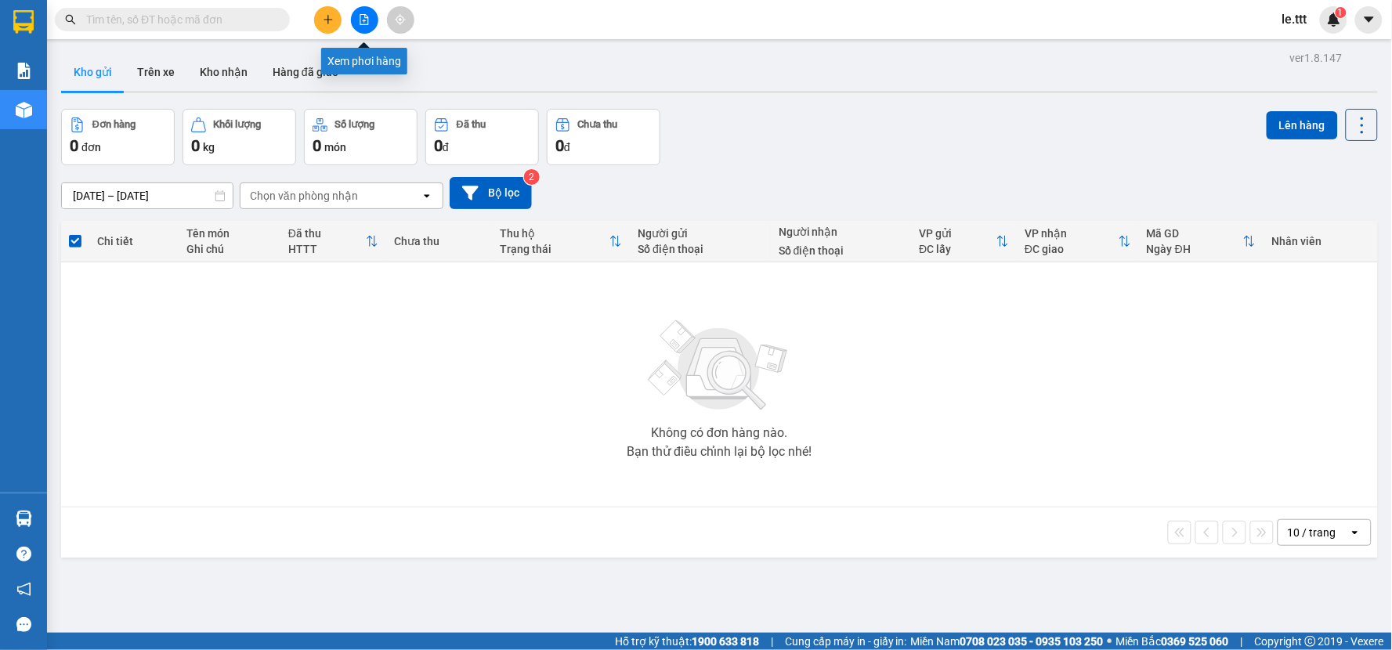
click at [359, 16] on icon "file-add" at bounding box center [364, 19] width 11 height 11
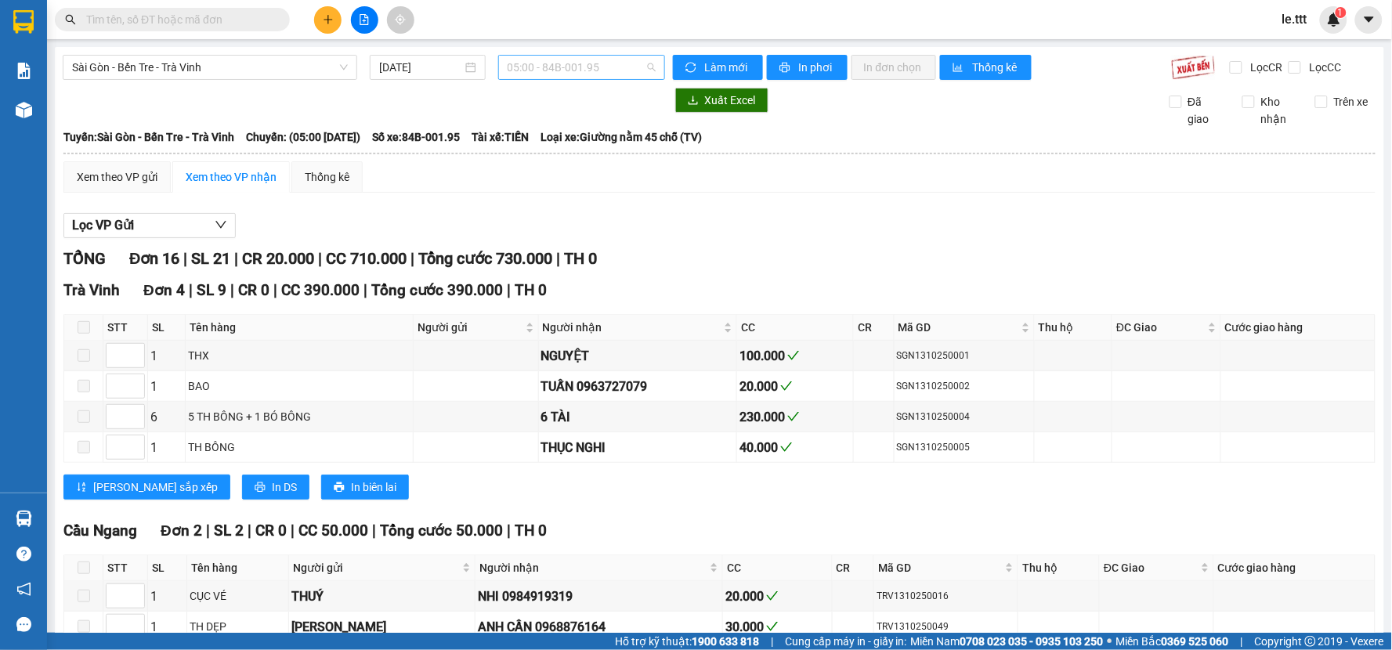
click at [604, 74] on span "05:00 - 84B-001.95" at bounding box center [581, 67] width 148 height 23
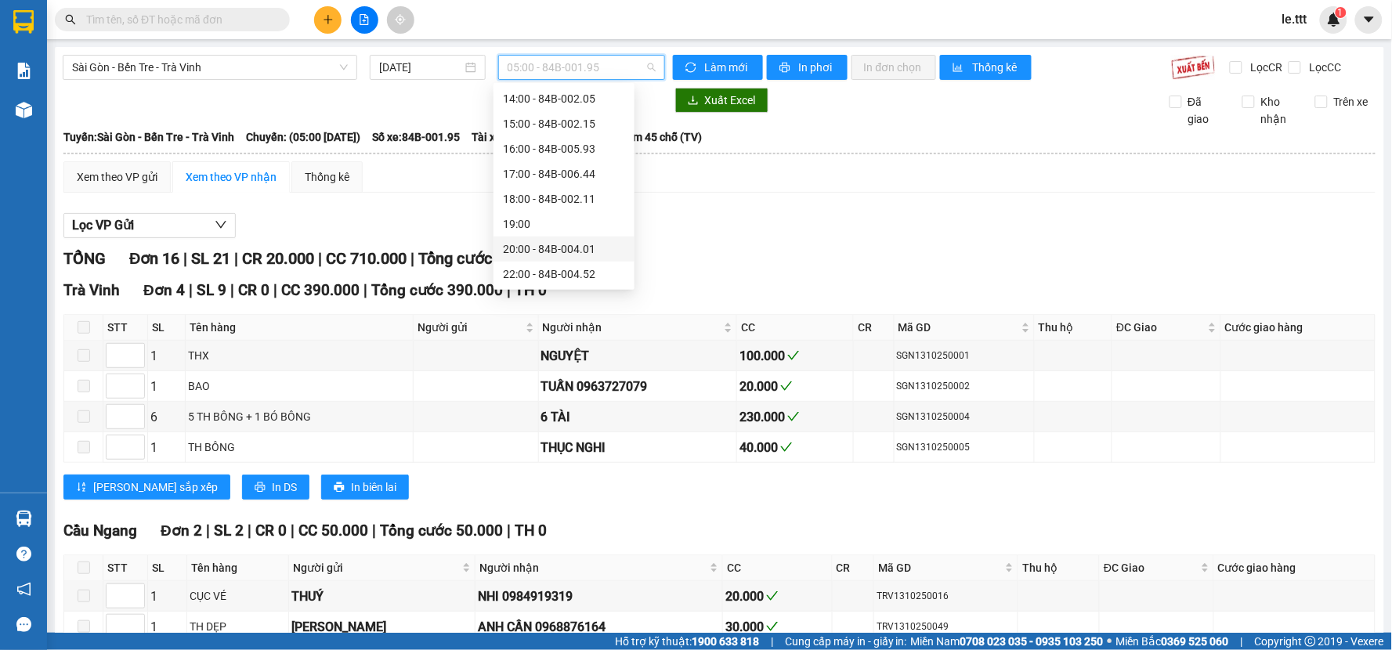
scroll to position [261, 0]
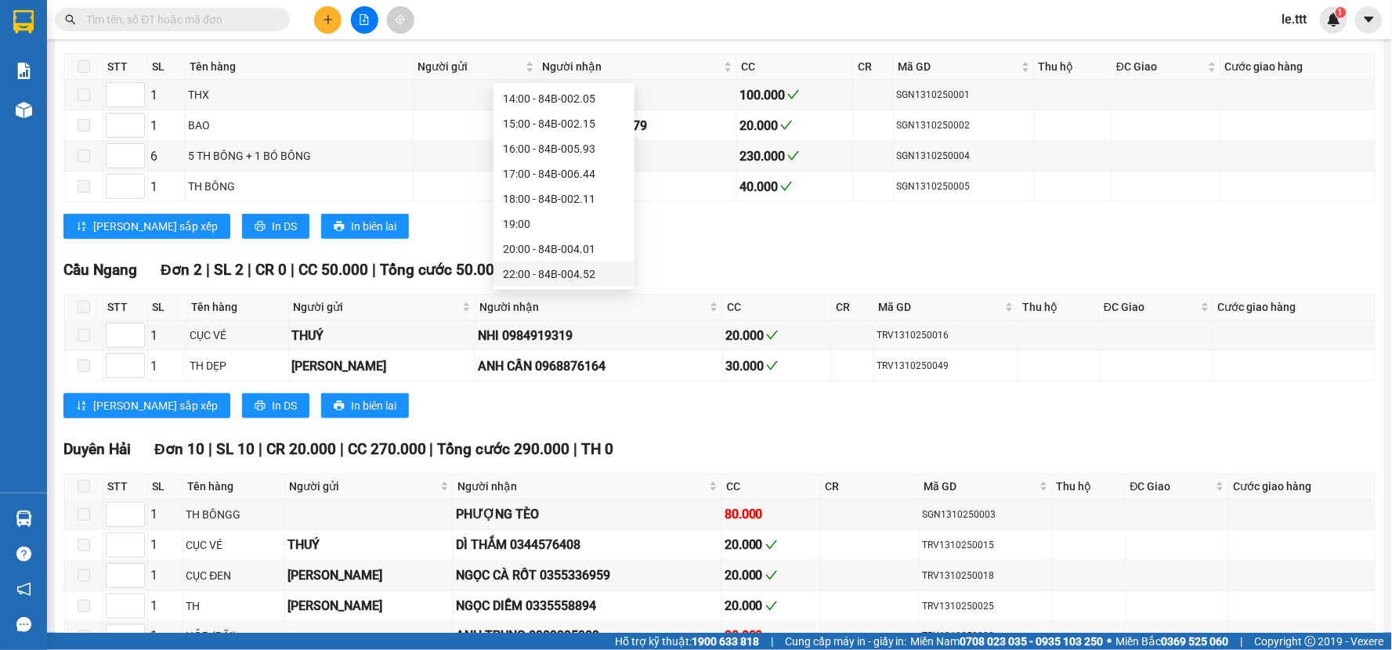
click at [576, 277] on div "22:00 - 84B-004.52" at bounding box center [564, 273] width 122 height 17
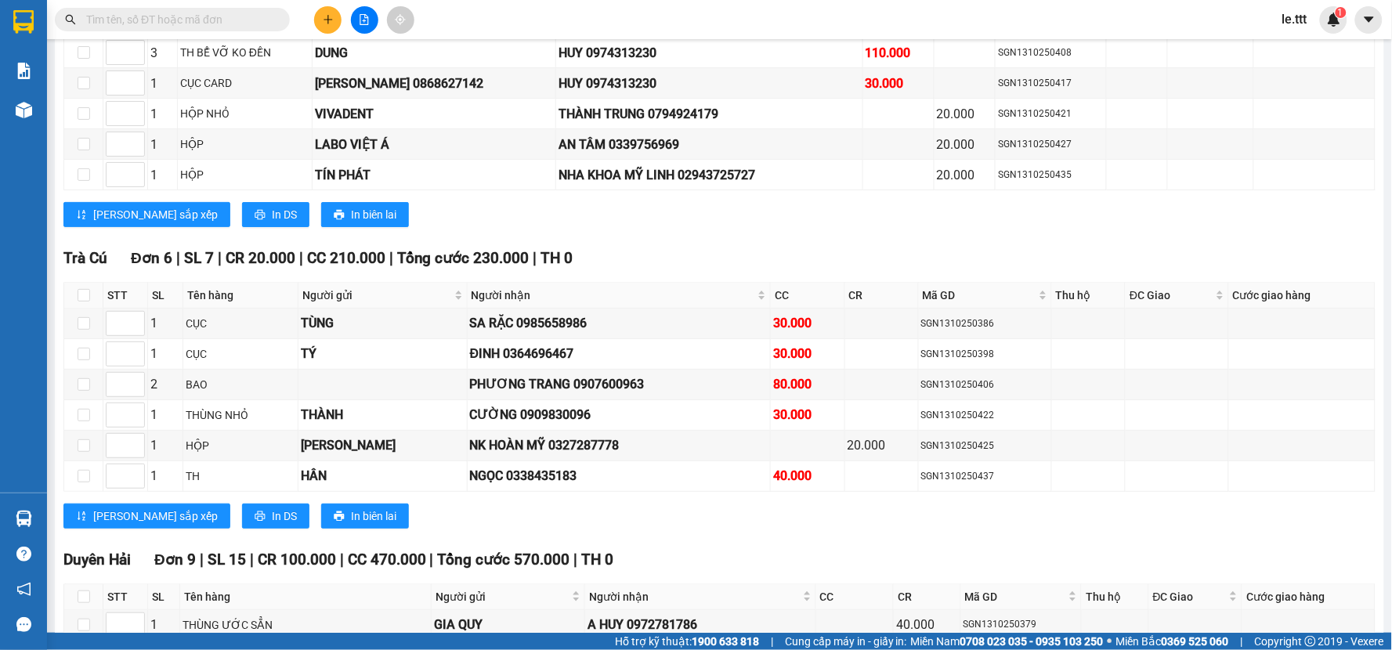
scroll to position [1239, 0]
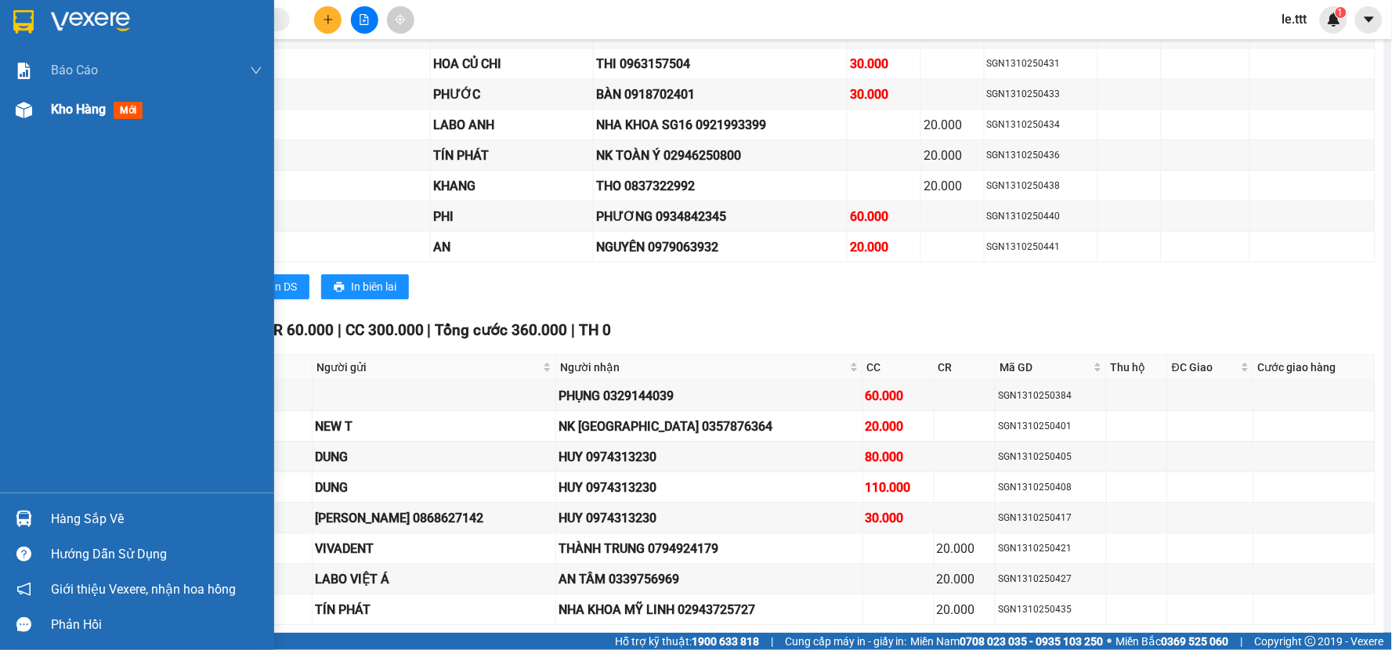
click at [67, 117] on span "Kho hàng" at bounding box center [78, 109] width 55 height 15
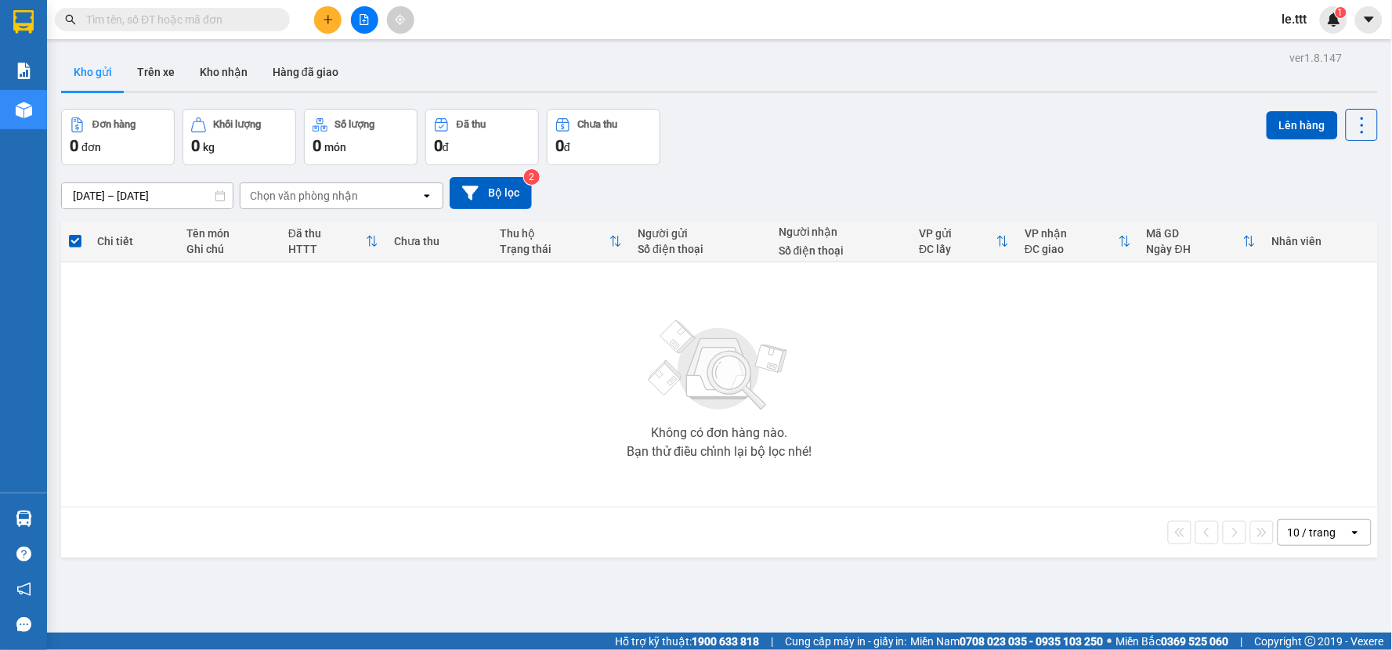
click at [164, 16] on input "text" at bounding box center [178, 19] width 185 height 17
click at [370, 22] on button at bounding box center [364, 19] width 27 height 27
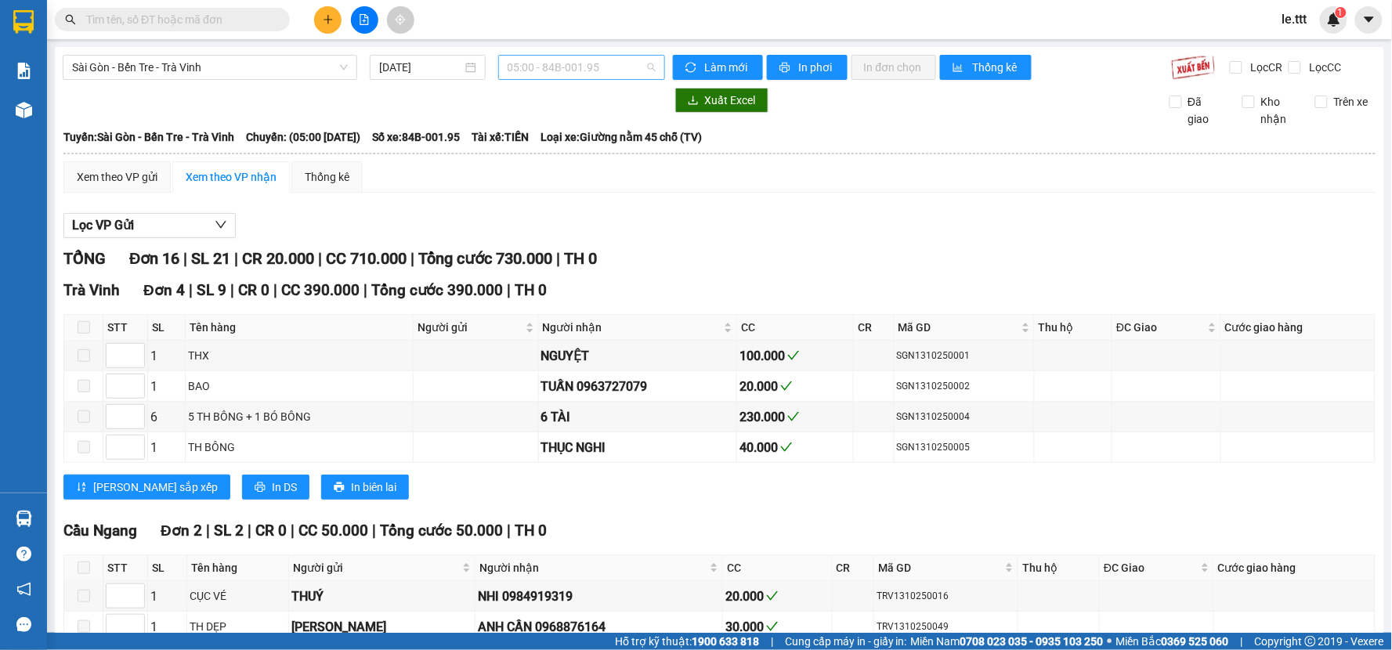
click at [612, 70] on span "05:00 - 84B-001.95" at bounding box center [581, 67] width 148 height 23
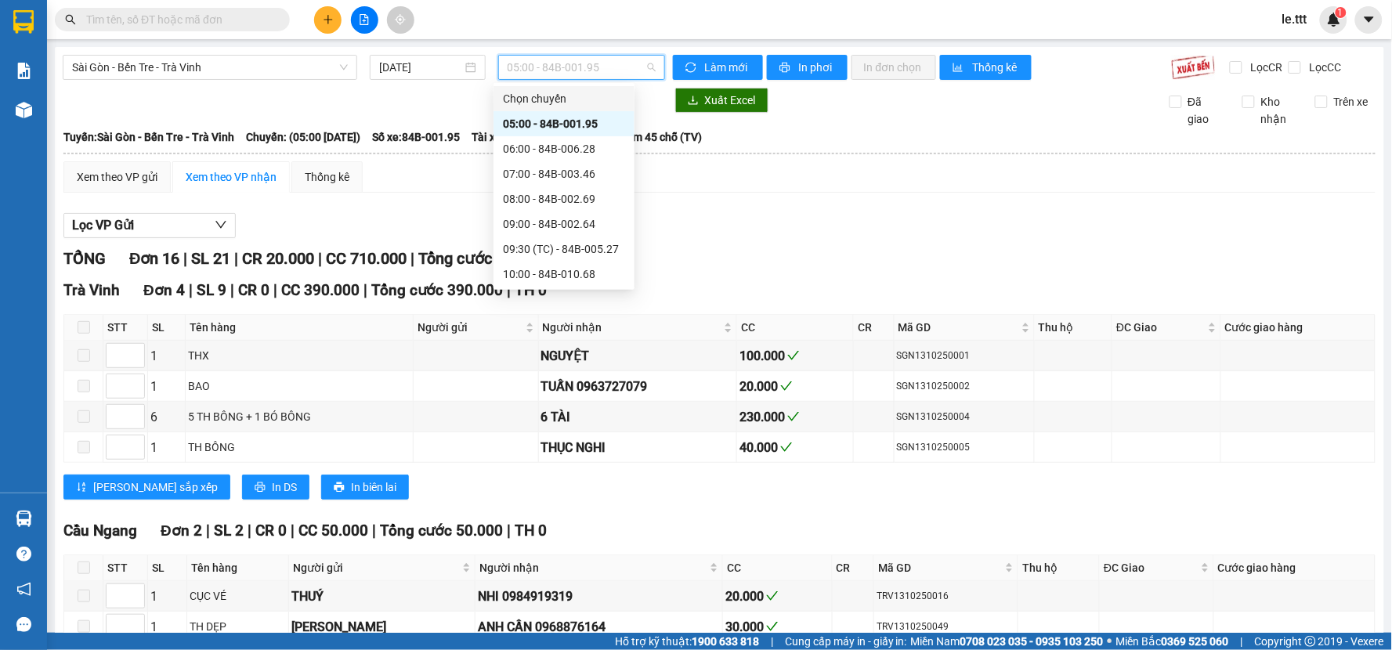
scroll to position [276, 0]
click at [589, 272] on div "22:00 - 84B-004.52" at bounding box center [564, 273] width 122 height 17
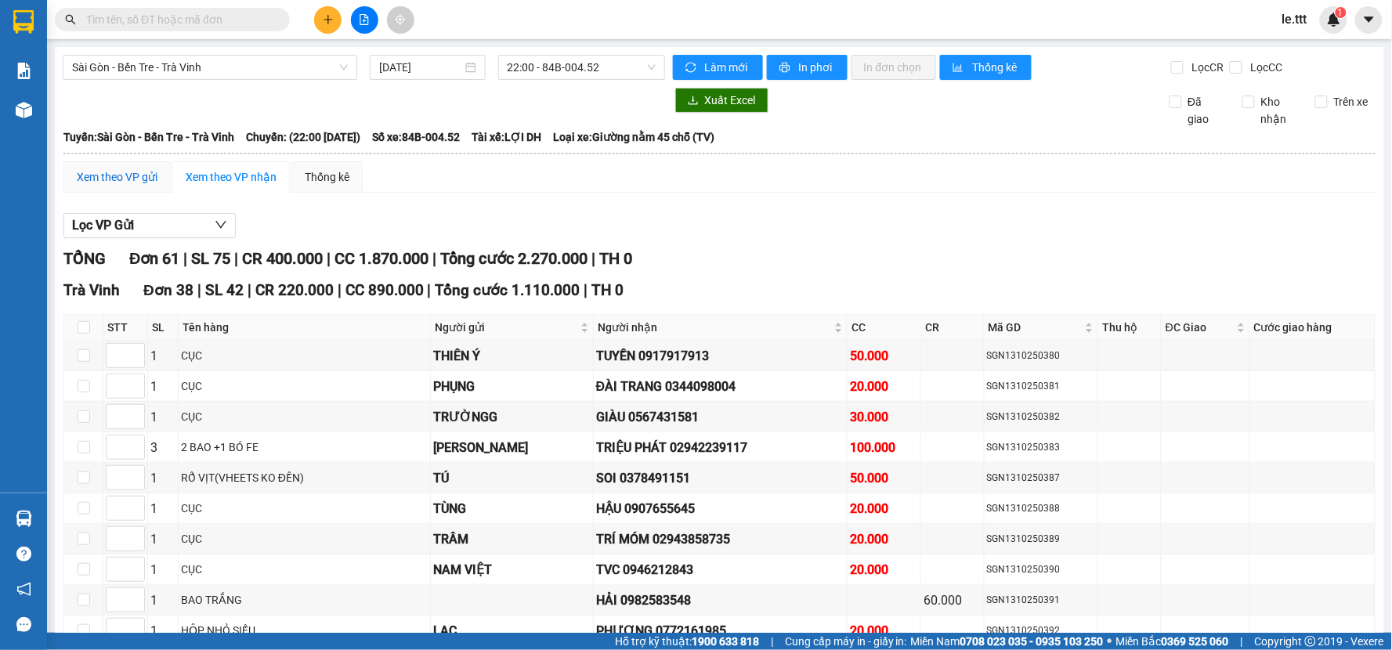
click at [134, 185] on div "Xem theo VP gửi" at bounding box center [117, 176] width 81 height 17
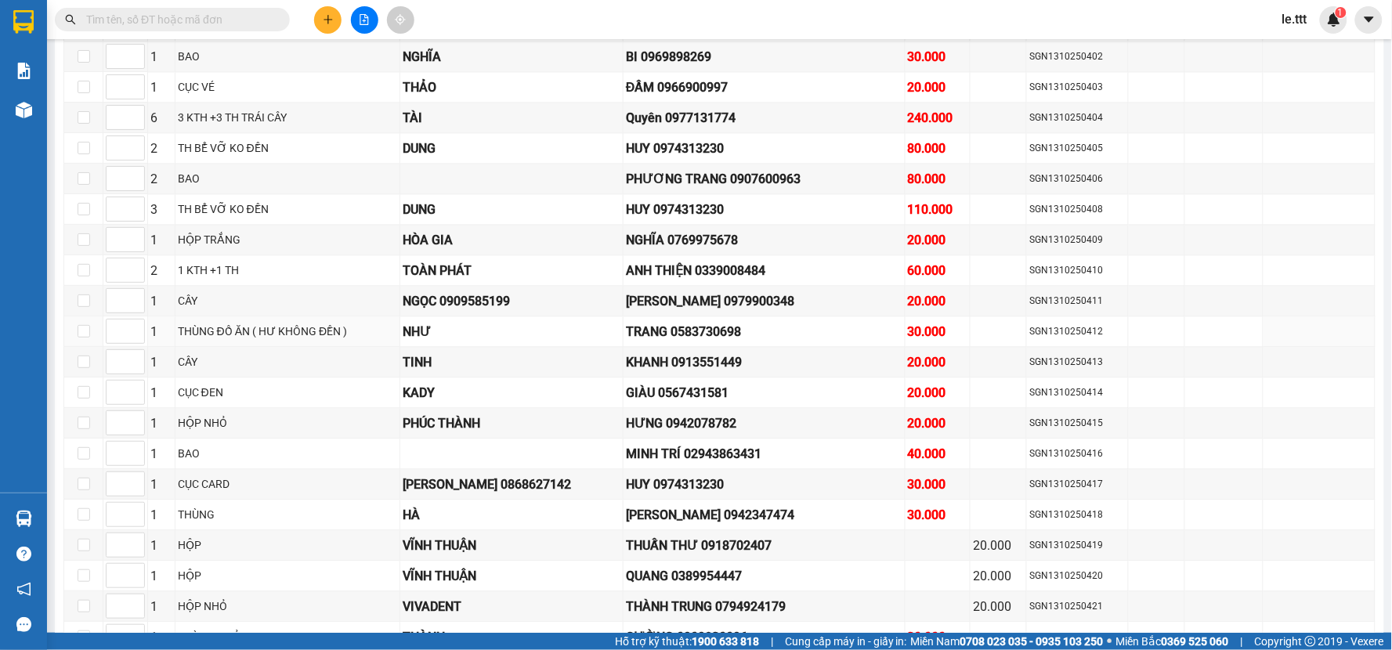
scroll to position [536, 0]
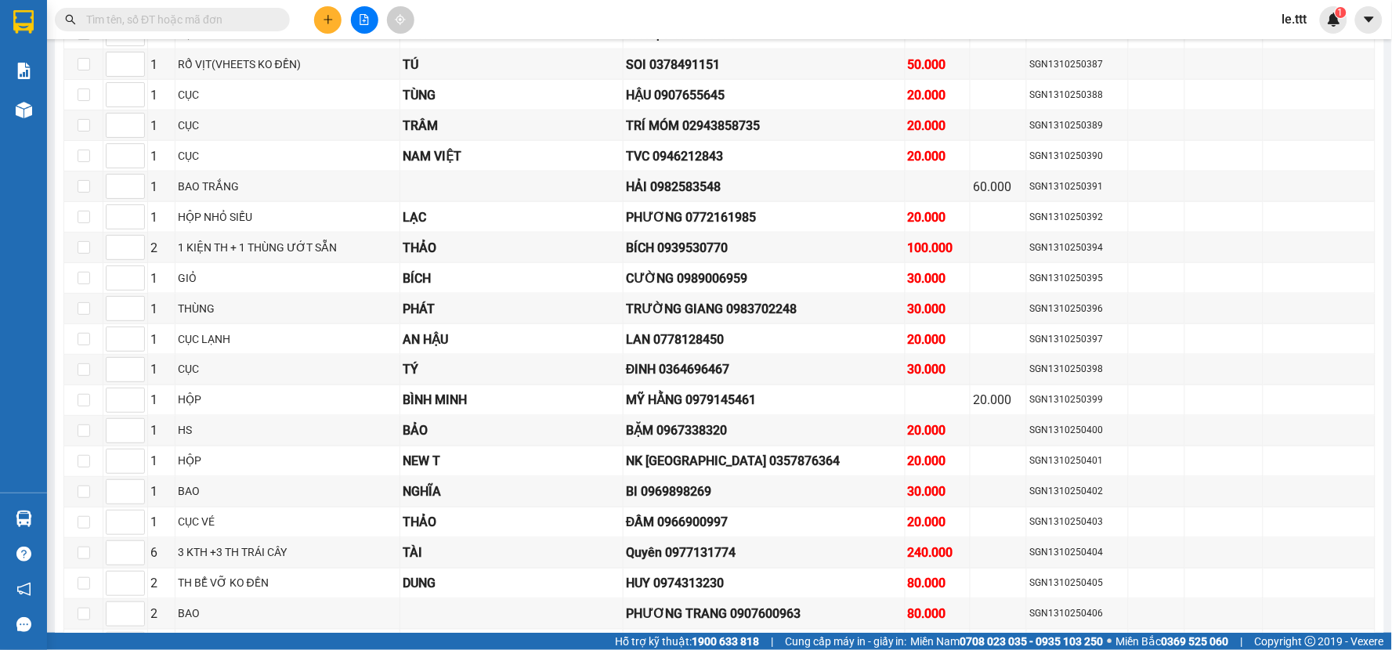
click at [215, 22] on input "text" at bounding box center [178, 19] width 185 height 17
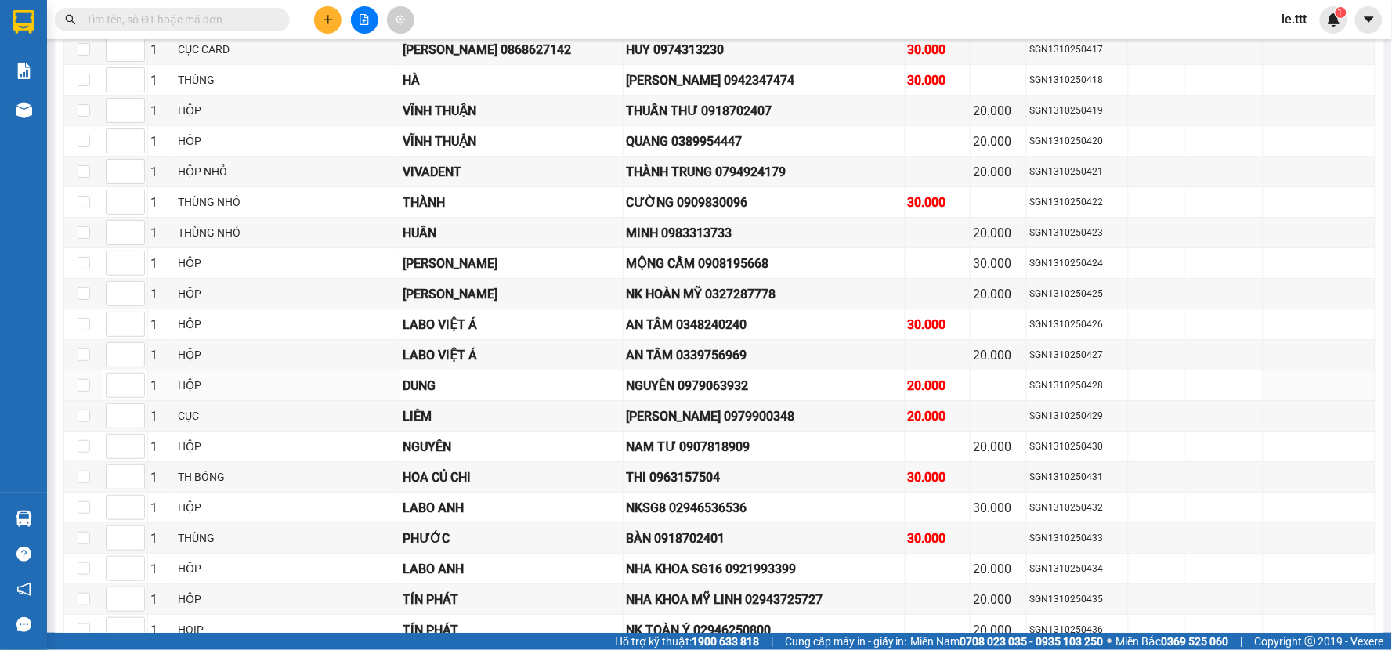
scroll to position [971, 0]
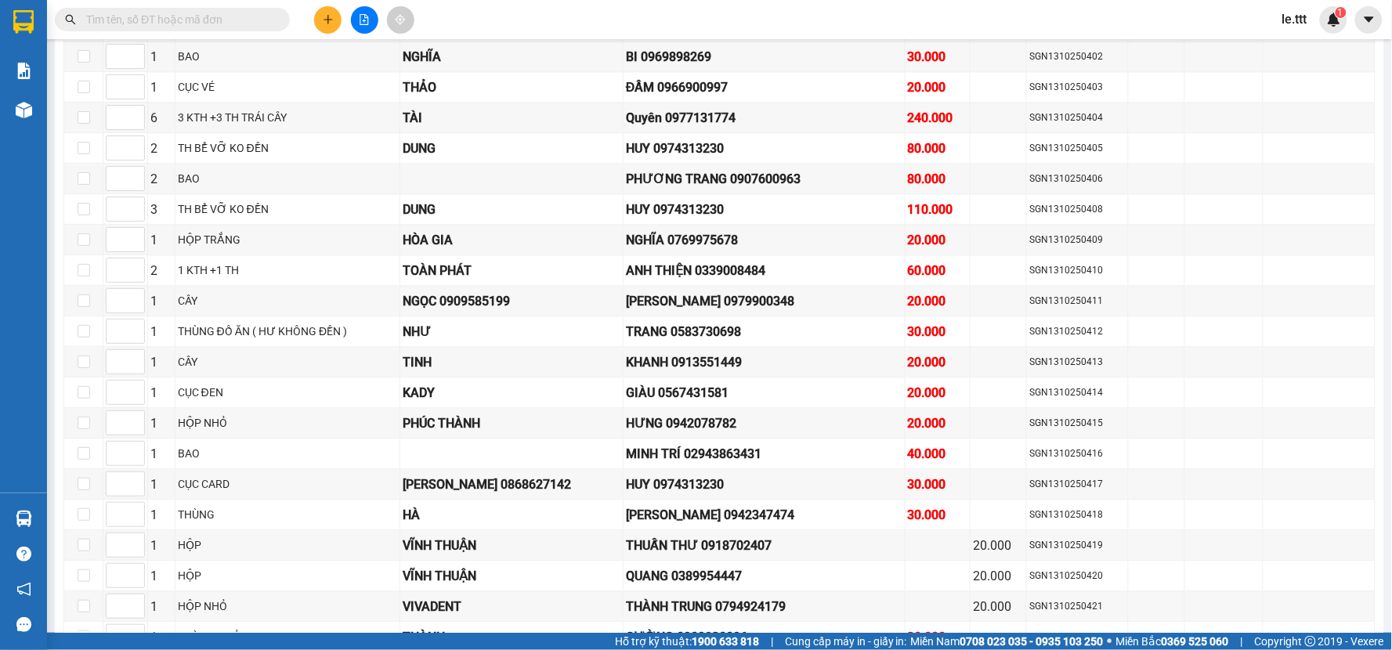
click at [171, 21] on input "text" at bounding box center [178, 19] width 185 height 17
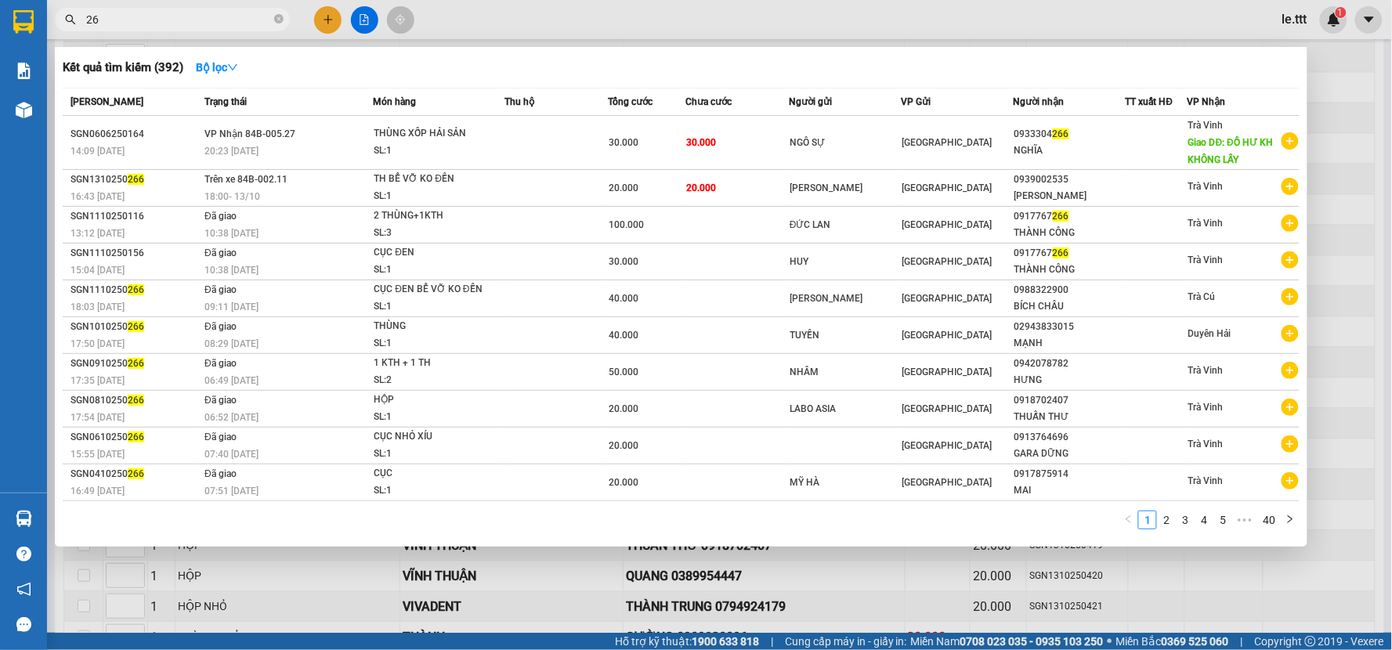
type input "2"
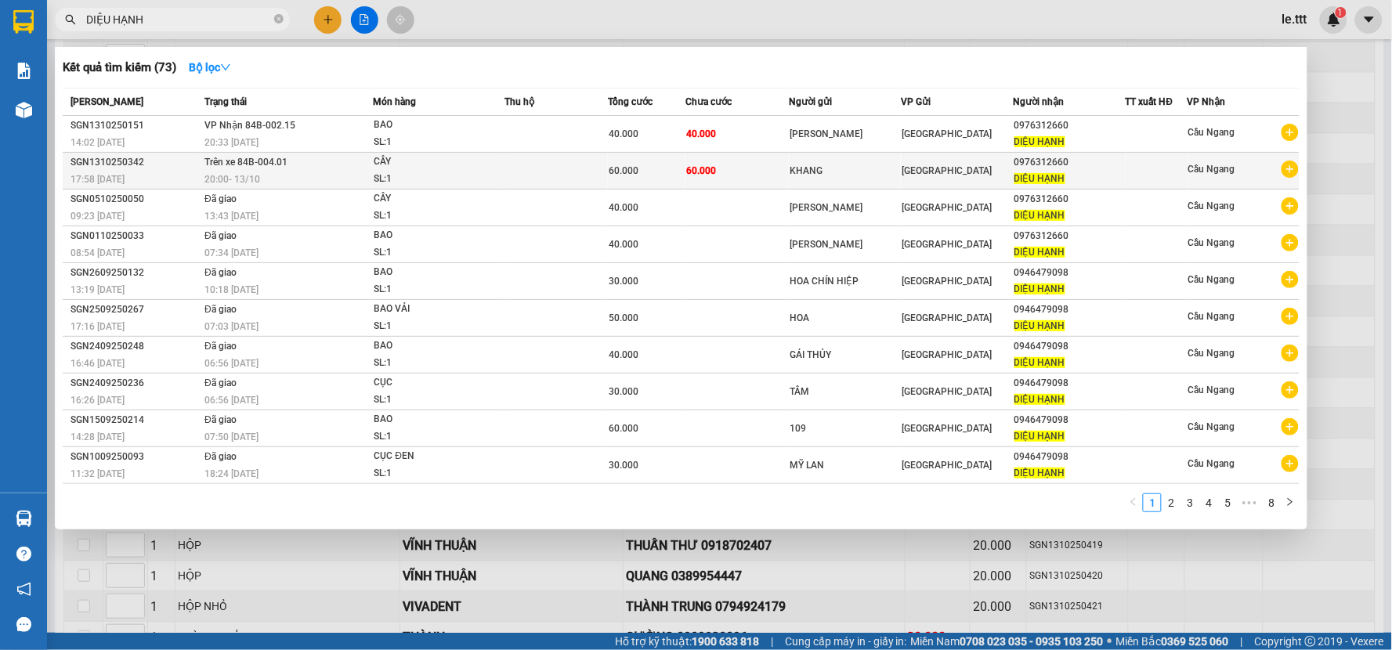
type input "DIỆU HẠNH"
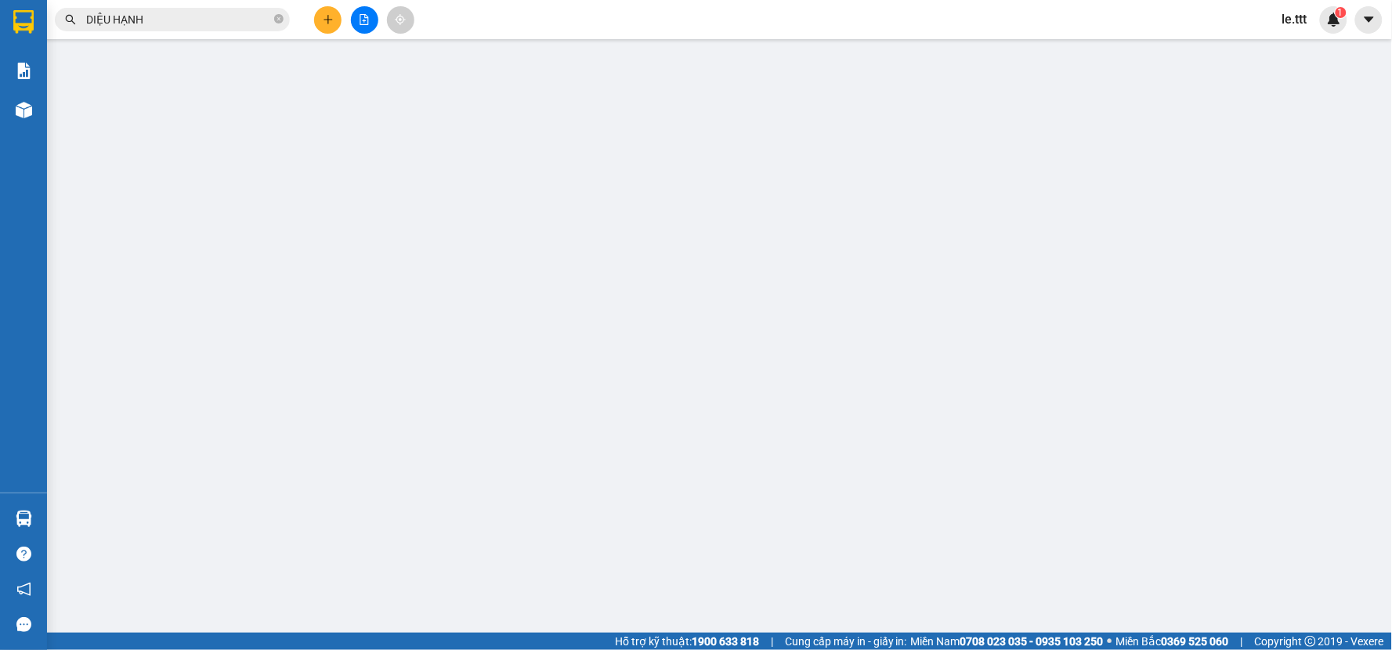
type input "KHANG"
type input "0976312660"
type input "DIỆU HẠNH"
type input "60.000"
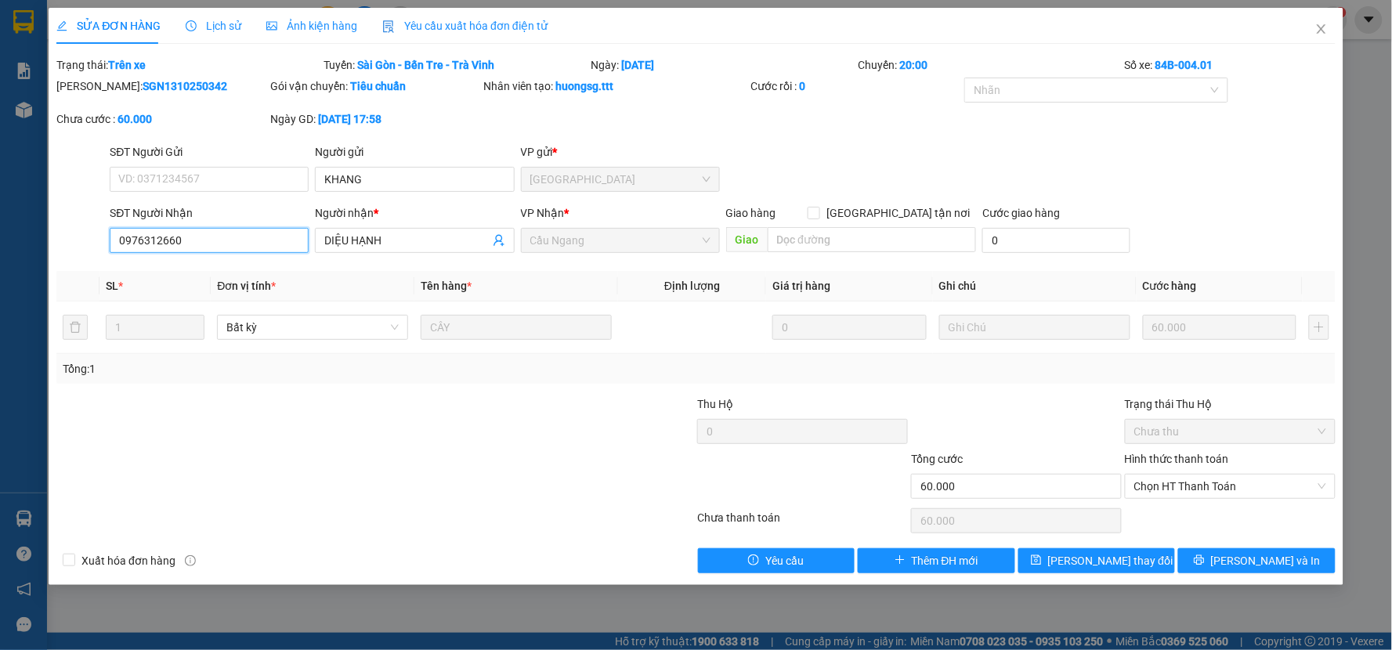
click at [186, 241] on input "0976312660" at bounding box center [209, 240] width 199 height 25
click at [186, 243] on input "0976312660" at bounding box center [209, 240] width 199 height 25
click at [1319, 24] on icon "close" at bounding box center [1321, 29] width 13 height 13
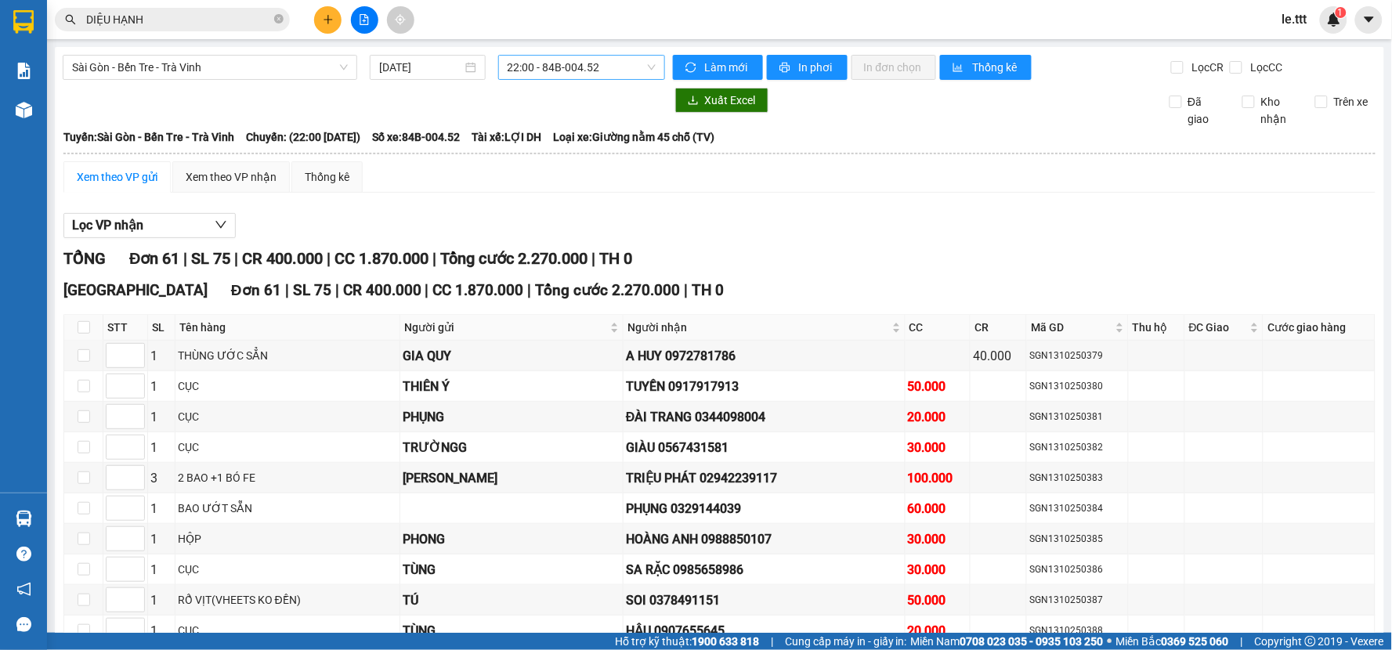
click at [646, 67] on span "22:00 - 84B-004.52" at bounding box center [581, 67] width 148 height 23
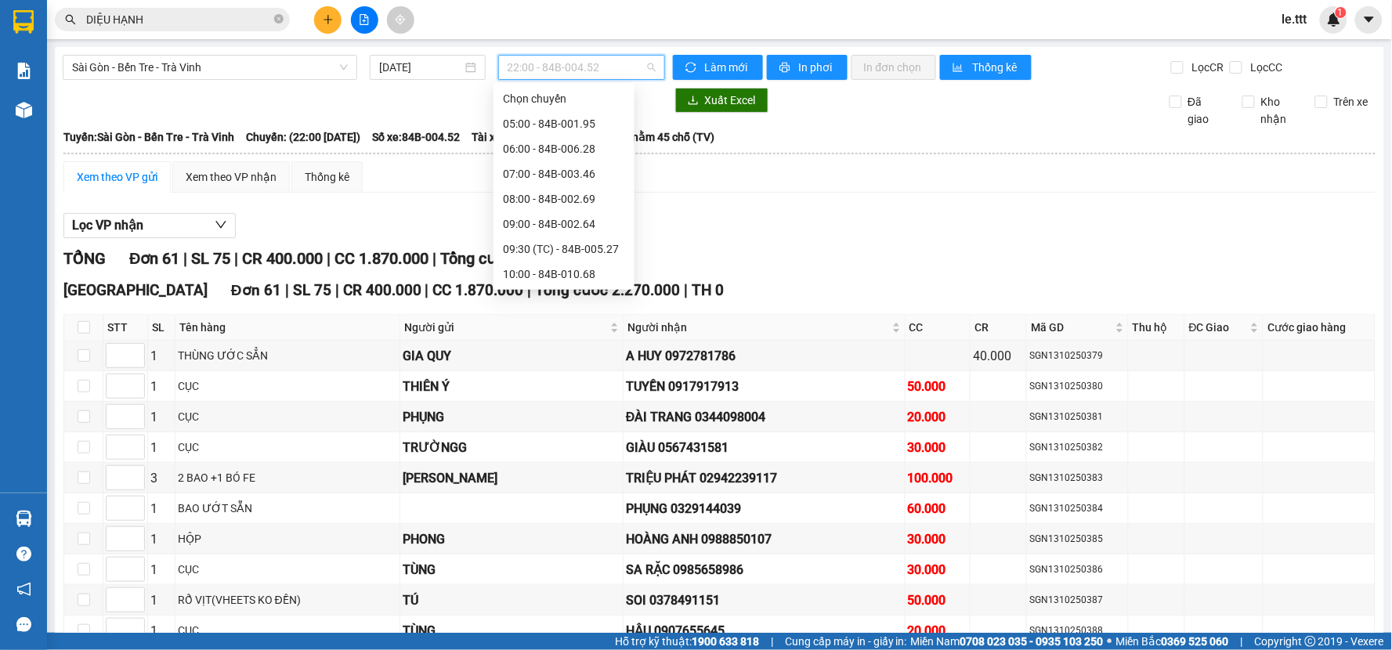
scroll to position [276, 0]
click at [582, 247] on div "20:00 - 84B-004.01" at bounding box center [564, 248] width 122 height 17
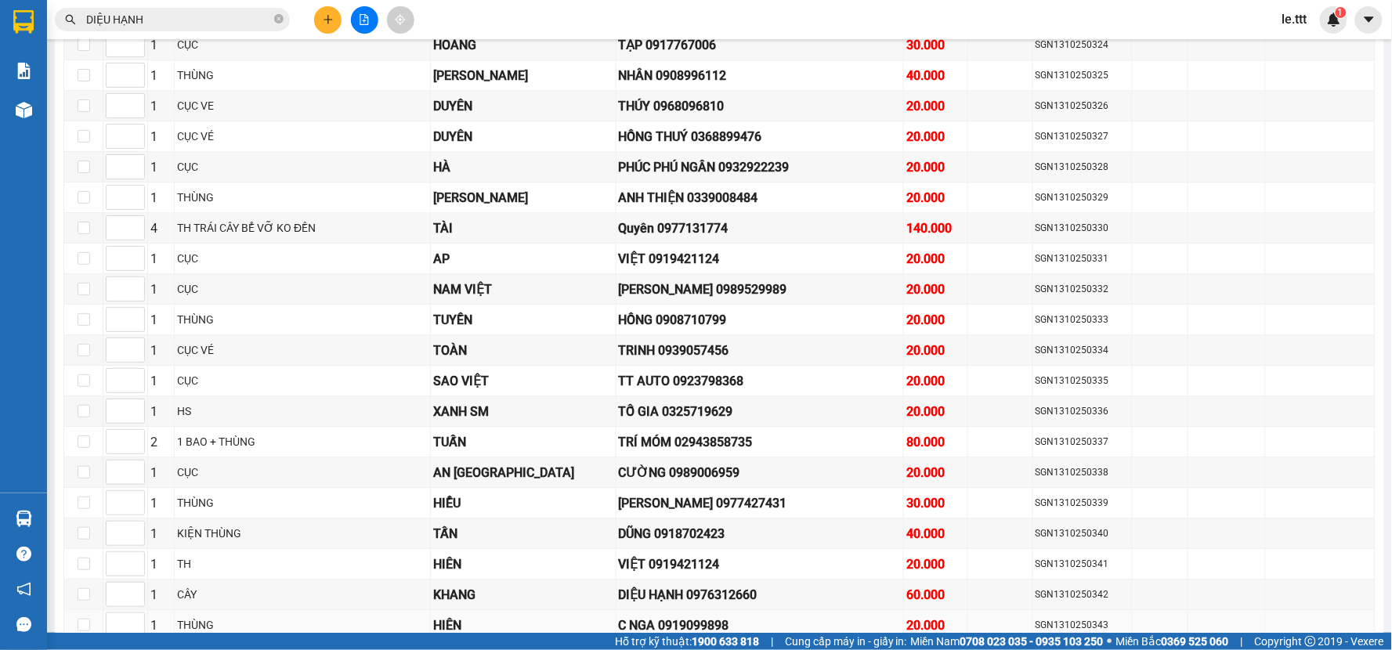
scroll to position [1305, 0]
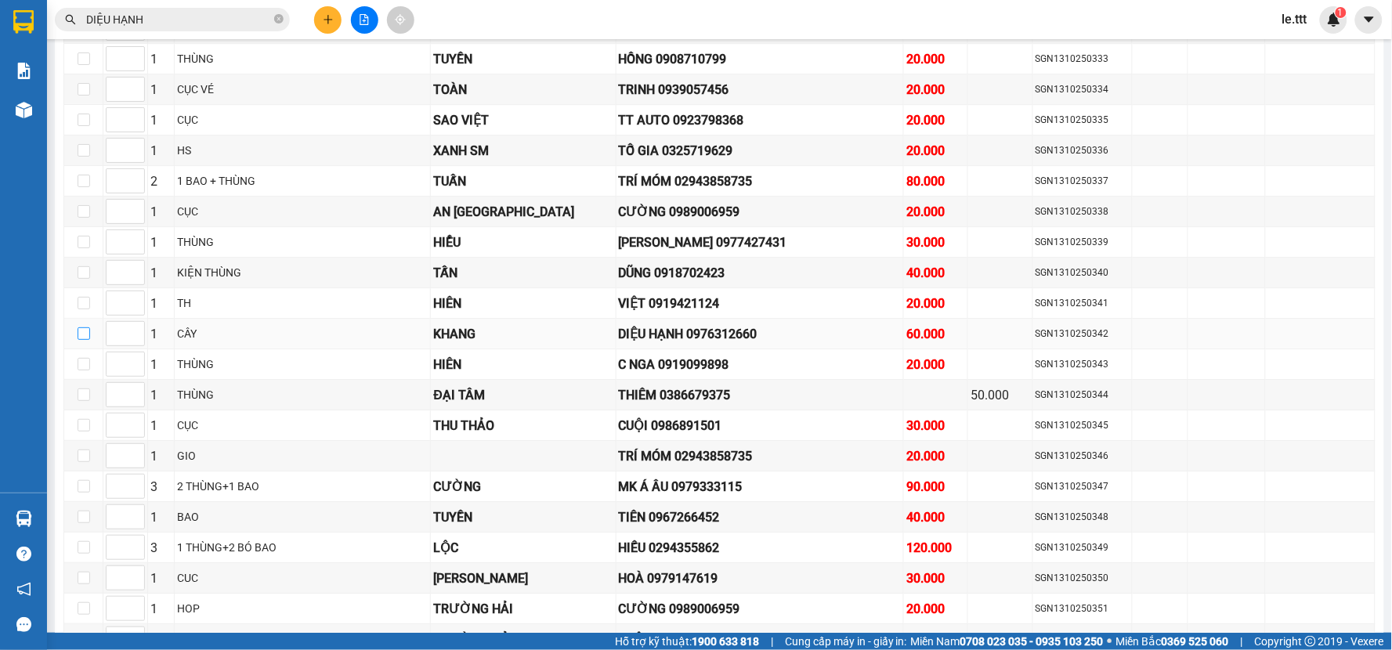
click at [82, 340] on input "checkbox" at bounding box center [84, 333] width 13 height 13
checkbox input "true"
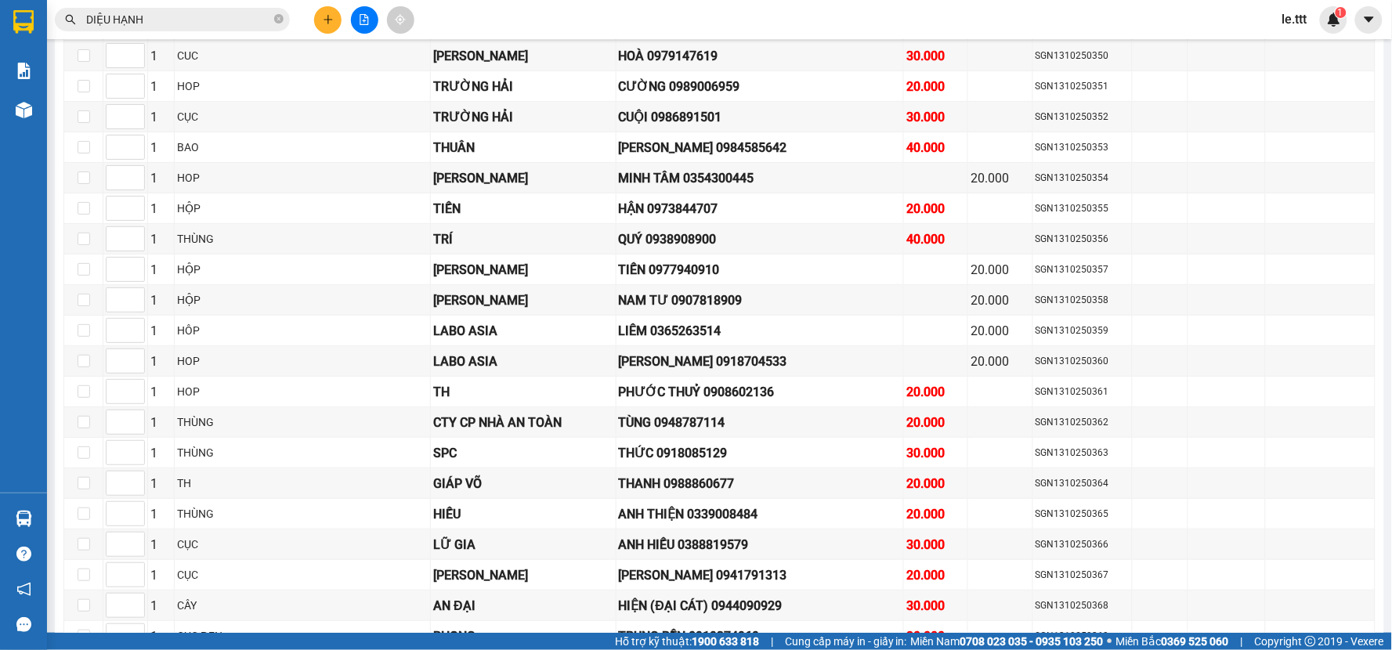
scroll to position [2221, 0]
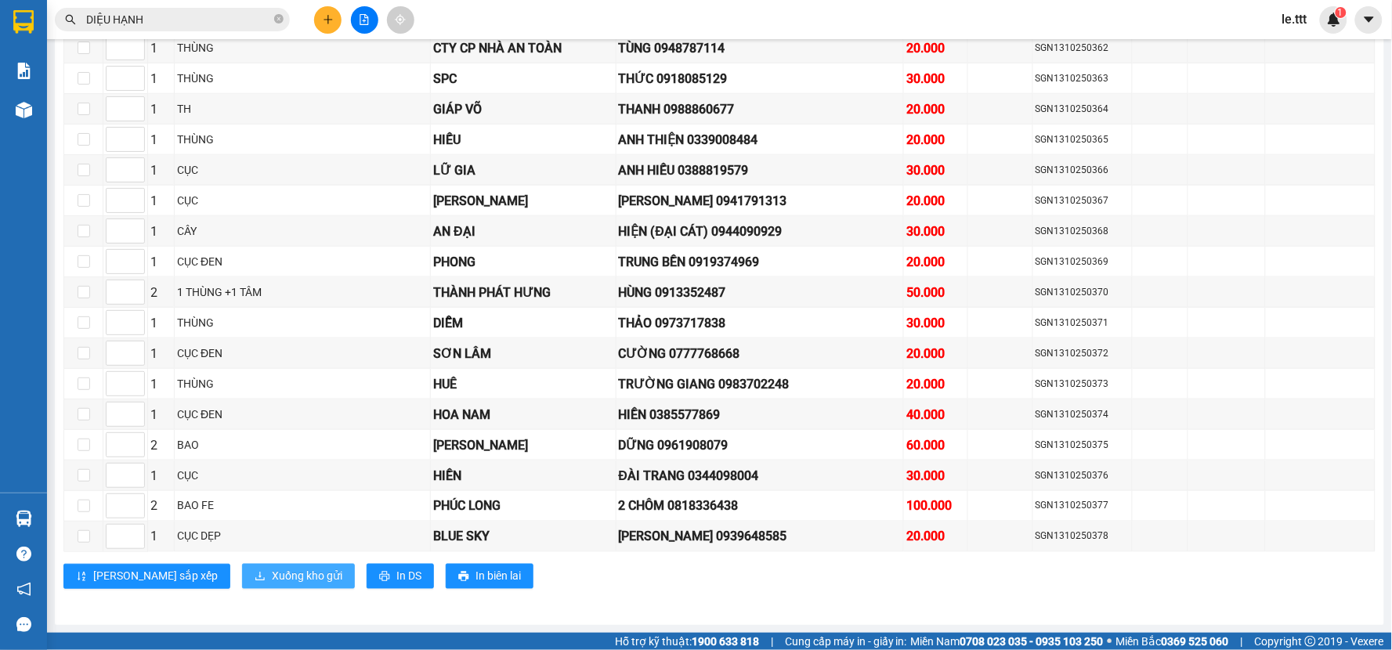
click at [272, 580] on span "Xuống kho gửi" at bounding box center [307, 576] width 70 height 17
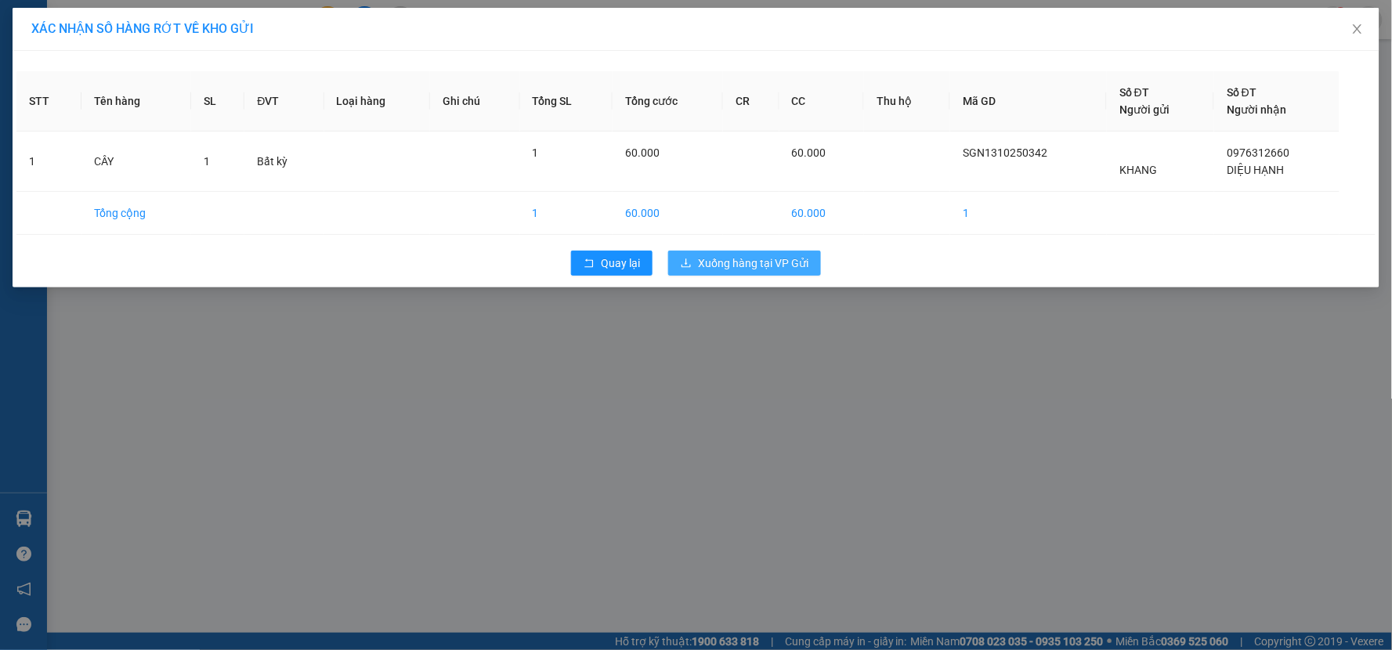
click at [758, 265] on span "Xuống hàng tại VP Gửi" at bounding box center [753, 263] width 110 height 17
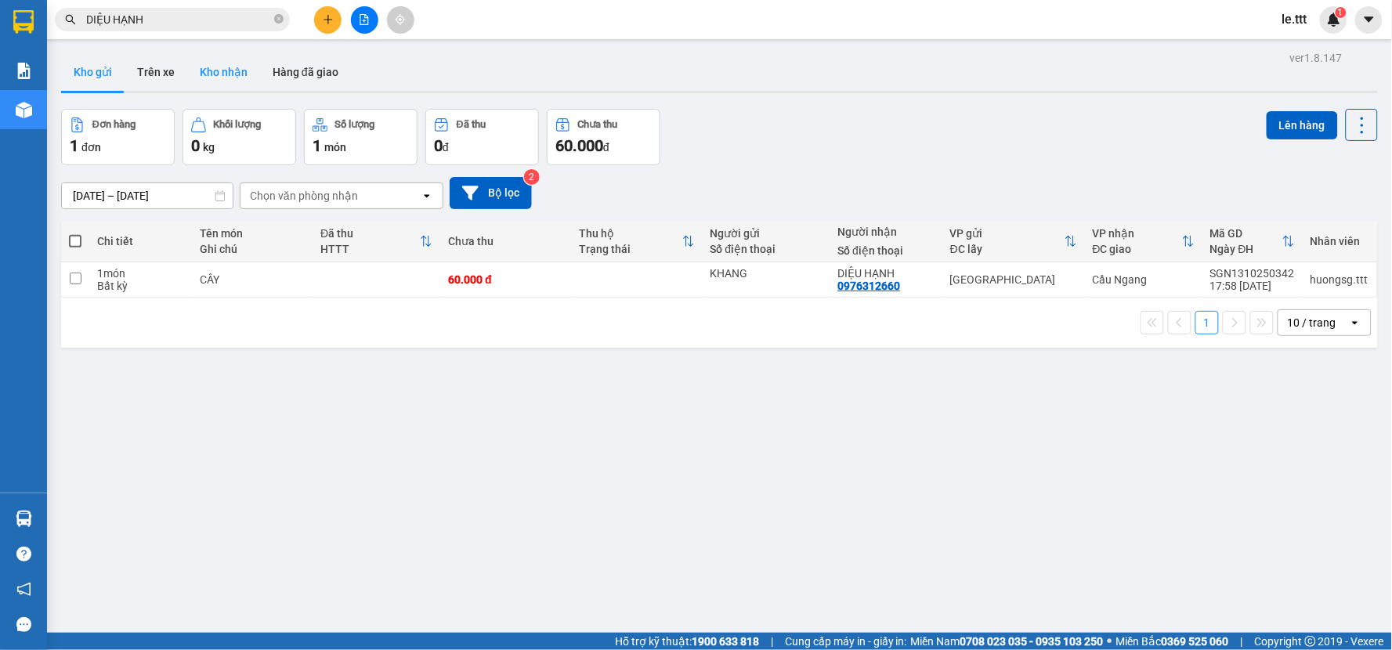
click at [228, 74] on button "Kho nhận" at bounding box center [223, 72] width 73 height 38
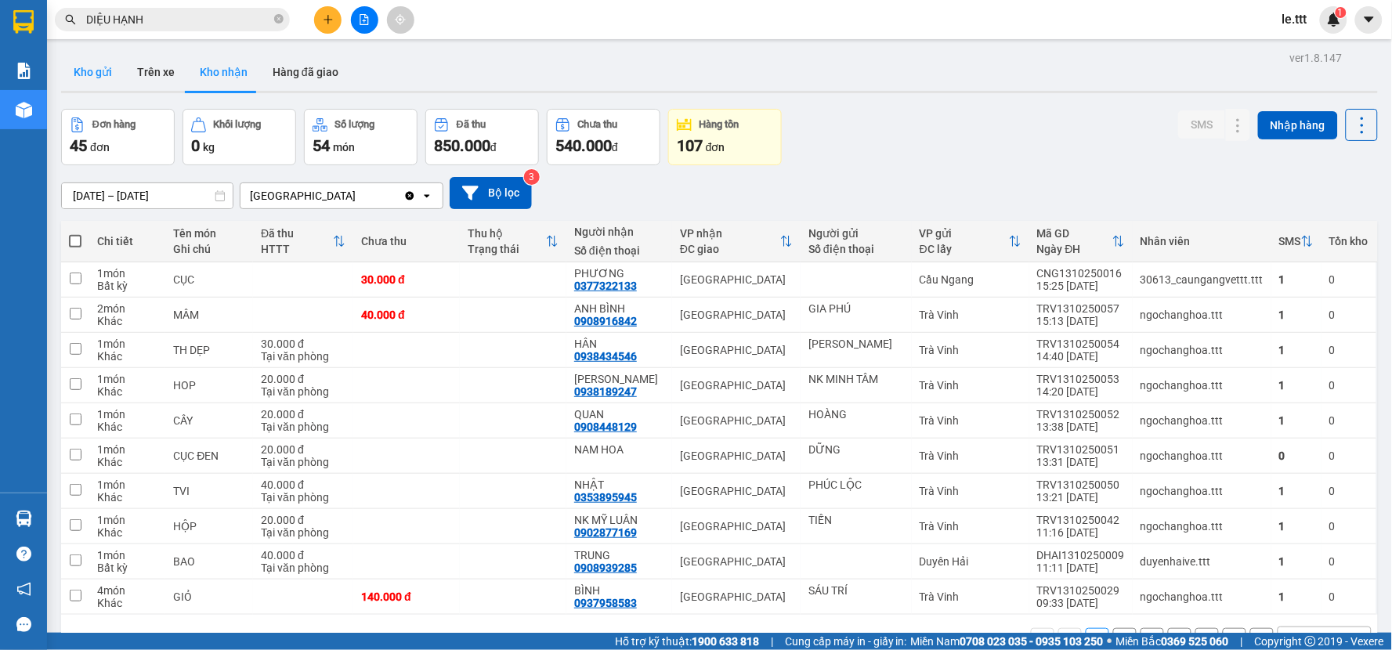
click at [103, 80] on button "Kho gửi" at bounding box center [92, 72] width 63 height 38
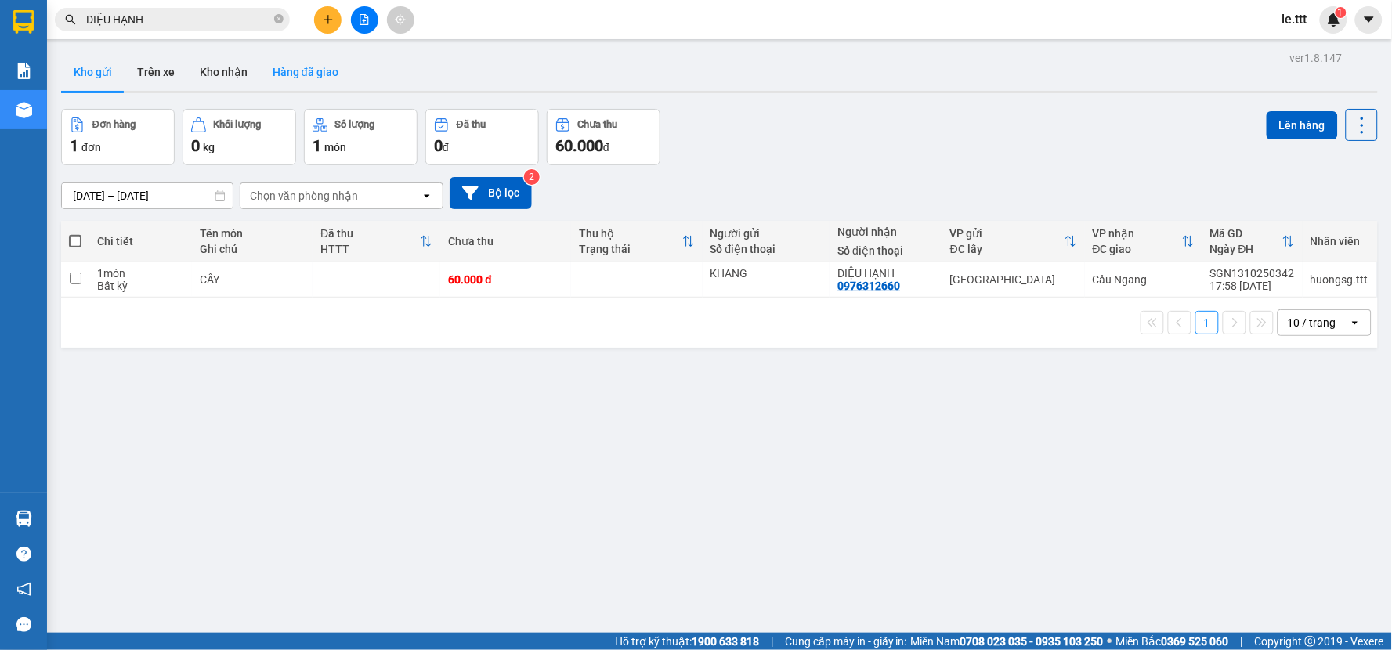
click at [299, 66] on button "Hàng đã giao" at bounding box center [305, 72] width 91 height 38
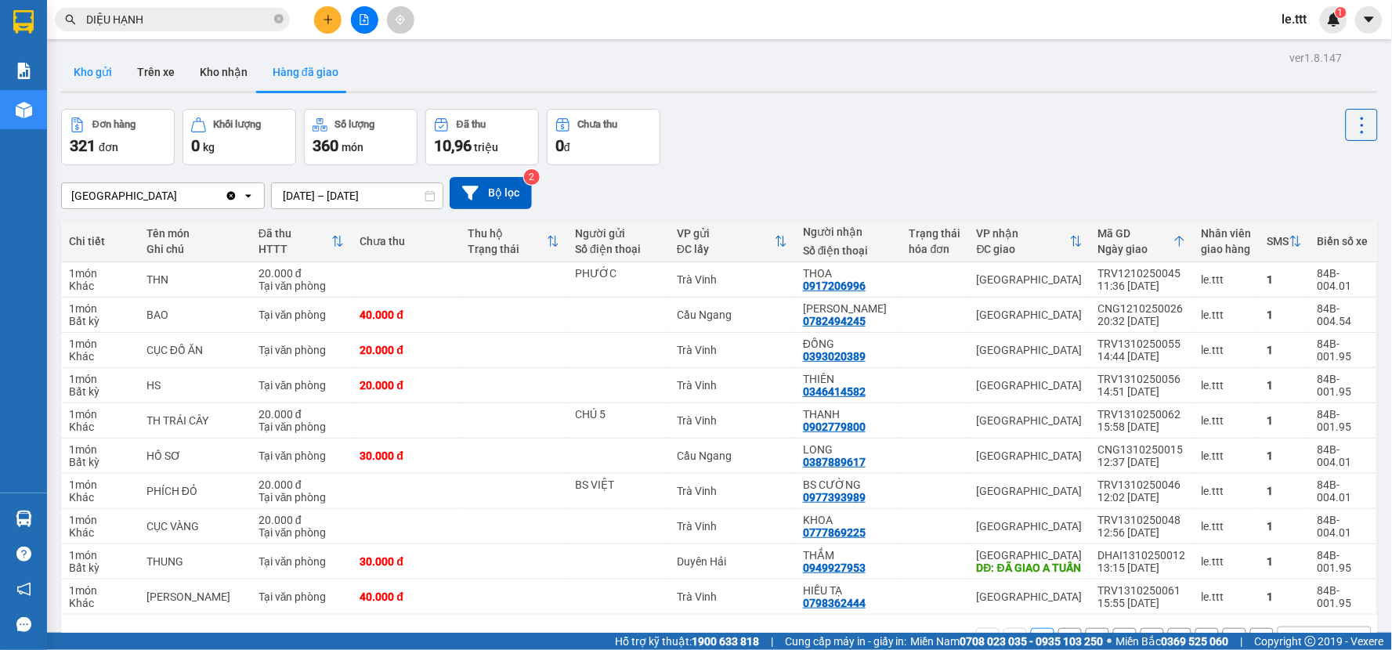
click at [96, 76] on button "Kho gửi" at bounding box center [92, 72] width 63 height 38
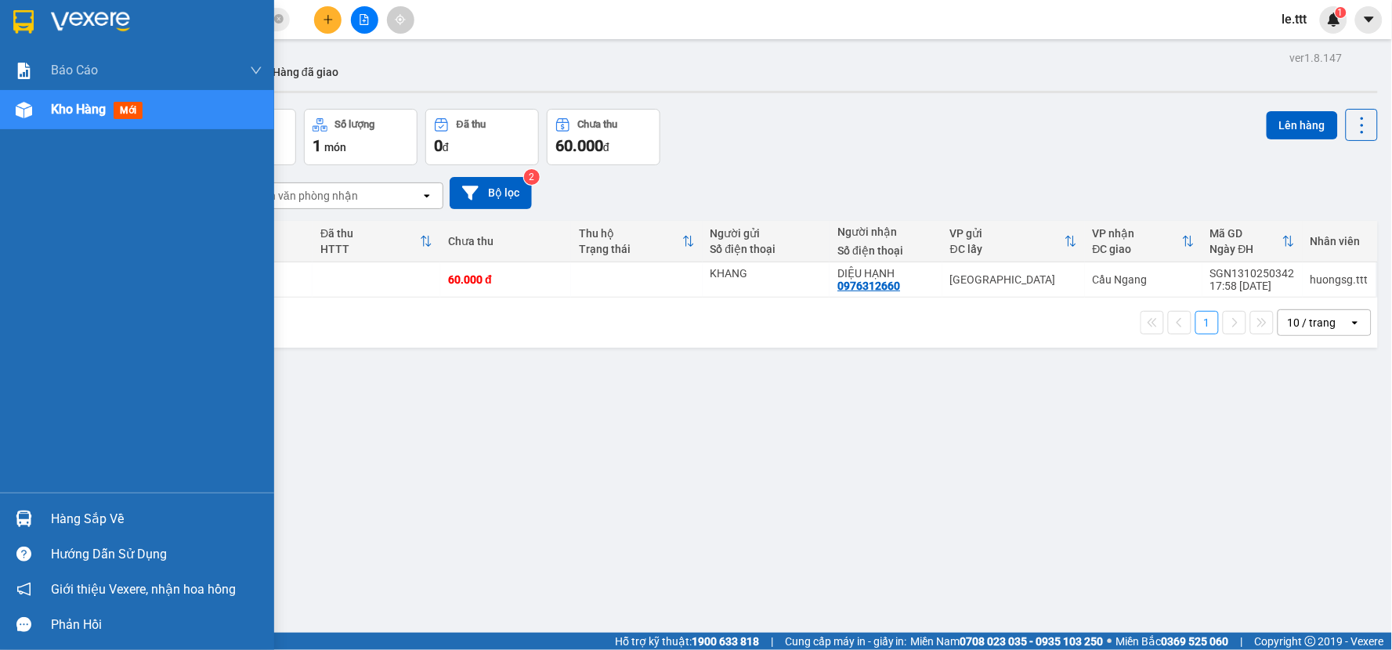
click at [118, 515] on div "Hàng sắp về" at bounding box center [156, 518] width 211 height 23
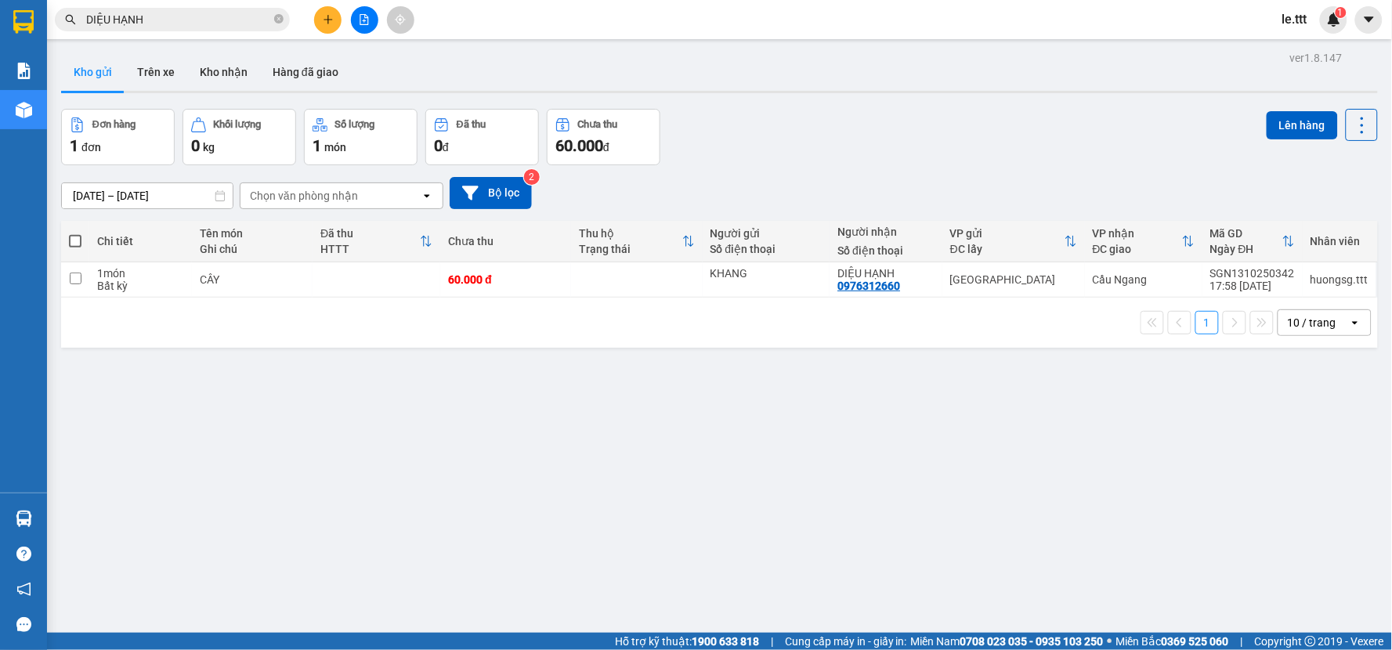
click at [740, 385] on section "Kết quả tìm kiếm ( 73 ) Bộ lọc Mã ĐH Trạng thái Món hàng Thu hộ Tổng cước Chưa …" at bounding box center [696, 325] width 1392 height 650
click at [276, 18] on icon "close-circle" at bounding box center [278, 18] width 9 height 9
click at [315, 74] on button "Hàng đã giao" at bounding box center [305, 72] width 91 height 38
